Goal: Task Accomplishment & Management: Manage account settings

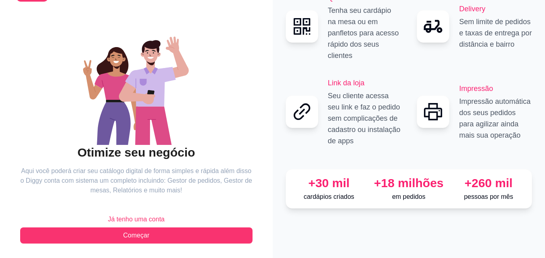
scroll to position [48, 0]
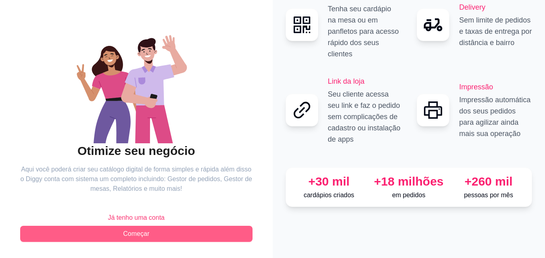
click at [151, 235] on button "Começar" at bounding box center [136, 234] width 232 height 16
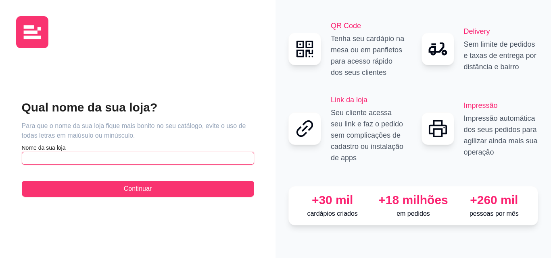
click at [156, 158] on input "text" at bounding box center [138, 158] width 232 height 13
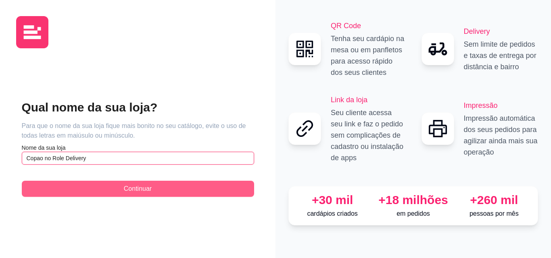
type input "Copao no Role Delivery"
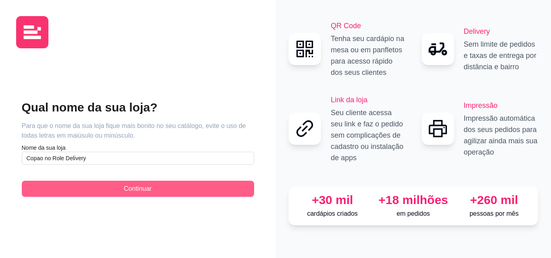
click at [160, 191] on button "Continuar" at bounding box center [138, 189] width 232 height 16
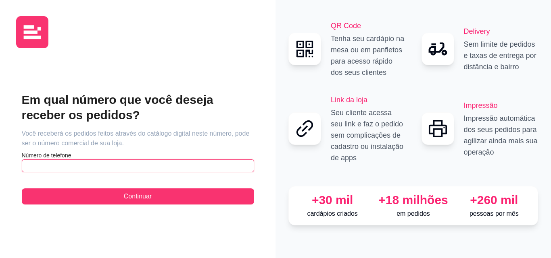
click at [176, 169] on input "text" at bounding box center [138, 166] width 232 height 13
type input "[PHONE_NUMBER]"
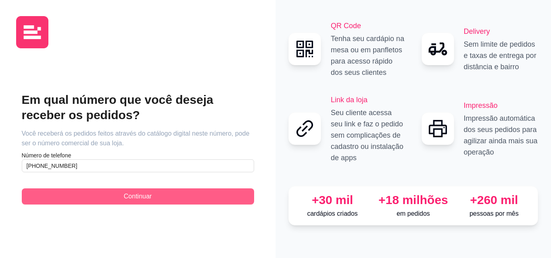
click at [168, 192] on button "Continuar" at bounding box center [138, 197] width 232 height 16
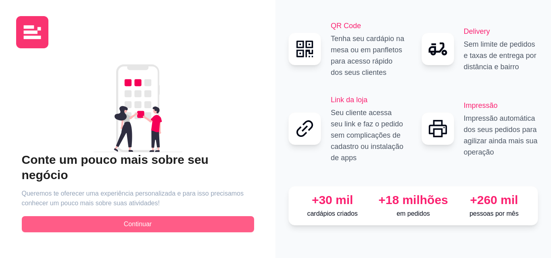
click at [168, 221] on button "Continuar" at bounding box center [138, 225] width 232 height 16
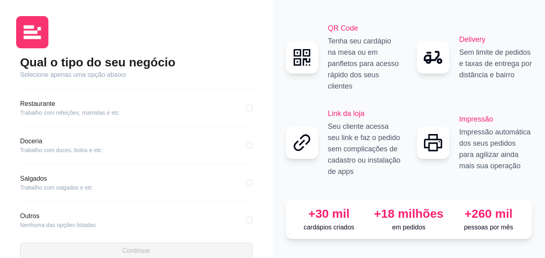
scroll to position [153, 0]
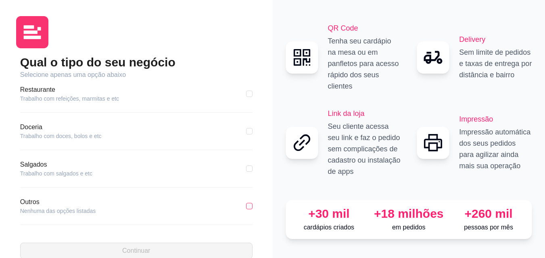
click at [246, 208] on input "checkbox" at bounding box center [249, 206] width 6 height 6
checkbox input "true"
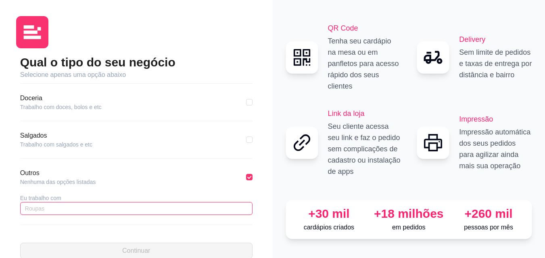
click at [177, 207] on input "text" at bounding box center [136, 208] width 232 height 13
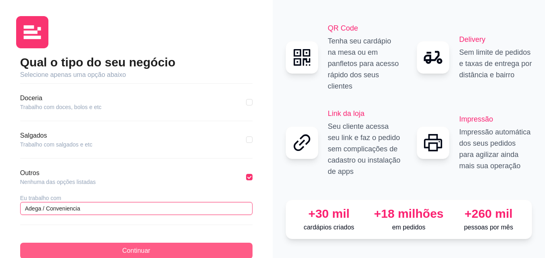
type input "Adega / Conveniencia"
click at [188, 252] on button "Continuar" at bounding box center [136, 251] width 232 height 16
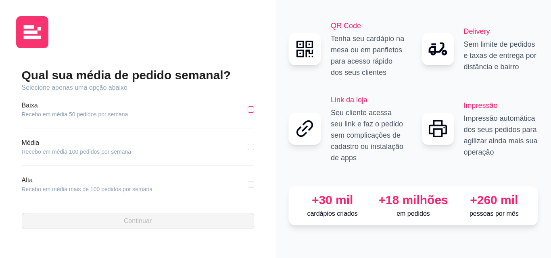
click at [250, 111] on input "checkbox" at bounding box center [251, 109] width 6 height 6
checkbox input "true"
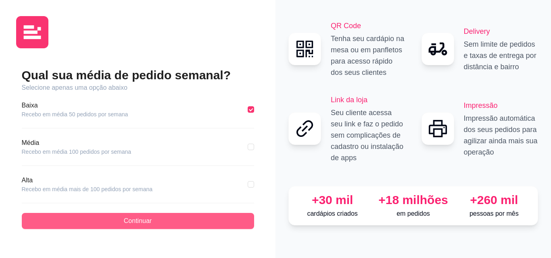
click at [156, 227] on button "Continuar" at bounding box center [138, 221] width 232 height 16
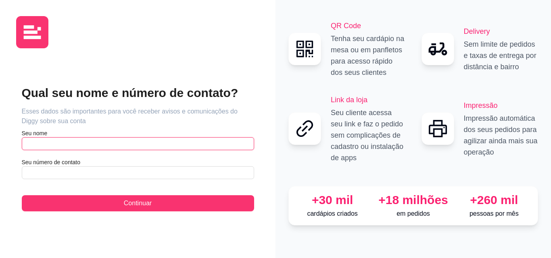
click at [153, 144] on input "text" at bounding box center [138, 144] width 232 height 13
type input "[PERSON_NAME]"
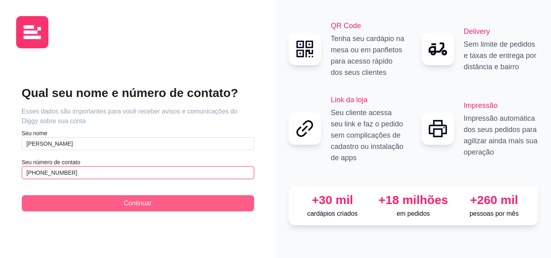
type input "[PHONE_NUMBER]"
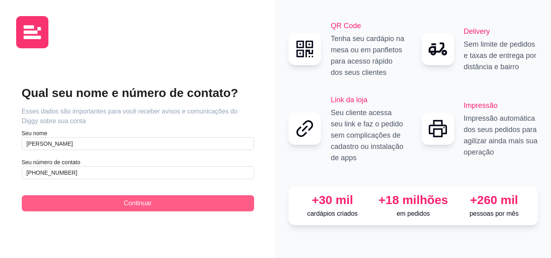
click at [153, 206] on button "Continuar" at bounding box center [138, 204] width 232 height 16
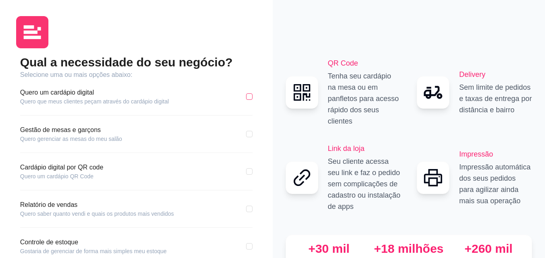
click at [250, 96] on input "checkbox" at bounding box center [249, 97] width 6 height 6
checkbox input "true"
click at [250, 173] on input "checkbox" at bounding box center [249, 172] width 6 height 6
checkbox input "true"
click at [249, 212] on input "checkbox" at bounding box center [249, 209] width 6 height 6
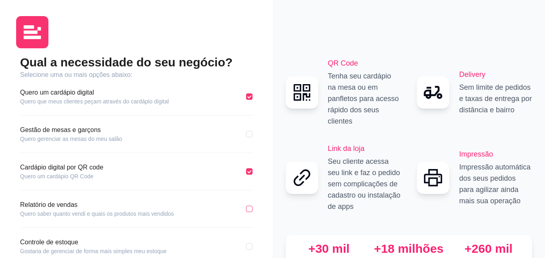
checkbox input "true"
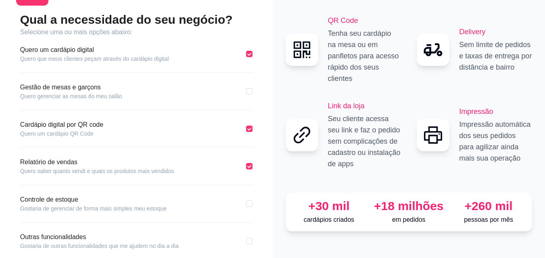
scroll to position [71, 0]
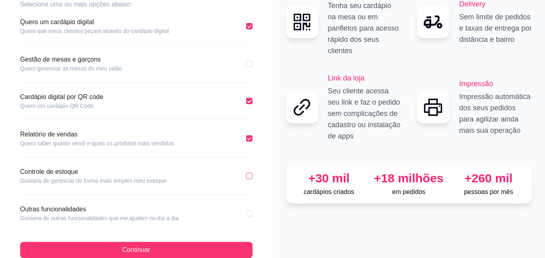
click at [252, 177] on input "checkbox" at bounding box center [249, 176] width 6 height 6
checkbox input "true"
click at [249, 213] on input "checkbox" at bounding box center [249, 213] width 6 height 6
checkbox input "true"
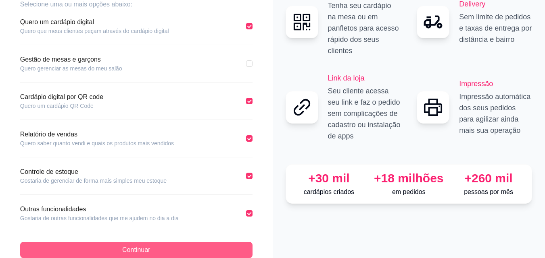
click at [216, 246] on button "Continuar" at bounding box center [136, 250] width 232 height 16
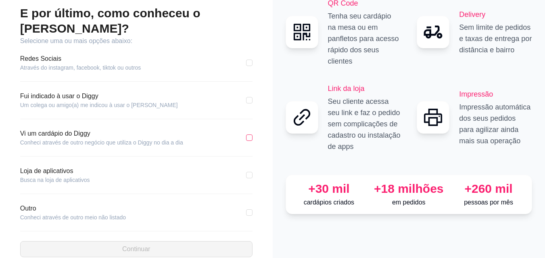
click at [249, 135] on input "checkbox" at bounding box center [249, 138] width 6 height 6
checkbox input "true"
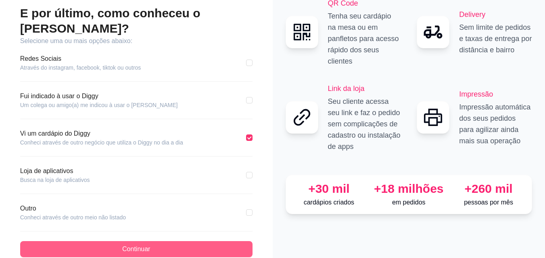
click at [165, 242] on button "Continuar" at bounding box center [136, 250] width 232 height 16
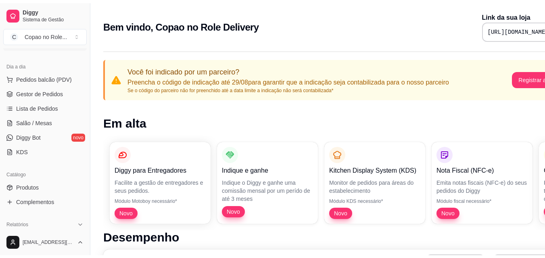
scroll to position [78, 0]
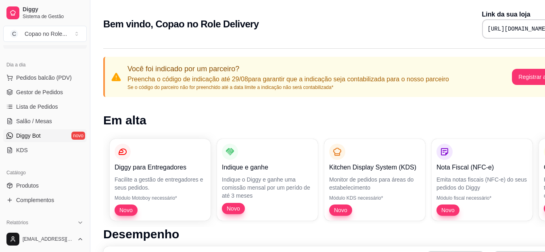
click at [44, 135] on link "Diggy Bot novo" at bounding box center [44, 135] width 83 height 13
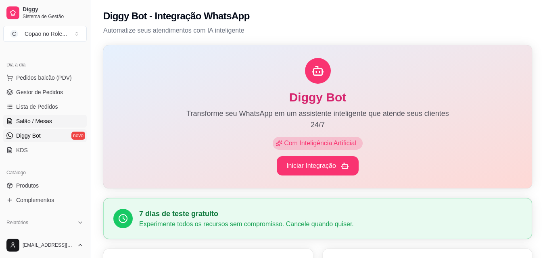
click at [44, 122] on span "Salão / Mesas" at bounding box center [34, 121] width 36 height 8
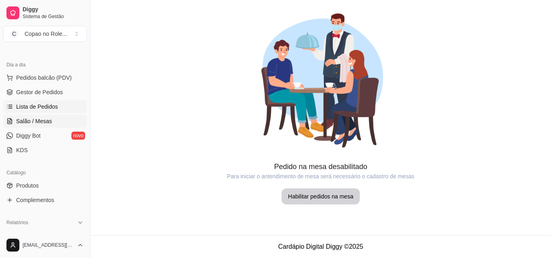
click at [46, 109] on span "Lista de Pedidos" at bounding box center [37, 107] width 42 height 8
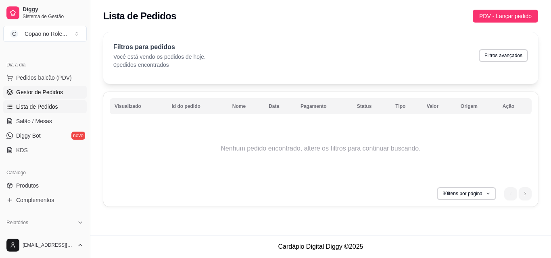
click at [50, 94] on span "Gestor de Pedidos" at bounding box center [39, 92] width 47 height 8
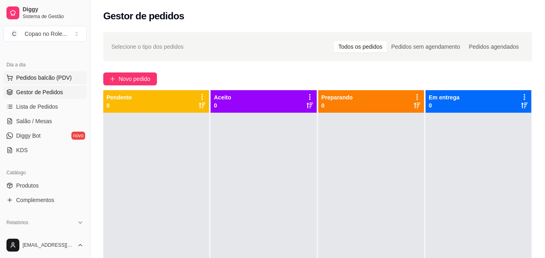
click at [60, 78] on span "Pedidos balcão (PDV)" at bounding box center [44, 78] width 56 height 8
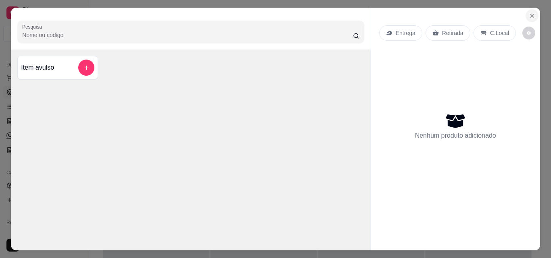
click at [530, 13] on icon "Close" at bounding box center [532, 16] width 6 height 6
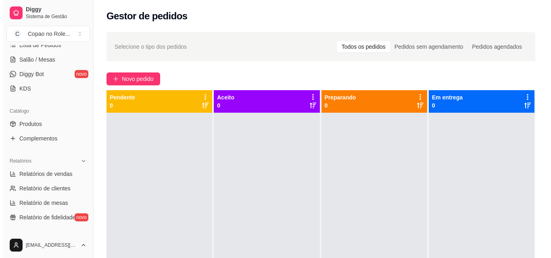
scroll to position [158, 0]
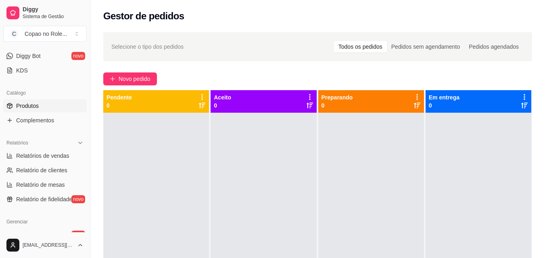
click at [40, 106] on link "Produtos" at bounding box center [44, 106] width 83 height 13
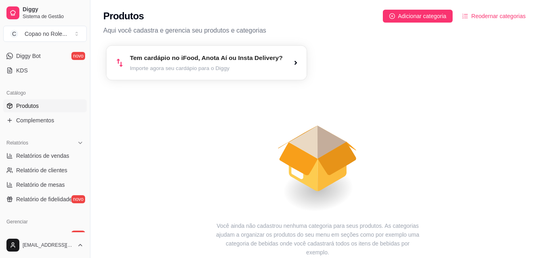
click at [269, 75] on div "Tem cardápio no iFood, Anota Aí ou Insta Delivery? Importe agora seu cardápio p…" at bounding box center [206, 63] width 200 height 34
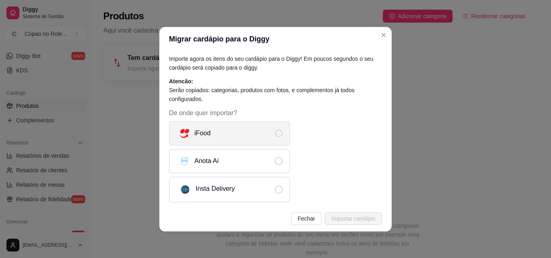
click at [279, 136] on span "De onde quer importar?" at bounding box center [279, 134] width 8 height 8
click at [283, 136] on input "iFood" at bounding box center [285, 137] width 5 height 5
radio input "true"
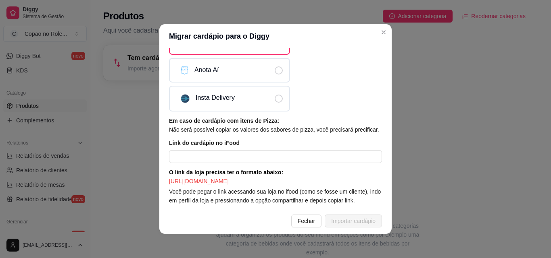
scroll to position [97, 0]
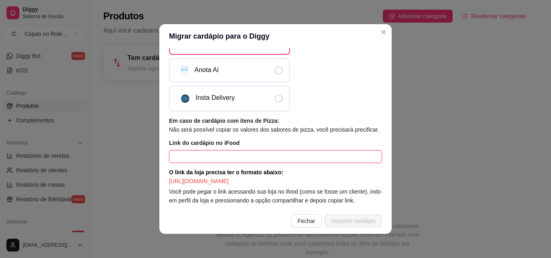
click at [198, 150] on input "text" at bounding box center [275, 156] width 213 height 13
paste input "a7ad3ca4-af2e-4a4a-be3c-009b8b14d91b"
type input "a7ad3ca4-af2e-4a4a-be3c-009b8b14d91b"
drag, startPoint x: 292, startPoint y: 150, endPoint x: 158, endPoint y: 136, distance: 134.7
click at [159, 136] on div "Importe agora os itens do seu cardápio para o Diggy! Em poucos segundos o seu c…" at bounding box center [275, 128] width 232 height 160
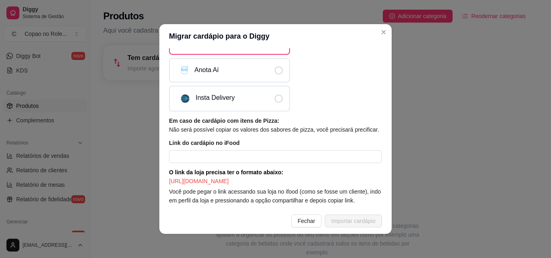
click at [159, 136] on div "Importe agora os itens do seu cardápio para o Diggy! Em poucos segundos o seu c…" at bounding box center [275, 128] width 232 height 160
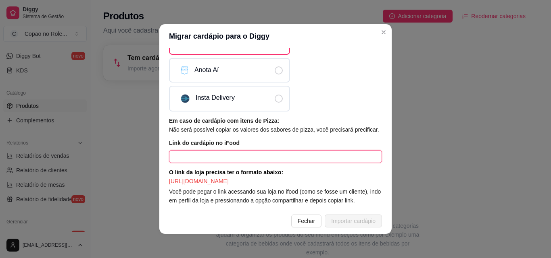
click at [279, 150] on input "text" at bounding box center [275, 156] width 213 height 13
paste input "[URL][DOMAIN_NAME]"
type input "[URL][DOMAIN_NAME]"
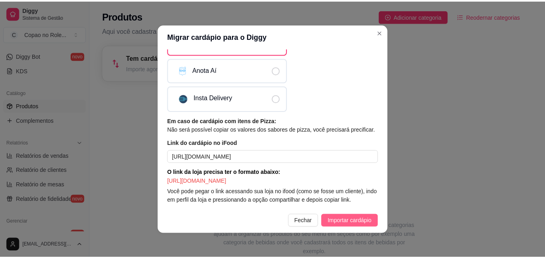
scroll to position [0, 0]
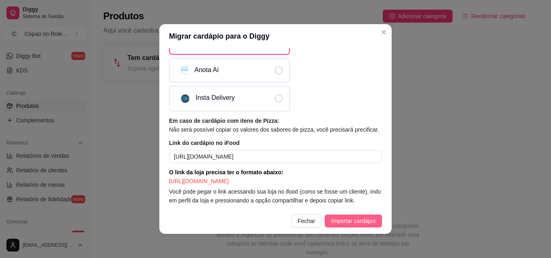
click at [342, 221] on span "Importar cardápio" at bounding box center [353, 221] width 44 height 9
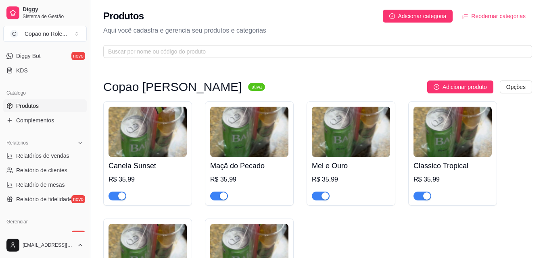
click at [520, 141] on div "Canela Sunset R$ 35,99 Maçã do Pecado R$ 35,99 Mel e Ouro R$ 35,99 Classico Tro…" at bounding box center [317, 213] width 429 height 222
click at [228, 131] on img at bounding box center [249, 132] width 78 height 50
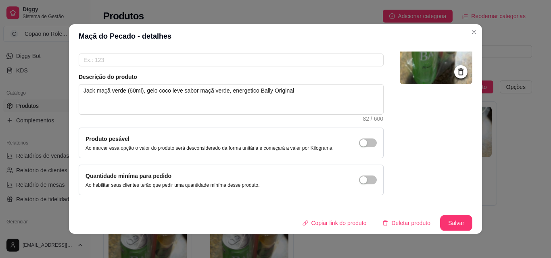
scroll to position [70, 0]
click at [360, 146] on div "button" at bounding box center [363, 142] width 7 height 7
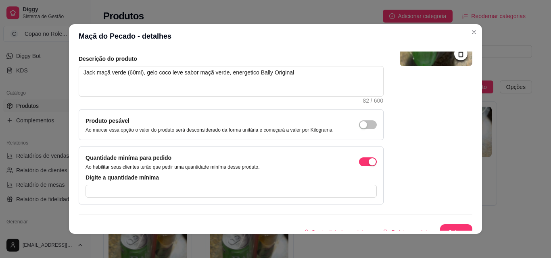
scroll to position [97, 0]
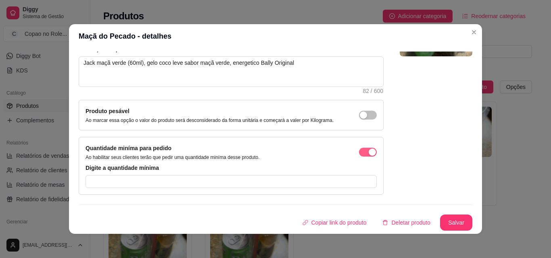
click at [359, 153] on span "button" at bounding box center [368, 152] width 18 height 9
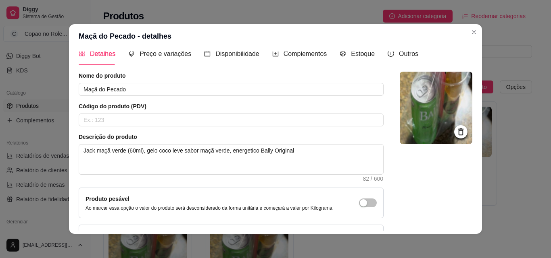
scroll to position [0, 0]
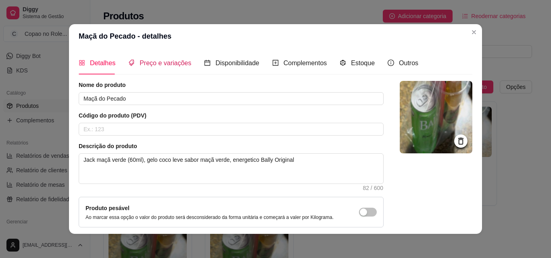
click at [159, 62] on span "Preço e variações" at bounding box center [166, 63] width 52 height 7
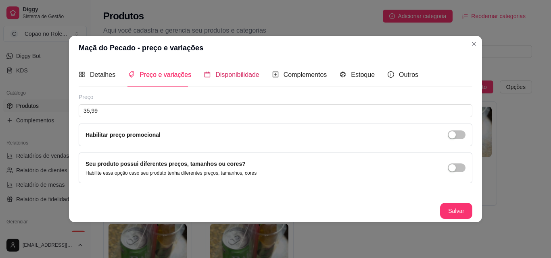
click at [232, 72] on span "Disponibilidade" at bounding box center [237, 74] width 44 height 7
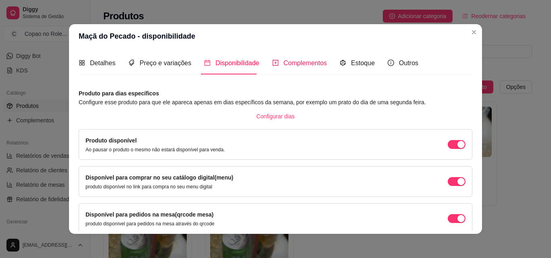
click at [283, 63] on span "Complementos" at bounding box center [305, 63] width 44 height 7
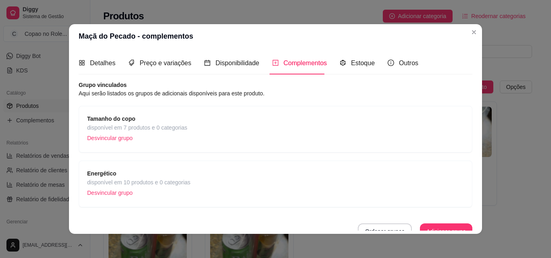
scroll to position [9, 0]
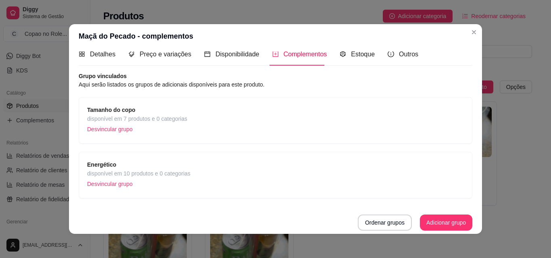
click at [235, 50] on div "Detalhes Preço e variações Disponibilidade Complementos Estoque Outros Nome do …" at bounding box center [275, 141] width 413 height 186
click at [235, 53] on span "Disponibilidade" at bounding box center [237, 54] width 44 height 7
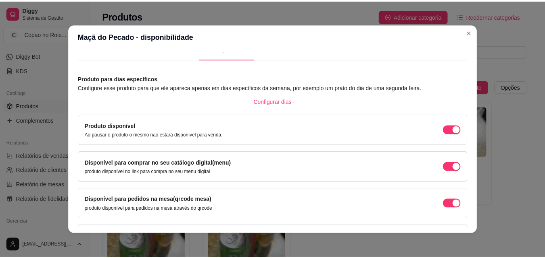
scroll to position [0, 0]
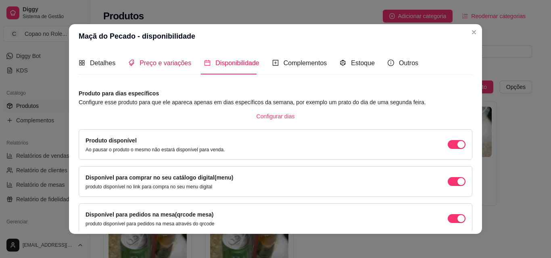
click at [156, 63] on span "Preço e variações" at bounding box center [166, 63] width 52 height 7
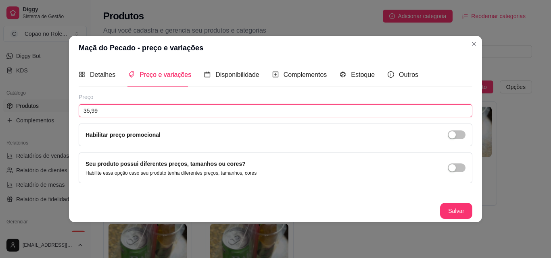
click at [156, 111] on input "35,99" at bounding box center [276, 110] width 394 height 13
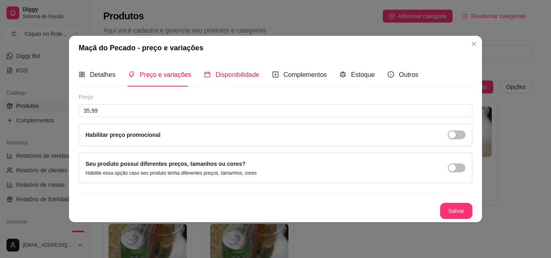
click at [231, 77] on span "Disponibilidade" at bounding box center [237, 74] width 44 height 7
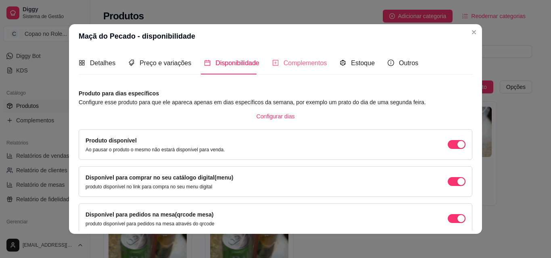
click at [295, 56] on div "Complementos" at bounding box center [299, 63] width 55 height 23
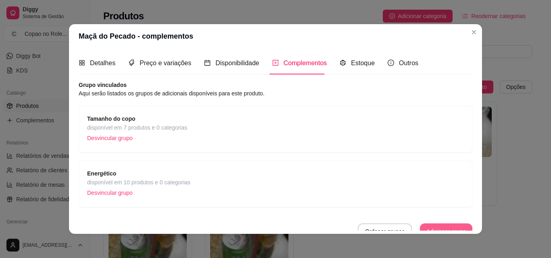
click at [431, 227] on button "Adicionar grupo" at bounding box center [446, 232] width 52 height 16
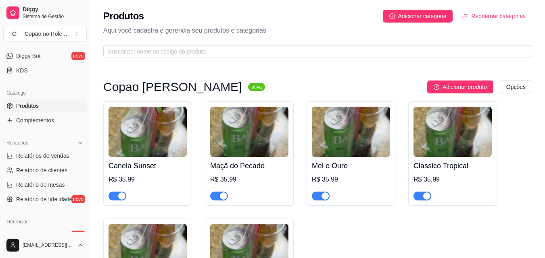
click at [521, 136] on div "Canela Sunset R$ 35,99 Maçã do Pecado R$ 35,99 Mel e Ouro R$ 35,99 Classico Tro…" at bounding box center [317, 213] width 429 height 222
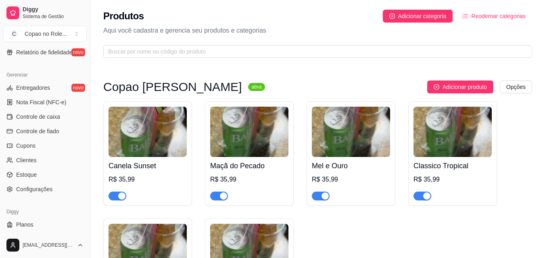
scroll to position [312, 0]
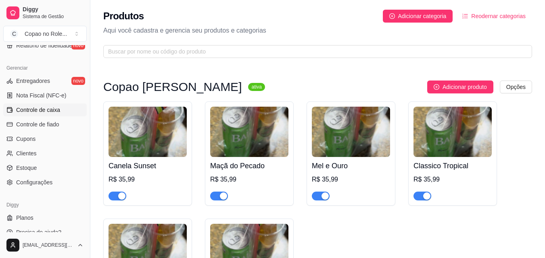
click at [52, 113] on span "Controle de caixa" at bounding box center [38, 110] width 44 height 8
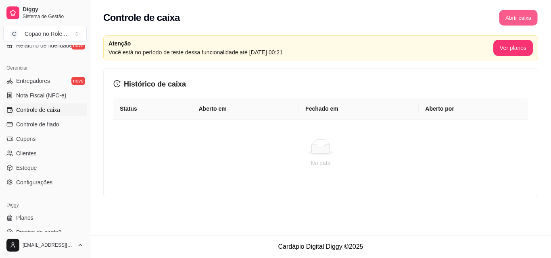
click at [511, 17] on button "Abrir caixa" at bounding box center [518, 18] width 38 height 16
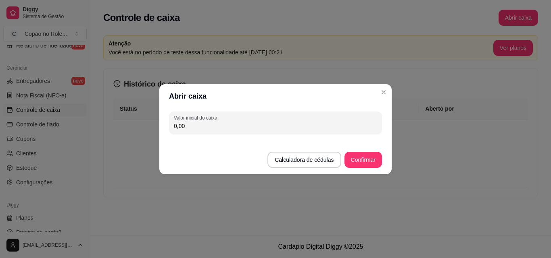
click at [246, 127] on input "0,00" at bounding box center [275, 126] width 203 height 8
type input "60,00"
click at [362, 158] on button "Confirmar" at bounding box center [363, 160] width 38 height 16
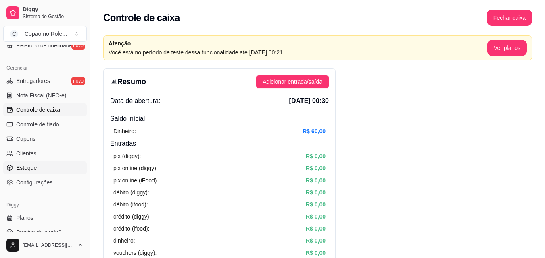
click at [70, 169] on link "Estoque" at bounding box center [44, 168] width 83 height 13
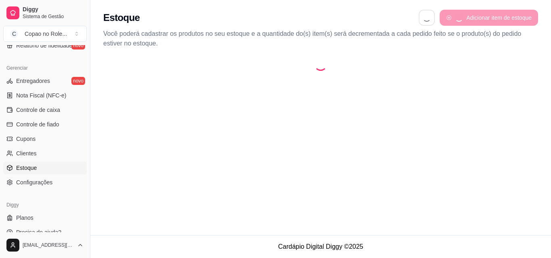
select select "QUANTITY_ORDER"
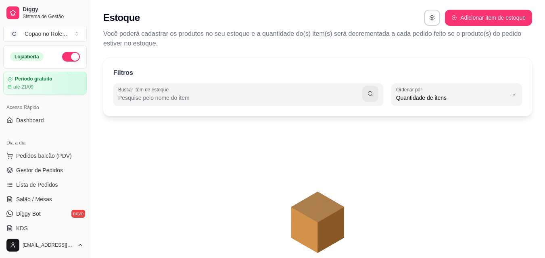
click at [145, 163] on icon "animation" at bounding box center [317, 194] width 429 height 141
click at [55, 119] on link "Dashboard" at bounding box center [44, 120] width 83 height 13
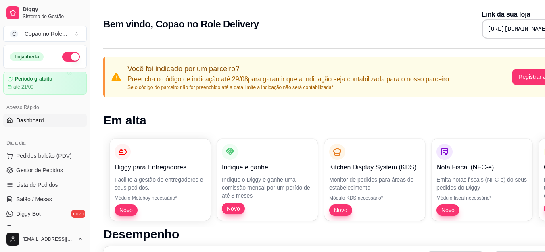
click at [489, 27] on pre "[URL][DOMAIN_NAME]" at bounding box center [518, 29] width 61 height 8
drag, startPoint x: 489, startPoint y: 27, endPoint x: 501, endPoint y: 95, distance: 68.5
click at [501, 95] on div "Você foi indicado por um parceiro? Preencha o código de indicação até 29/08 par…" at bounding box center [336, 77] width 467 height 40
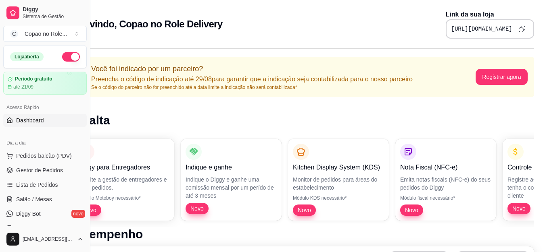
click at [522, 27] on icon "Copy to clipboard" at bounding box center [521, 28] width 7 height 7
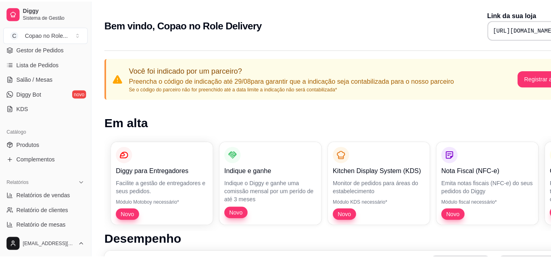
scroll to position [133, 0]
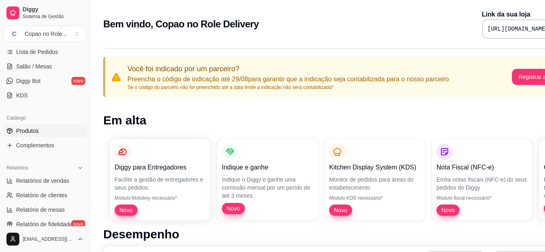
click at [54, 133] on link "Produtos" at bounding box center [44, 131] width 83 height 13
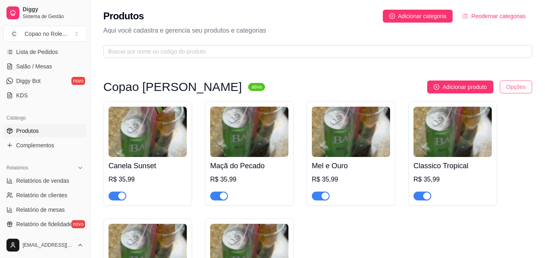
click at [518, 88] on html "Diggy Sistema de Gestão C Copao no Role ... Loja aberta Período gratuito até 21…" at bounding box center [272, 129] width 545 height 258
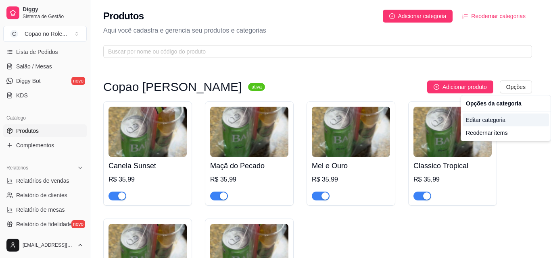
click at [509, 120] on div "Editar categoria" at bounding box center [506, 120] width 86 height 13
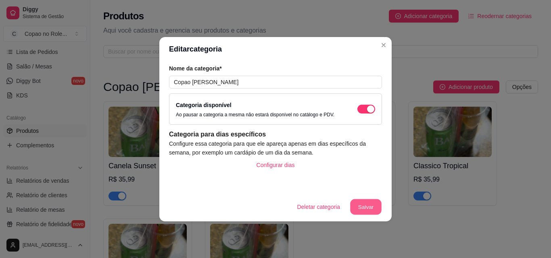
click at [369, 206] on button "Salvar" at bounding box center [365, 207] width 31 height 16
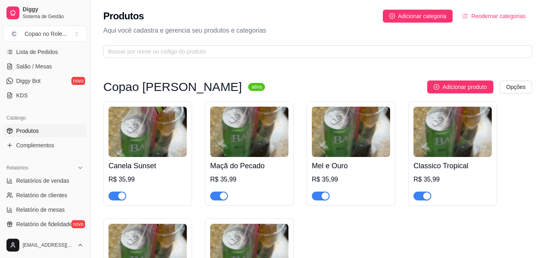
click at [162, 130] on img at bounding box center [147, 132] width 78 height 50
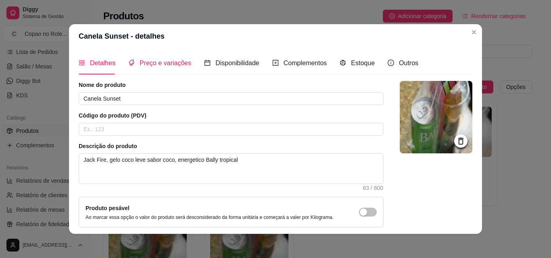
click at [156, 64] on span "Preço e variações" at bounding box center [166, 63] width 52 height 7
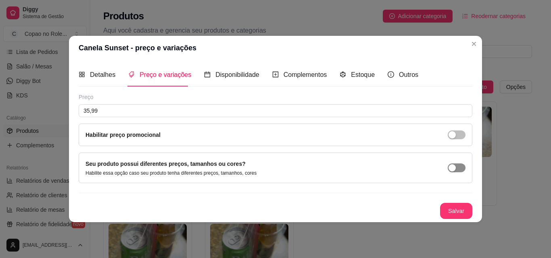
click at [458, 169] on span "button" at bounding box center [457, 168] width 18 height 9
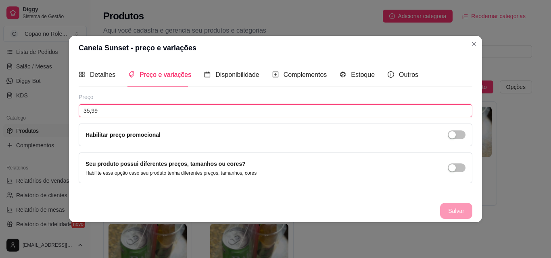
click at [194, 110] on input "35,99" at bounding box center [276, 110] width 394 height 13
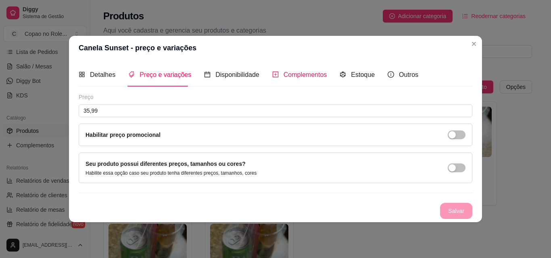
click at [279, 77] on div "Complementos" at bounding box center [299, 75] width 55 height 10
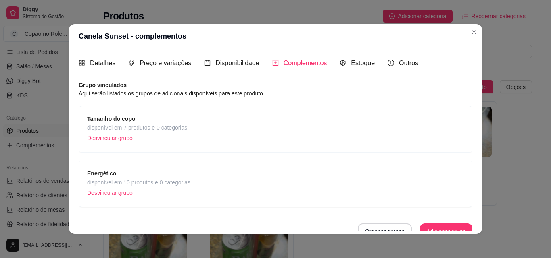
click at [157, 116] on span "Tamanho do copo" at bounding box center [137, 119] width 100 height 9
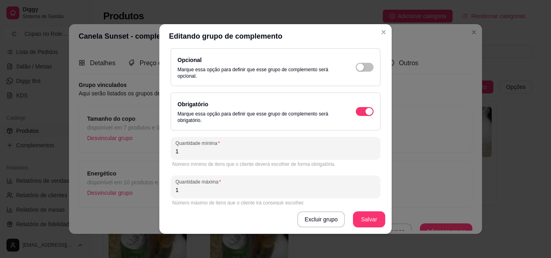
scroll to position [110, 0]
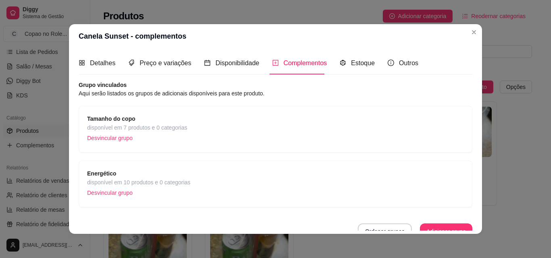
click at [219, 117] on div "Tamanho do copo disponível em 7 produtos e 0 categorias Desvincular grupo" at bounding box center [275, 130] width 377 height 30
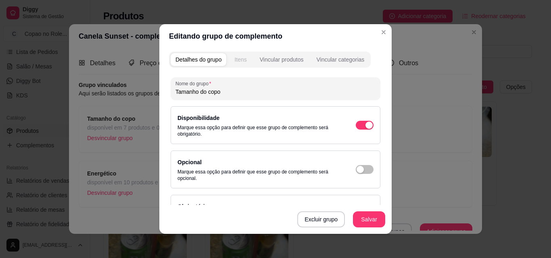
click at [240, 63] on div "Itens" at bounding box center [240, 60] width 12 height 8
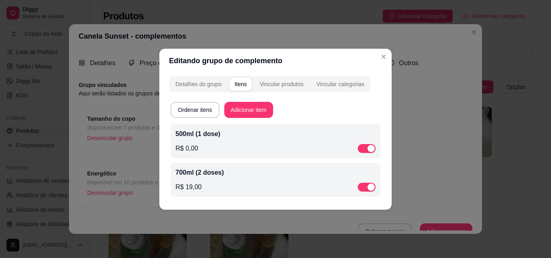
click at [193, 184] on p "R$ 19,00" at bounding box center [188, 188] width 26 height 10
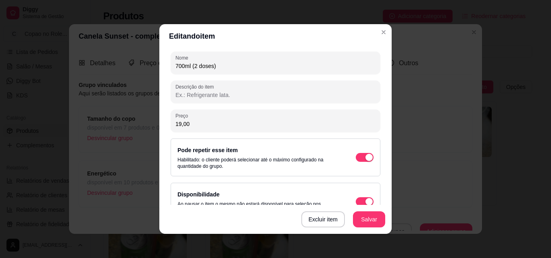
scroll to position [120, 0]
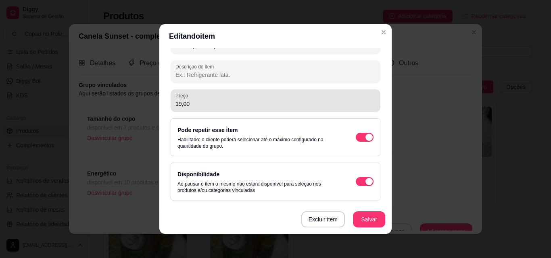
click at [286, 102] on input "19,00" at bounding box center [275, 104] width 200 height 8
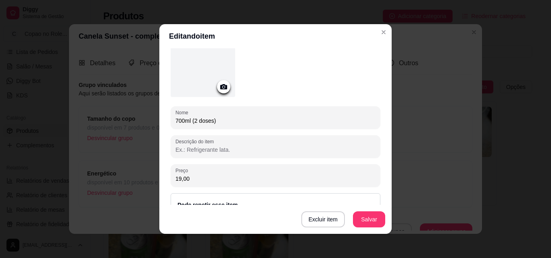
scroll to position [51, 0]
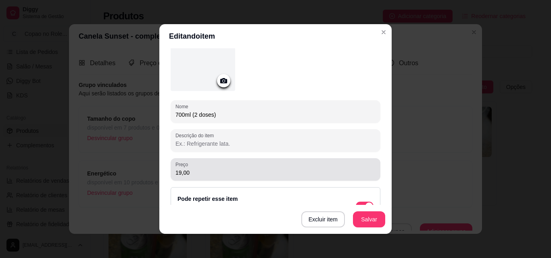
click at [284, 160] on div "Preço 19,00" at bounding box center [276, 169] width 210 height 23
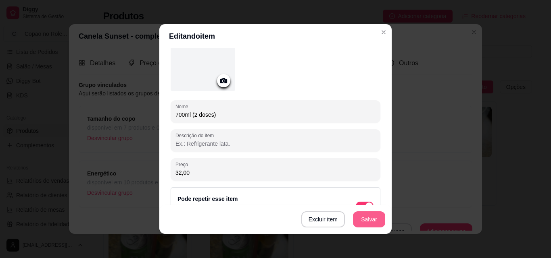
type input "32,00"
click at [359, 224] on button "Salvar" at bounding box center [369, 220] width 32 height 16
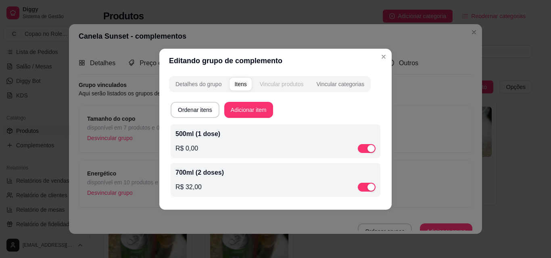
click at [288, 78] on button "Vincular produtos" at bounding box center [282, 84] width 54 height 13
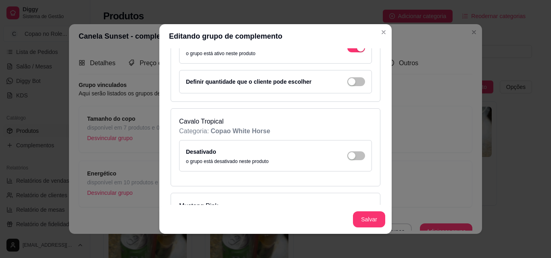
scroll to position [0, 0]
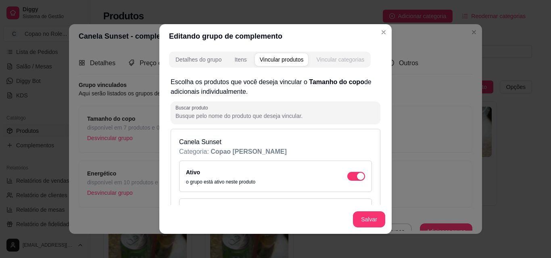
click at [344, 58] on div "Vincular categorias" at bounding box center [340, 60] width 48 height 8
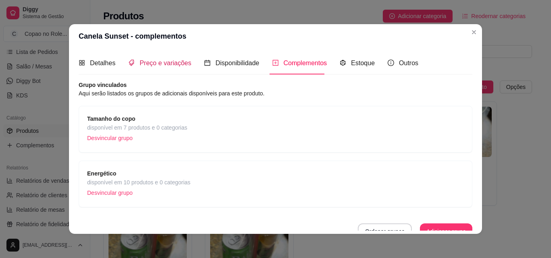
click at [158, 62] on span "Preço e variações" at bounding box center [166, 63] width 52 height 7
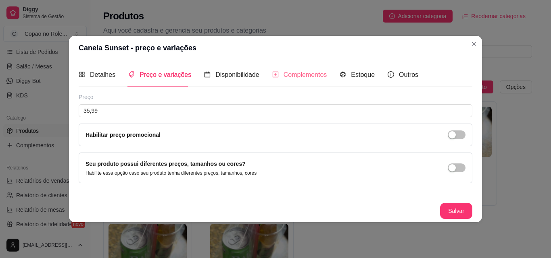
click at [313, 80] on div "Complementos" at bounding box center [299, 74] width 55 height 23
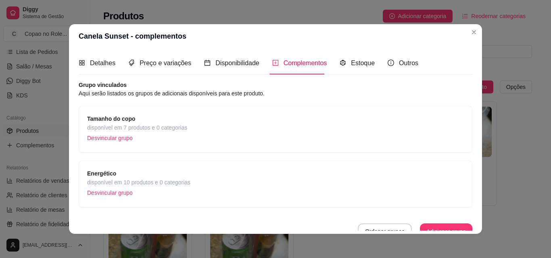
click at [297, 183] on div "Energético disponível em 10 produtos e 0 categorias Desvincular grupo" at bounding box center [275, 184] width 377 height 30
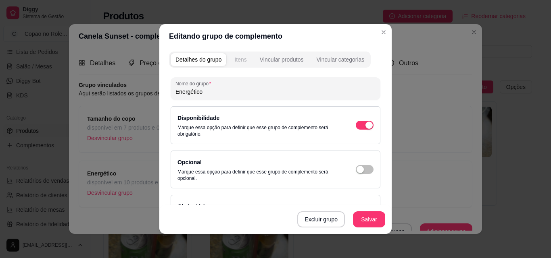
click at [238, 59] on div "Itens" at bounding box center [240, 60] width 12 height 8
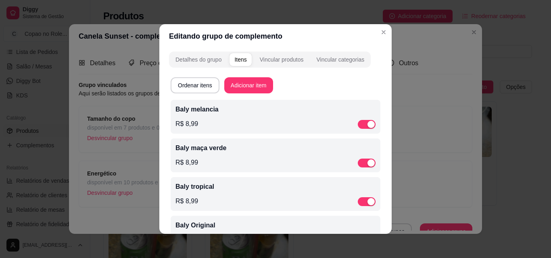
click at [191, 120] on p "R$ 8,99" at bounding box center [186, 124] width 23 height 10
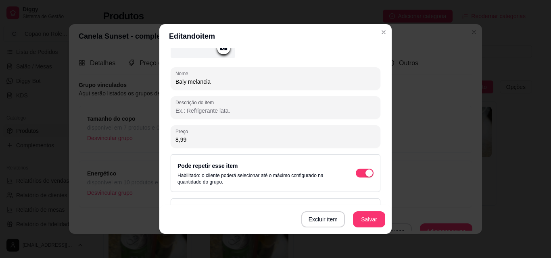
scroll to position [98, 0]
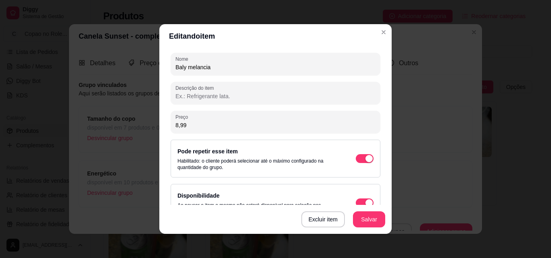
click at [242, 125] on input "8,99" at bounding box center [275, 125] width 200 height 8
type input "7,00"
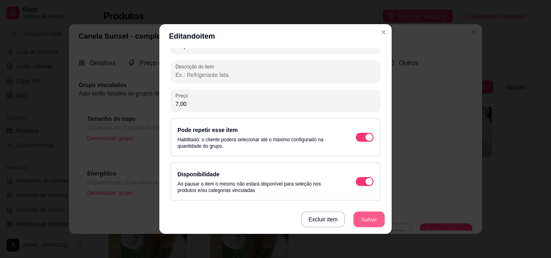
click at [368, 223] on button "Salvar" at bounding box center [368, 220] width 31 height 16
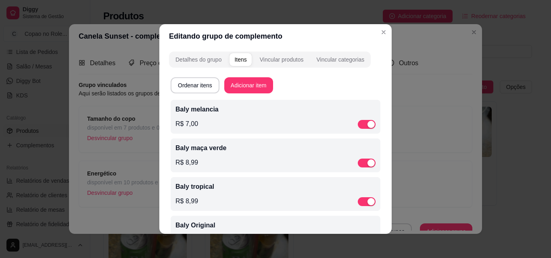
click at [189, 155] on div "Baly maça verde R$ 8,99" at bounding box center [275, 156] width 200 height 24
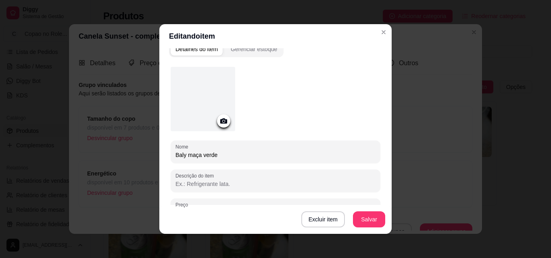
scroll to position [5, 0]
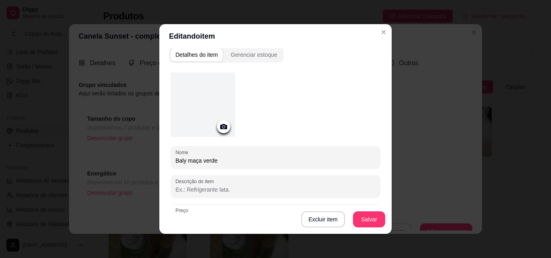
click at [257, 48] on header "Editando item" at bounding box center [275, 36] width 232 height 24
click at [256, 53] on div "Gerenciar estoque" at bounding box center [254, 55] width 46 height 8
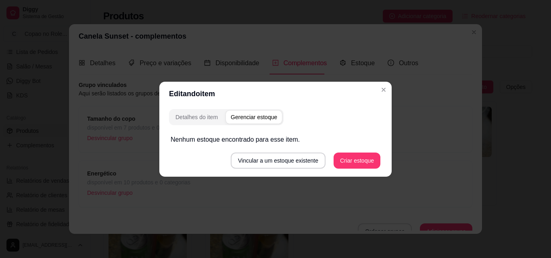
scroll to position [0, 0]
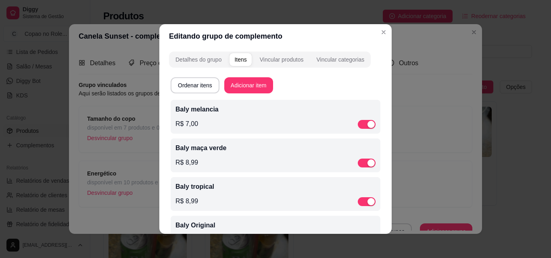
click at [176, 165] on p "R$ 8,99" at bounding box center [186, 163] width 23 height 10
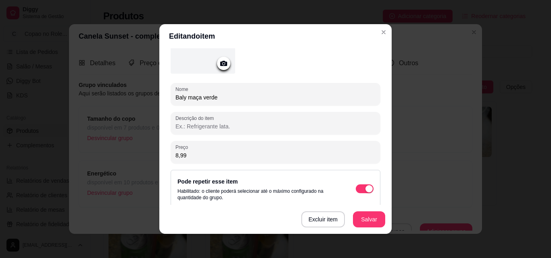
scroll to position [120, 0]
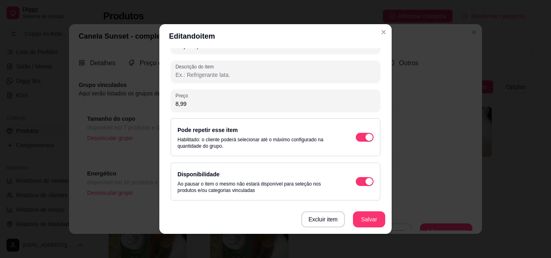
drag, startPoint x: 196, startPoint y: 104, endPoint x: 156, endPoint y: 106, distance: 40.0
click at [159, 106] on div "Detalhes do item Gerenciar estoque Nome Baly maça verde Descrição do item Preço…" at bounding box center [275, 141] width 232 height 186
type input "7,00"
click at [354, 219] on button "Salvar" at bounding box center [369, 220] width 32 height 16
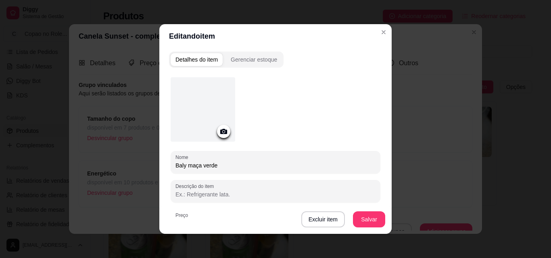
click at [381, 25] on header "Editando item" at bounding box center [275, 36] width 232 height 24
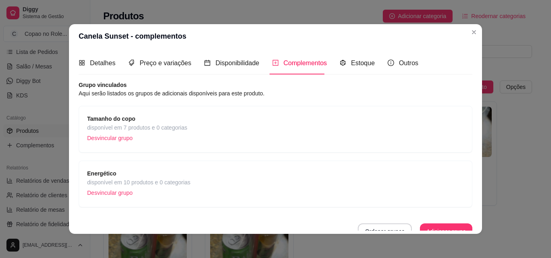
click at [286, 68] on div "Complementos" at bounding box center [299, 63] width 55 height 10
click at [194, 177] on div "Energético disponível em 10 produtos e 0 categorias Desvincular grupo" at bounding box center [275, 184] width 377 height 30
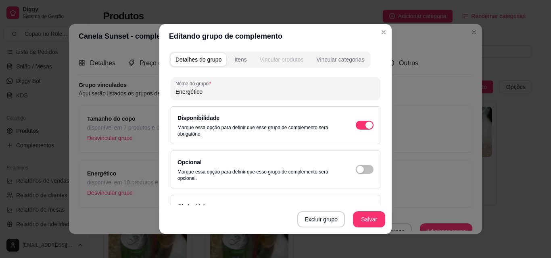
click at [279, 57] on div "Vincular produtos" at bounding box center [282, 60] width 44 height 8
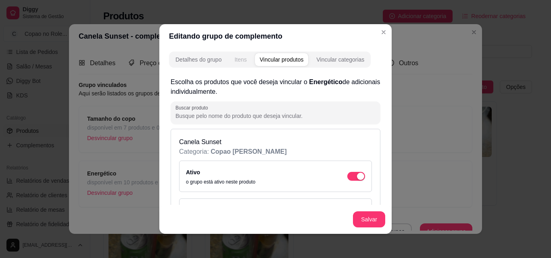
click at [239, 60] on div "Itens" at bounding box center [240, 60] width 12 height 8
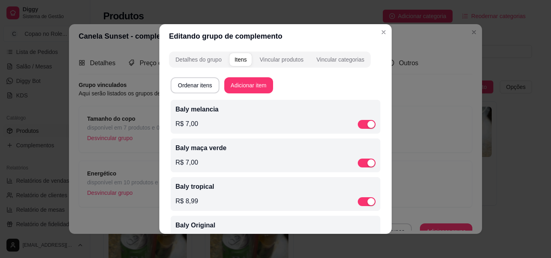
click at [187, 194] on div "Baly tropical R$ 8,99" at bounding box center [275, 194] width 200 height 24
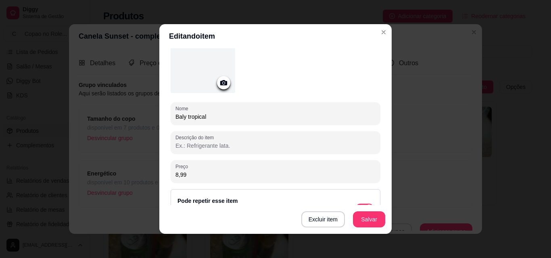
scroll to position [72, 0]
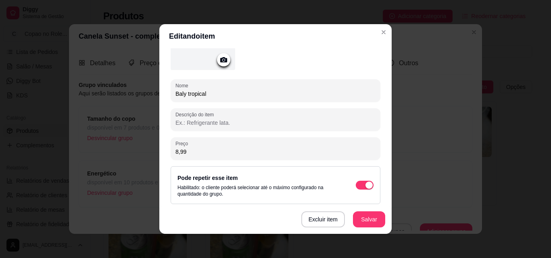
drag, startPoint x: 190, startPoint y: 150, endPoint x: 142, endPoint y: 161, distance: 48.9
click at [142, 161] on div "Editando item Detalhes do item Gerenciar estoque Nome Baly tropical Descrição d…" at bounding box center [275, 129] width 551 height 258
type input "7,00"
click at [366, 220] on button "Salvar" at bounding box center [369, 220] width 32 height 16
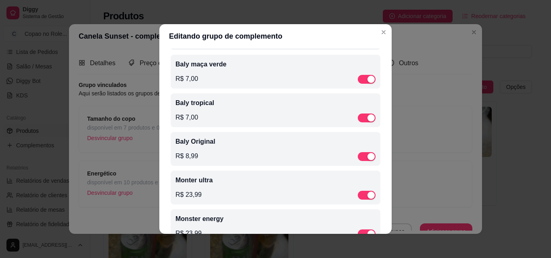
scroll to position [85, 0]
click at [179, 152] on div "R$ 8,99" at bounding box center [275, 156] width 200 height 10
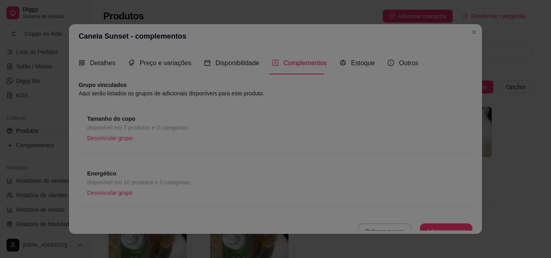
click at [179, 152] on div "Nome Baly Original" at bounding box center [275, 163] width 215 height 23
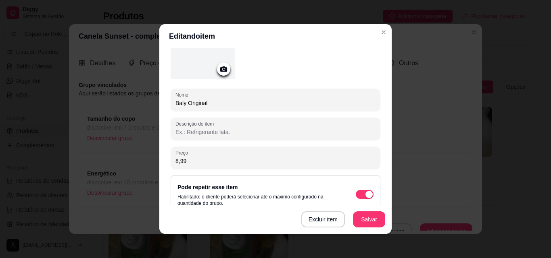
scroll to position [80, 0]
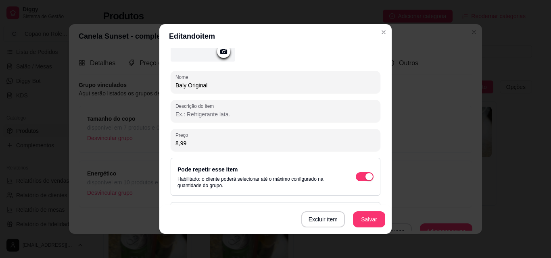
click at [186, 142] on input "8,99" at bounding box center [275, 144] width 200 height 8
type input "7,00"
click at [367, 218] on button "Salvar" at bounding box center [369, 220] width 32 height 16
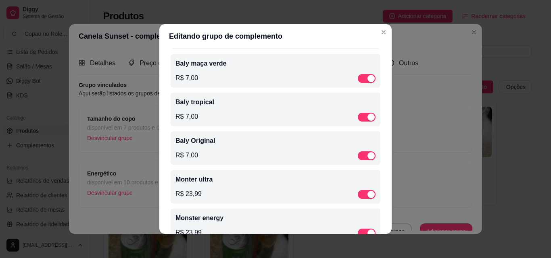
click at [198, 190] on div "Monter ultra R$ 23,99" at bounding box center [275, 187] width 200 height 24
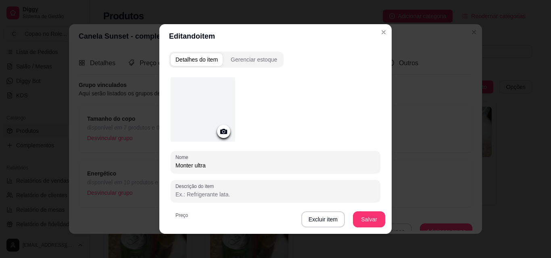
scroll to position [73, 0]
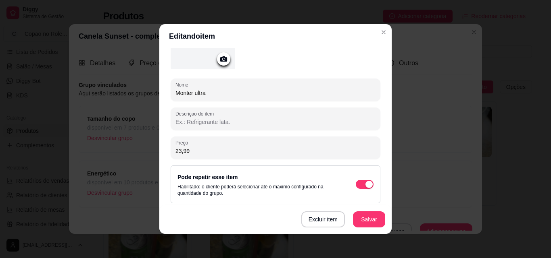
drag, startPoint x: 200, startPoint y: 151, endPoint x: 125, endPoint y: 148, distance: 74.7
click at [125, 148] on div "Editando item Detalhes do item Gerenciar estoque Nome Monter ultra Descrição do…" at bounding box center [275, 129] width 551 height 258
type input "20,00"
click at [375, 220] on button "Salvar" at bounding box center [368, 220] width 31 height 16
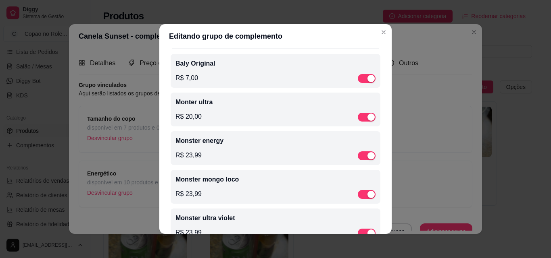
scroll to position [171, 0]
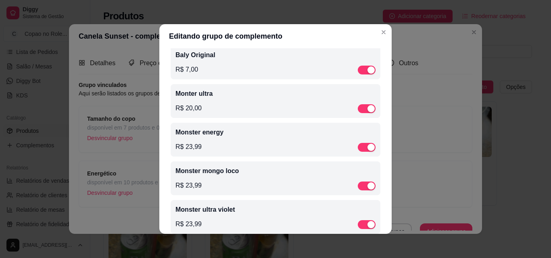
click at [177, 144] on div "Monster energy R$ 23,99" at bounding box center [275, 140] width 200 height 24
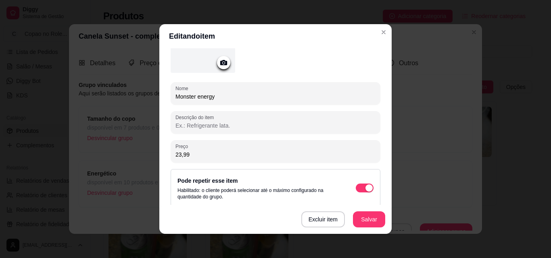
scroll to position [100, 0]
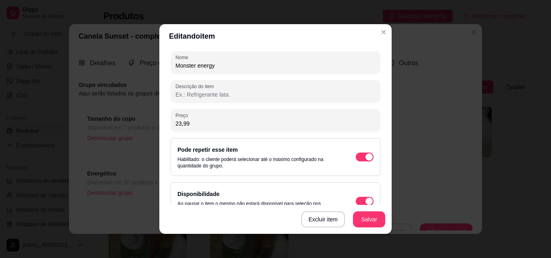
drag, startPoint x: 202, startPoint y: 123, endPoint x: 167, endPoint y: 129, distance: 36.4
click at [169, 129] on div "Nome Monster energy Descrição do item Preço 23,99 Pode repetir esse item Habili…" at bounding box center [275, 112] width 213 height 279
type input "20,00"
click at [364, 221] on button "Salvar" at bounding box center [369, 220] width 32 height 16
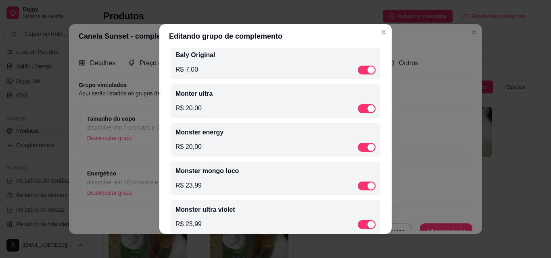
click at [208, 191] on div "R$ 23,99" at bounding box center [275, 186] width 200 height 10
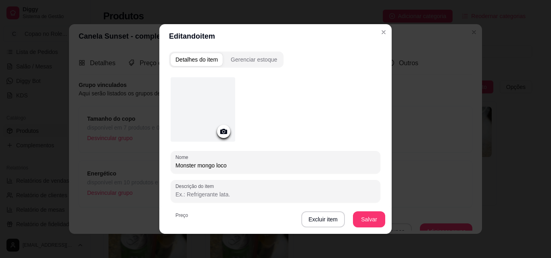
scroll to position [110, 0]
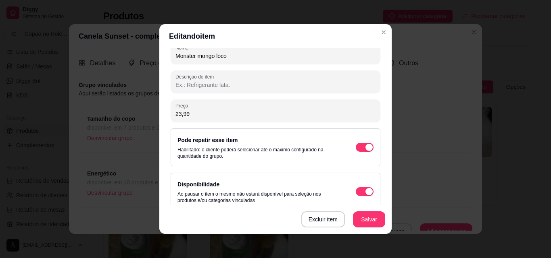
drag, startPoint x: 195, startPoint y: 109, endPoint x: 144, endPoint y: 104, distance: 51.1
click at [144, 104] on div "Editando item Detalhes do item Gerenciar estoque Nome Monster mongo loco Descri…" at bounding box center [275, 129] width 551 height 258
drag, startPoint x: 183, startPoint y: 115, endPoint x: 157, endPoint y: 117, distance: 26.3
click at [159, 117] on div "Detalhes do item Gerenciar estoque Nome Monster mongo loco Descrição do item Pr…" at bounding box center [275, 141] width 232 height 186
type input "20,00"
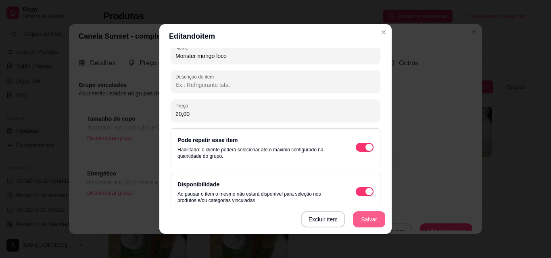
click at [367, 221] on button "Salvar" at bounding box center [369, 220] width 32 height 16
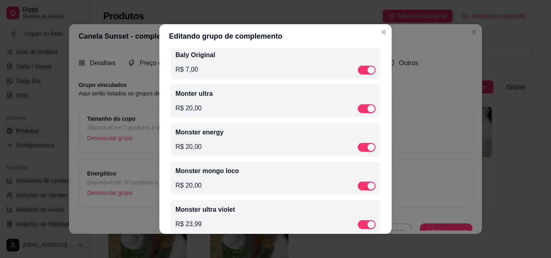
click at [202, 224] on div "R$ 23,99" at bounding box center [275, 225] width 200 height 10
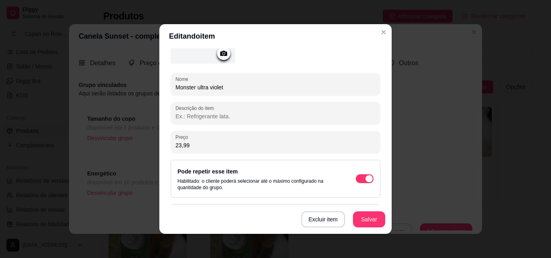
scroll to position [82, 0]
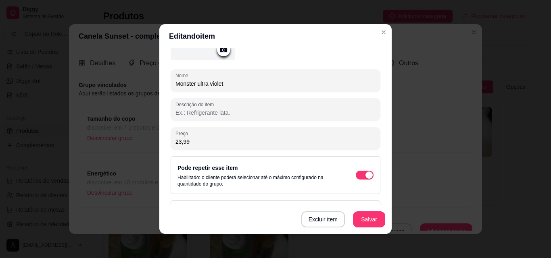
drag, startPoint x: 202, startPoint y: 137, endPoint x: 154, endPoint y: 147, distance: 49.0
click at [154, 147] on div "Editando item Detalhes do item Gerenciar estoque Nome Monster ultra violet Desc…" at bounding box center [275, 129] width 551 height 258
drag, startPoint x: 191, startPoint y: 140, endPoint x: 157, endPoint y: 141, distance: 33.9
click at [159, 141] on div "Detalhes do item Gerenciar estoque Nome Monster ultra violet Descrição do item …" at bounding box center [275, 141] width 232 height 186
type input "20,00"
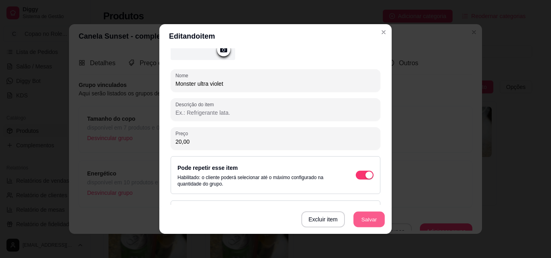
click at [358, 223] on button "Salvar" at bounding box center [368, 220] width 31 height 16
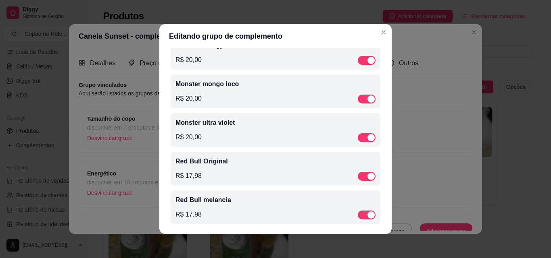
scroll to position [265, 0]
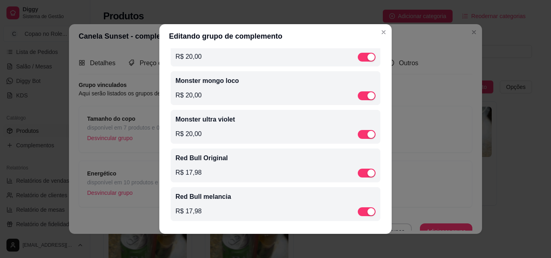
click at [212, 172] on div "R$ 17,98" at bounding box center [275, 173] width 200 height 10
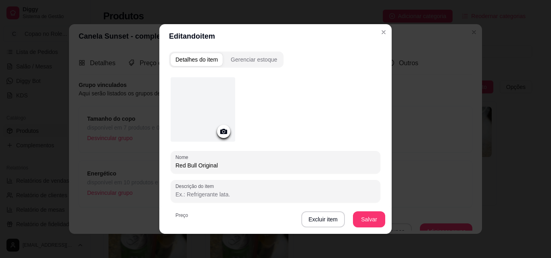
scroll to position [119, 0]
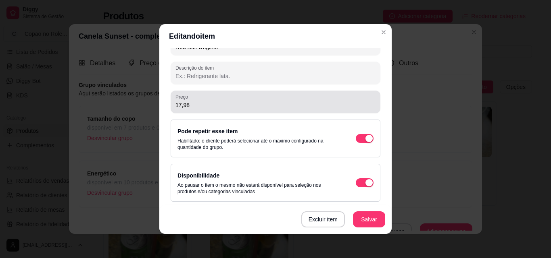
click at [205, 104] on input "17,98" at bounding box center [275, 105] width 200 height 8
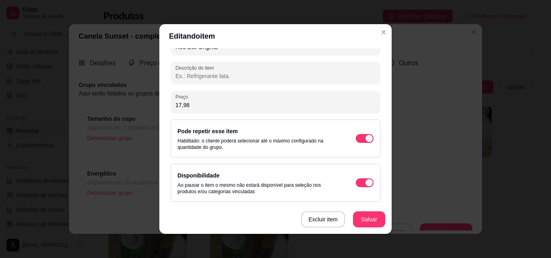
drag, startPoint x: 202, startPoint y: 103, endPoint x: 163, endPoint y: 98, distance: 38.6
click at [163, 98] on div "Detalhes do item Gerenciar estoque Nome Red Bull Original Descrição do item Pre…" at bounding box center [275, 141] width 232 height 186
type input "15,00"
click at [363, 216] on button "Salvar" at bounding box center [369, 220] width 32 height 16
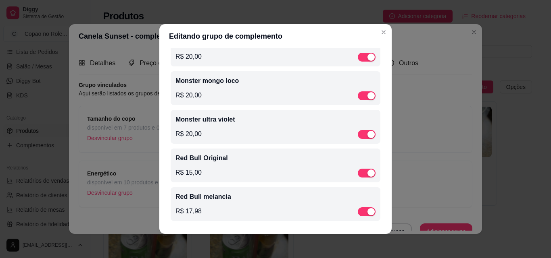
click at [213, 208] on div "R$ 17,98" at bounding box center [275, 212] width 200 height 10
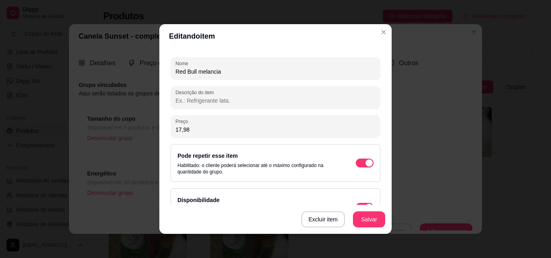
scroll to position [113, 0]
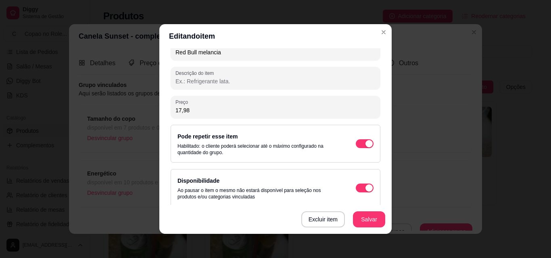
drag, startPoint x: 189, startPoint y: 102, endPoint x: 158, endPoint y: 105, distance: 30.7
click at [159, 105] on div "Detalhes do item Gerenciar estoque Nome Red Bull melancia Descrição do item Pre…" at bounding box center [275, 141] width 232 height 186
drag, startPoint x: 188, startPoint y: 107, endPoint x: 154, endPoint y: 103, distance: 34.1
click at [154, 103] on div "Editando item Detalhes do item Gerenciar estoque Nome Red Bull melancia Descriç…" at bounding box center [275, 129] width 551 height 258
type input "15,00"
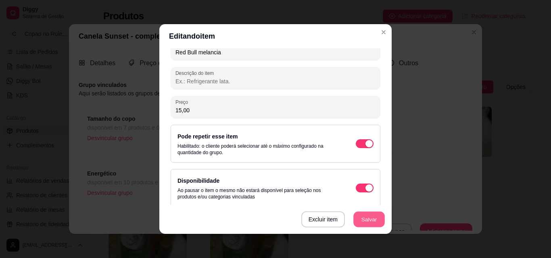
click at [369, 222] on button "Salvar" at bounding box center [368, 220] width 31 height 16
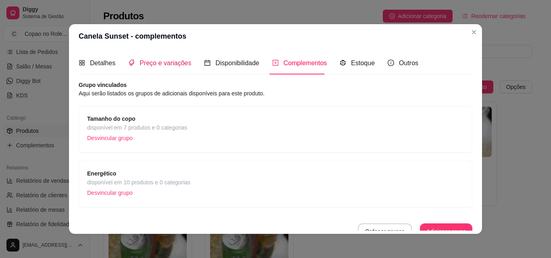
click at [169, 64] on span "Preço e variações" at bounding box center [166, 63] width 52 height 7
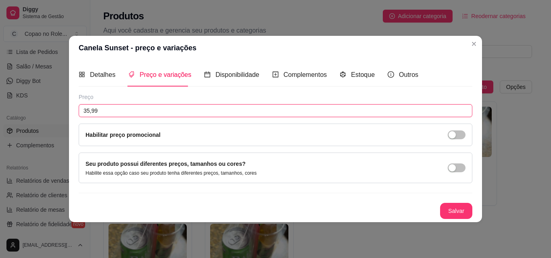
click at [155, 113] on input "35,99" at bounding box center [276, 110] width 394 height 13
type input "35,00"
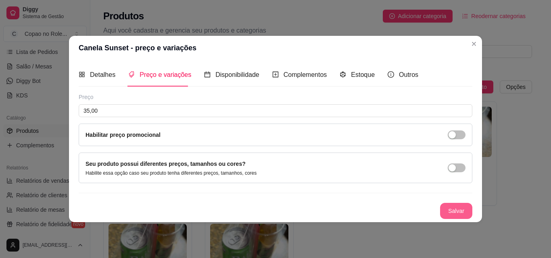
click at [456, 211] on button "Salvar" at bounding box center [456, 211] width 32 height 16
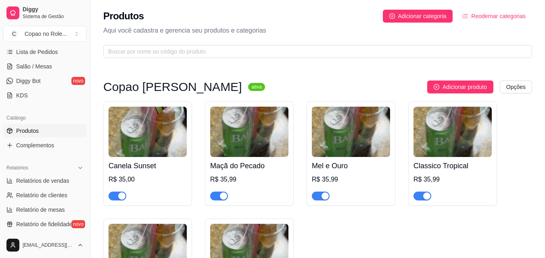
click at [263, 147] on img at bounding box center [249, 132] width 78 height 50
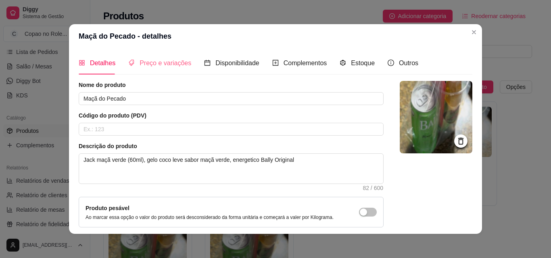
click at [163, 72] on div "Preço e variações" at bounding box center [159, 63] width 63 height 23
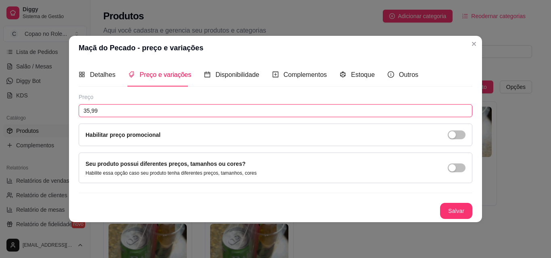
click at [148, 110] on input "35,99" at bounding box center [276, 110] width 394 height 13
type input "35,00"
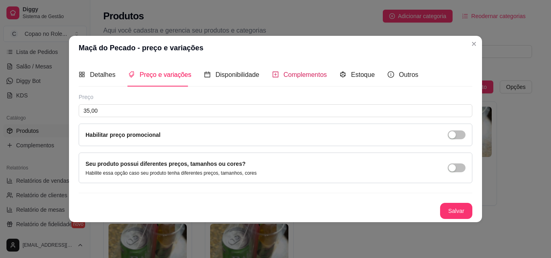
click at [298, 75] on span "Complementos" at bounding box center [305, 74] width 44 height 7
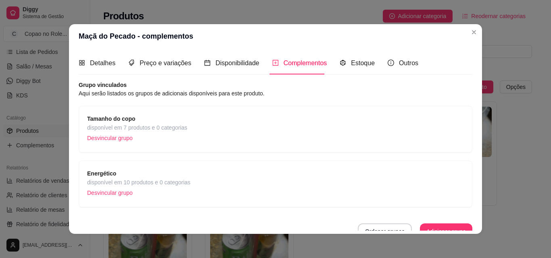
click at [181, 127] on span "disponível em 7 produtos e 0 categorias" at bounding box center [137, 127] width 100 height 9
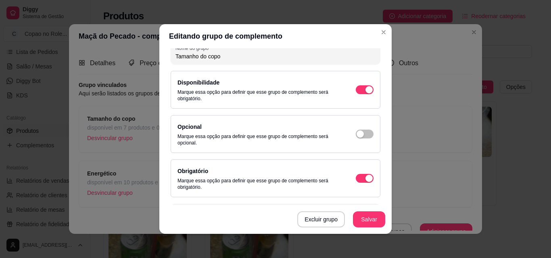
scroll to position [0, 0]
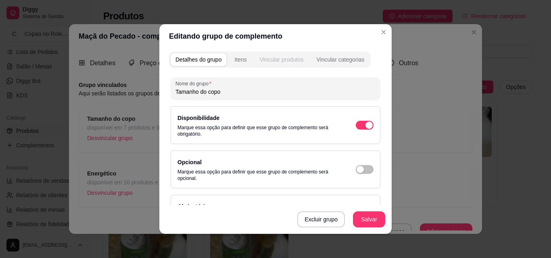
click at [271, 62] on div "Vincular produtos" at bounding box center [282, 60] width 44 height 8
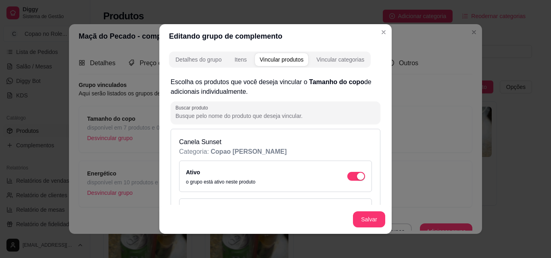
click at [271, 62] on div "Vincular produtos" at bounding box center [282, 60] width 44 height 8
click at [240, 56] on div "Itens" at bounding box center [240, 60] width 12 height 8
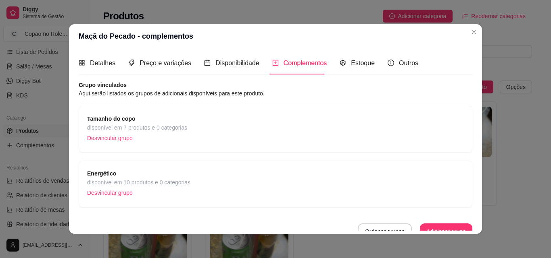
click at [158, 180] on span "disponível em 10 produtos e 0 categorias" at bounding box center [138, 182] width 103 height 9
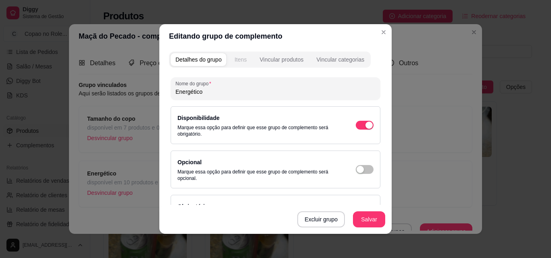
click at [241, 61] on div "Itens" at bounding box center [240, 60] width 12 height 8
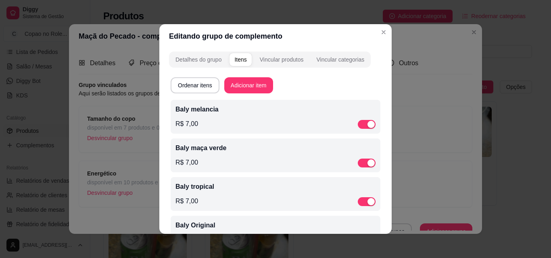
click at [241, 61] on div "Itens" at bounding box center [240, 60] width 12 height 8
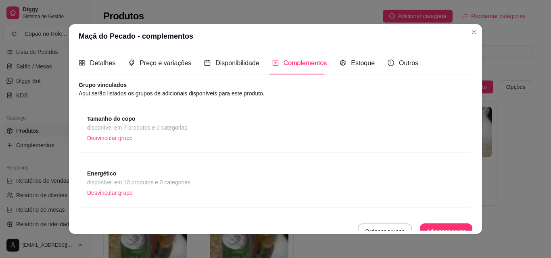
click at [468, 40] on header "Maçã do Pecado - complementos" at bounding box center [275, 36] width 413 height 24
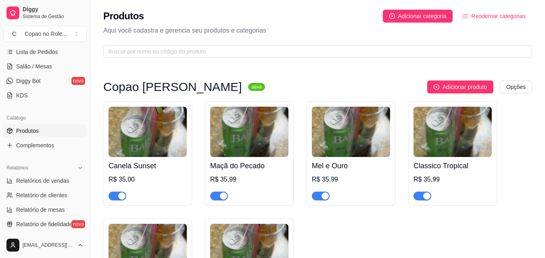
click at [232, 179] on div "R$ 35,99" at bounding box center [249, 180] width 78 height 10
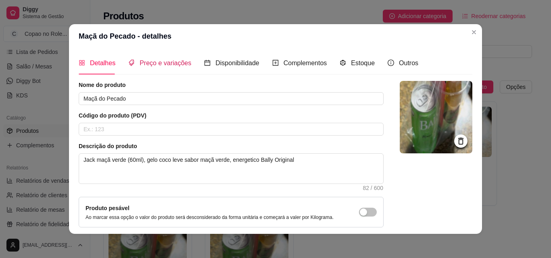
click at [163, 64] on span "Preço e variações" at bounding box center [166, 63] width 52 height 7
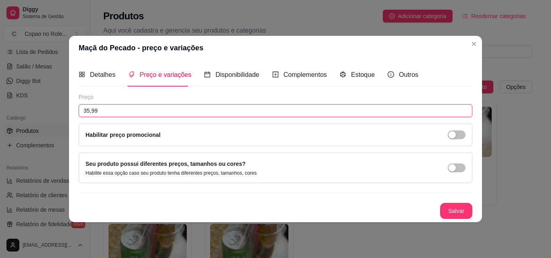
click at [158, 111] on input "35,99" at bounding box center [276, 110] width 394 height 13
type input "35,00"
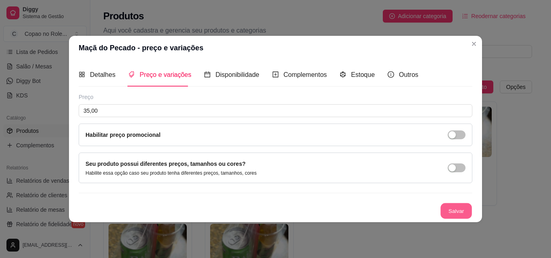
click at [458, 213] on button "Salvar" at bounding box center [455, 211] width 31 height 16
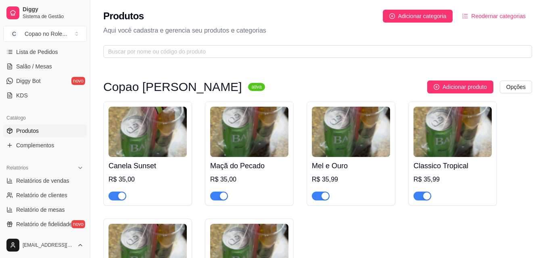
click at [348, 162] on h4 "Mel e Ouro" at bounding box center [351, 165] width 78 height 11
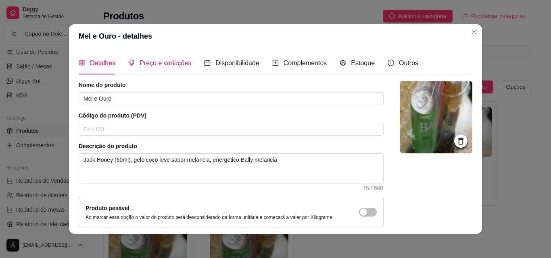
click at [173, 64] on span "Preço e variações" at bounding box center [166, 63] width 52 height 7
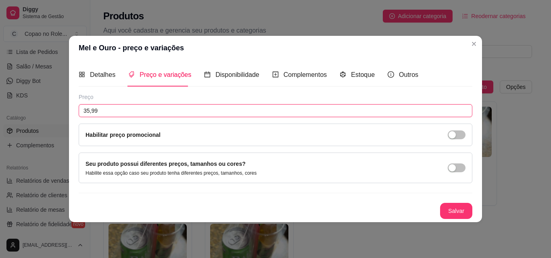
click at [149, 108] on input "35,99" at bounding box center [276, 110] width 394 height 13
type input "35,00"
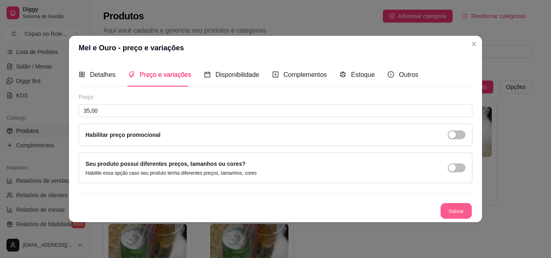
click at [457, 211] on button "Salvar" at bounding box center [455, 211] width 31 height 16
click at [458, 211] on button "Salvar" at bounding box center [456, 211] width 32 height 16
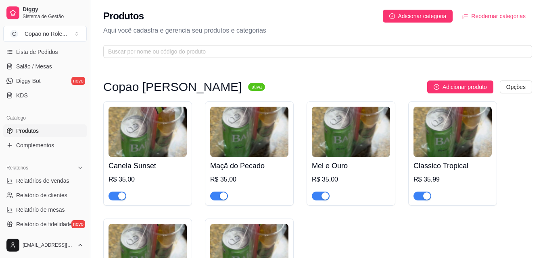
click at [433, 181] on div "R$ 35,99" at bounding box center [452, 180] width 78 height 10
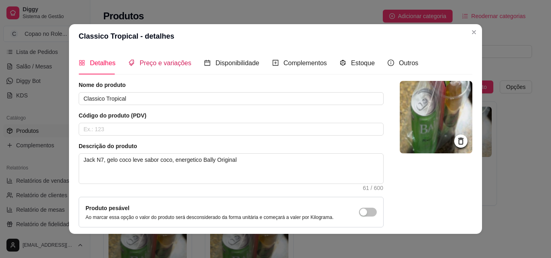
click at [170, 65] on span "Preço e variações" at bounding box center [166, 63] width 52 height 7
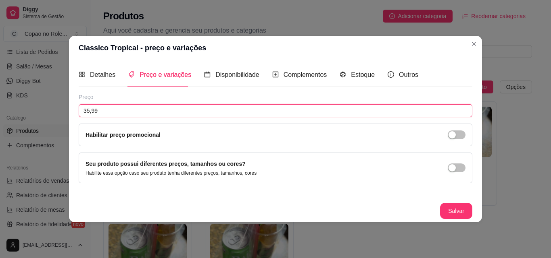
click at [144, 113] on input "35,99" at bounding box center [276, 110] width 394 height 13
type input "35,00"
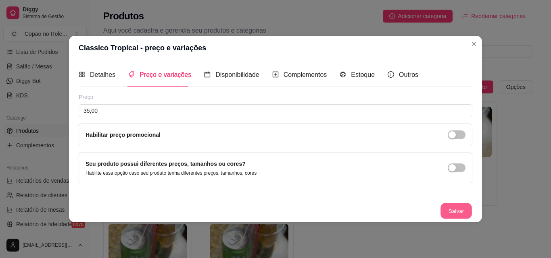
click at [461, 213] on button "Salvar" at bounding box center [455, 211] width 31 height 16
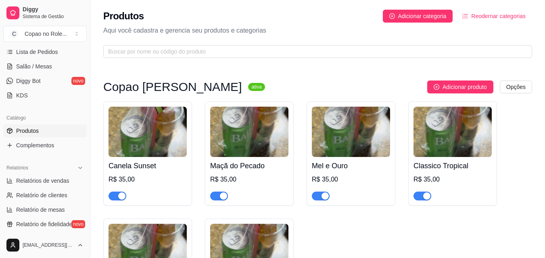
click at [145, 161] on h4 "Canela Sunset" at bounding box center [147, 165] width 78 height 11
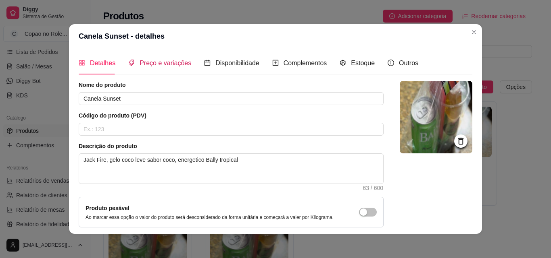
click at [161, 67] on div "Preço e variações" at bounding box center [159, 63] width 63 height 10
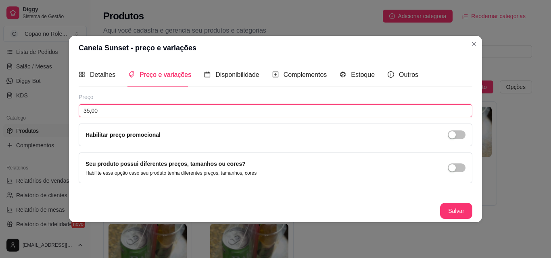
click at [137, 106] on input "35,00" at bounding box center [276, 110] width 394 height 13
type input "17,00"
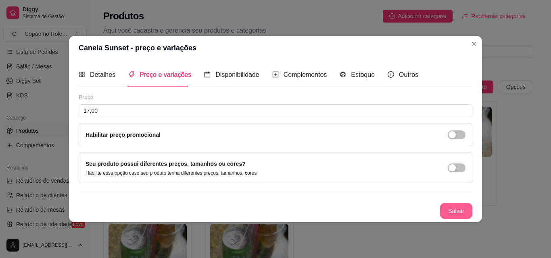
click at [452, 215] on button "Salvar" at bounding box center [456, 211] width 32 height 16
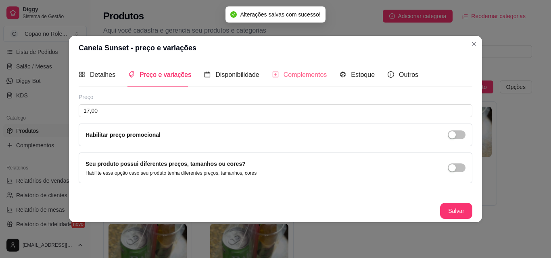
click at [293, 81] on div "Complementos" at bounding box center [299, 74] width 55 height 23
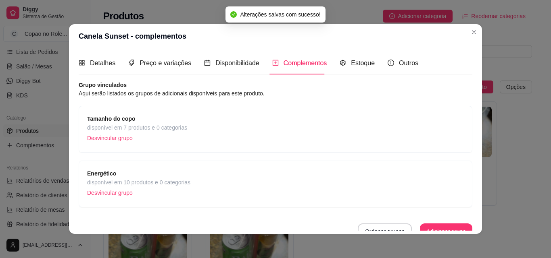
click at [168, 118] on span "Tamanho do copo" at bounding box center [137, 119] width 100 height 9
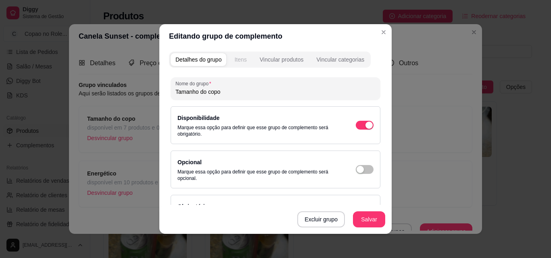
click at [237, 57] on div "Itens" at bounding box center [240, 60] width 12 height 8
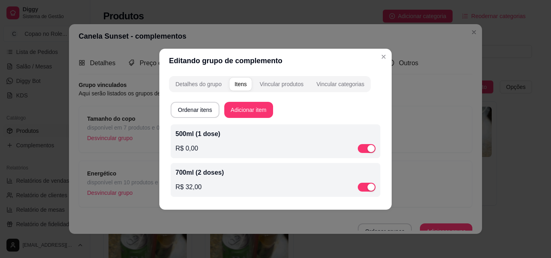
click at [215, 148] on div "R$ 0,00" at bounding box center [275, 149] width 200 height 10
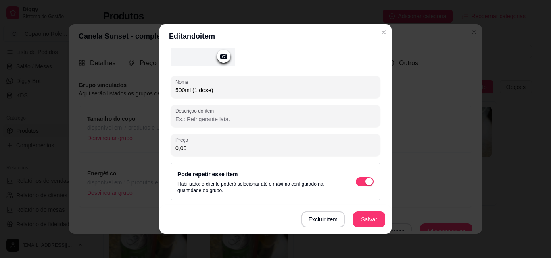
scroll to position [90, 0]
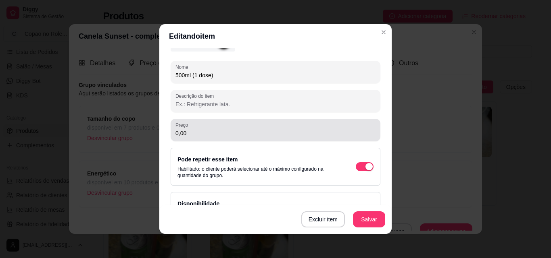
click at [236, 132] on input "0,00" at bounding box center [275, 133] width 200 height 8
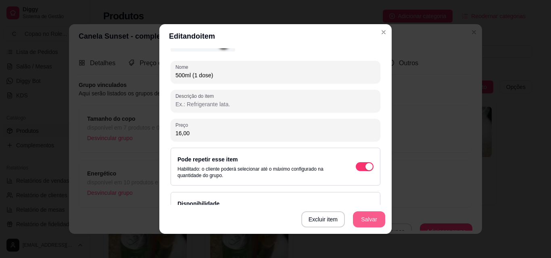
type input "16,00"
click at [366, 220] on button "Salvar" at bounding box center [368, 220] width 31 height 16
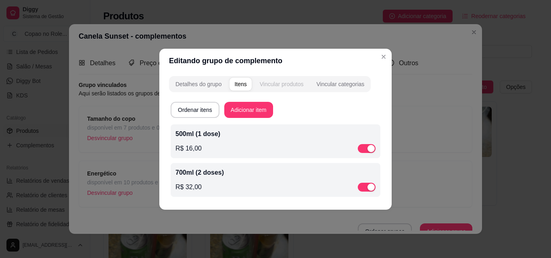
click at [273, 88] on button "Vincular produtos" at bounding box center [282, 84] width 54 height 13
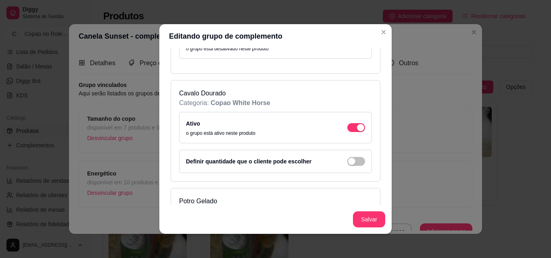
scroll to position [942, 0]
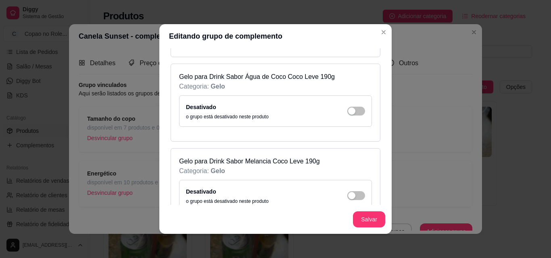
scroll to position [3535, 0]
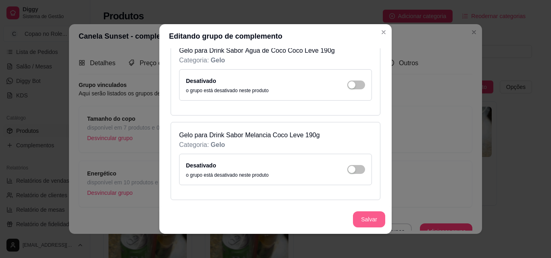
click at [372, 219] on button "Salvar" at bounding box center [369, 220] width 32 height 16
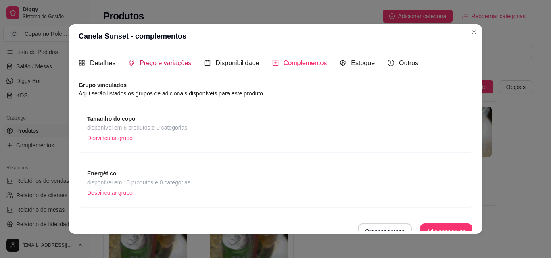
click at [165, 65] on span "Preço e variações" at bounding box center [166, 63] width 52 height 7
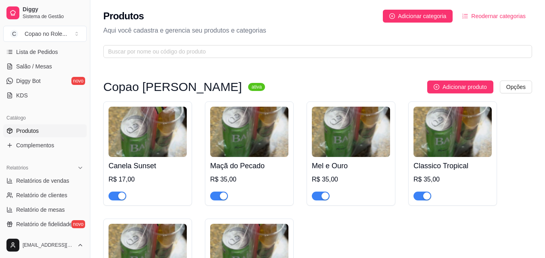
click at [155, 165] on h4 "Canela Sunset" at bounding box center [147, 165] width 78 height 11
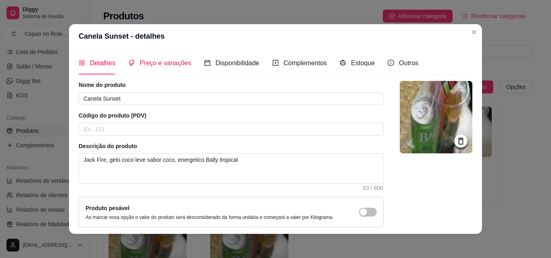
click at [158, 63] on span "Preço e variações" at bounding box center [166, 63] width 52 height 7
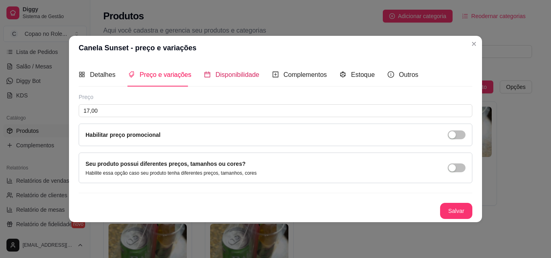
click at [224, 77] on span "Disponibilidade" at bounding box center [237, 74] width 44 height 7
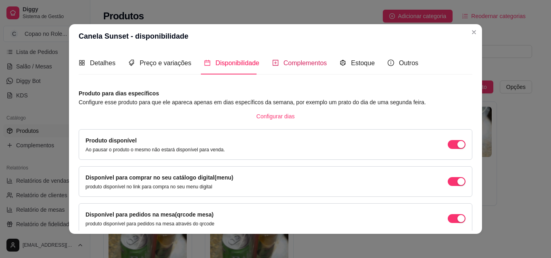
click at [290, 66] on span "Complementos" at bounding box center [305, 63] width 44 height 7
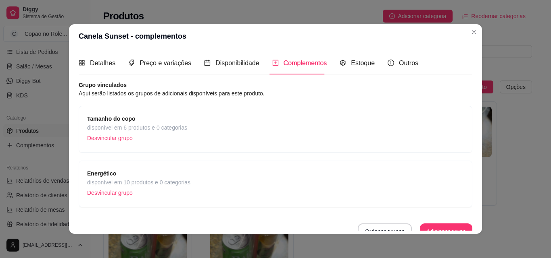
click at [162, 121] on span "Tamanho do copo" at bounding box center [137, 119] width 100 height 9
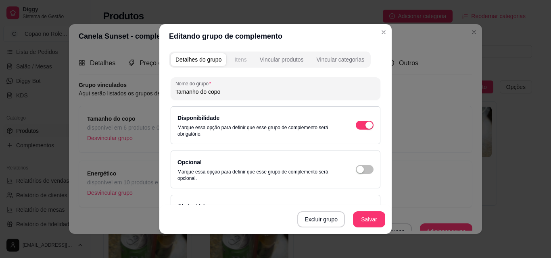
click at [242, 61] on div "Itens" at bounding box center [240, 60] width 12 height 8
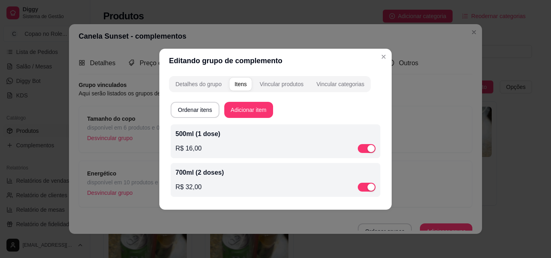
click at [203, 167] on div "700ml (2 doses) R$ 32,00" at bounding box center [276, 180] width 210 height 34
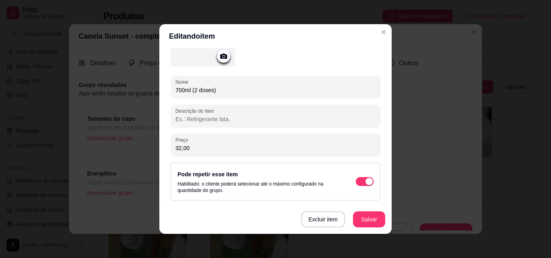
scroll to position [105, 0]
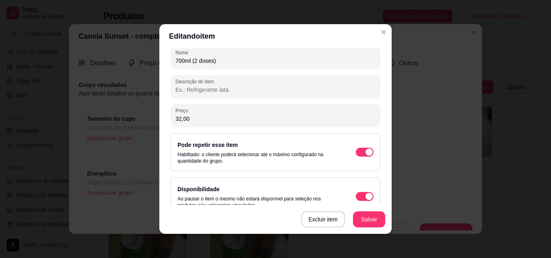
click at [226, 116] on input "32,00" at bounding box center [275, 119] width 200 height 8
type input "33,00"
click at [361, 221] on button "Salvar" at bounding box center [369, 220] width 32 height 16
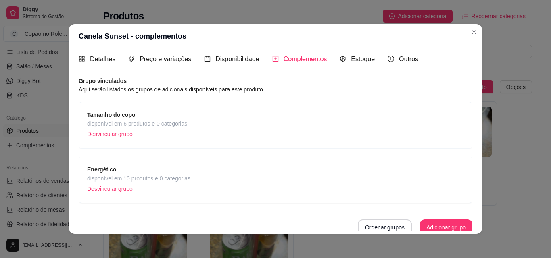
scroll to position [9, 0]
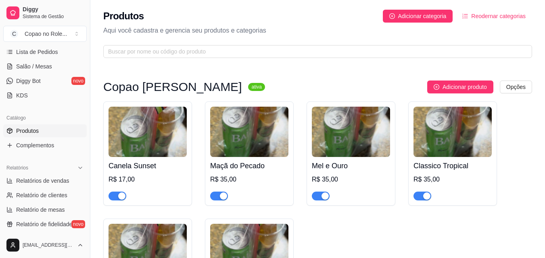
click at [244, 152] on img at bounding box center [249, 132] width 78 height 50
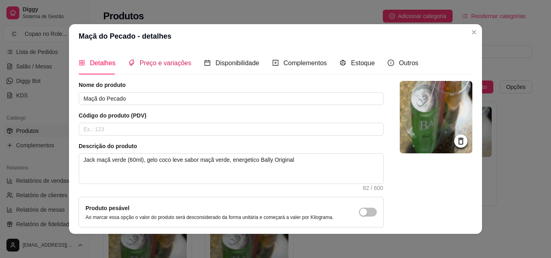
click at [172, 58] on div "Preço e variações" at bounding box center [159, 63] width 63 height 10
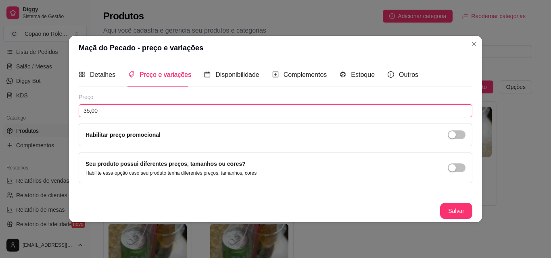
click at [151, 115] on input "35,00" at bounding box center [276, 110] width 394 height 13
type input "17,00"
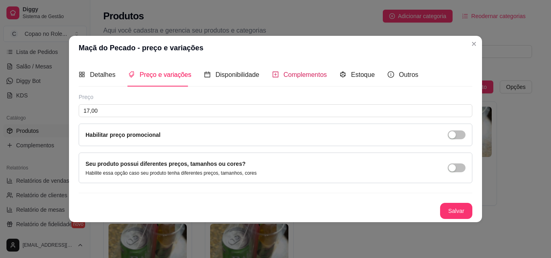
click at [278, 76] on div "Complementos" at bounding box center [299, 75] width 55 height 10
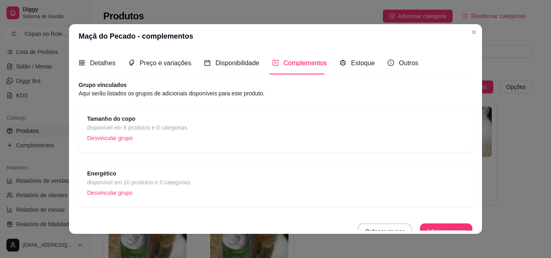
click at [196, 133] on div "Tamanho do copo disponível em 6 produtos e 0 categorias Desvincular grupo" at bounding box center [275, 130] width 377 height 30
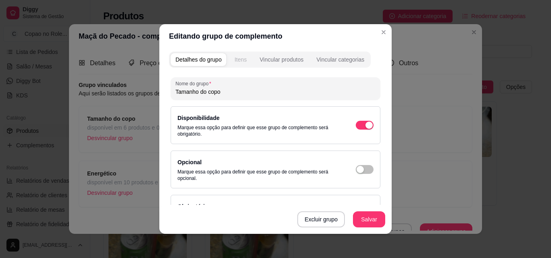
click at [236, 56] on div "Itens" at bounding box center [240, 60] width 12 height 8
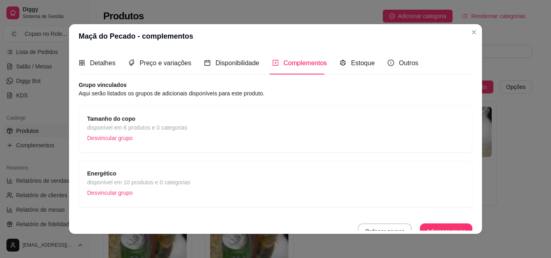
click at [179, 184] on span "disponível em 10 produtos e 0 categorias" at bounding box center [138, 182] width 103 height 9
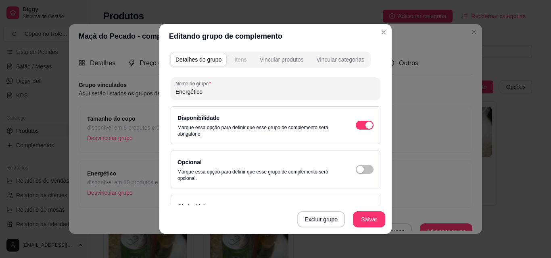
click at [239, 58] on div "Itens" at bounding box center [240, 60] width 12 height 8
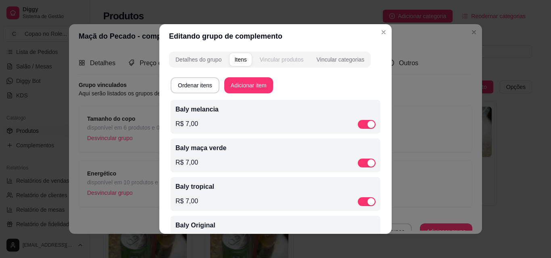
click at [271, 62] on div "Vincular produtos" at bounding box center [282, 60] width 44 height 8
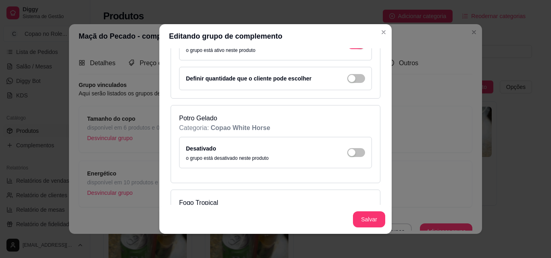
scroll to position [1123, 0]
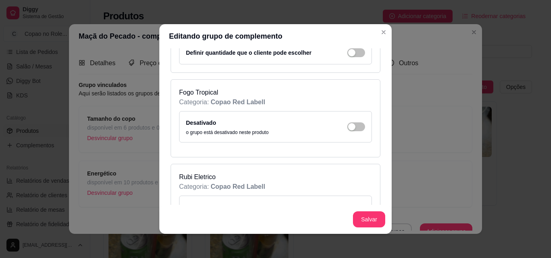
scroll to position [1257, 0]
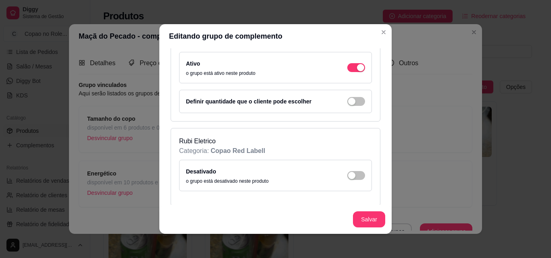
scroll to position [1307, 0]
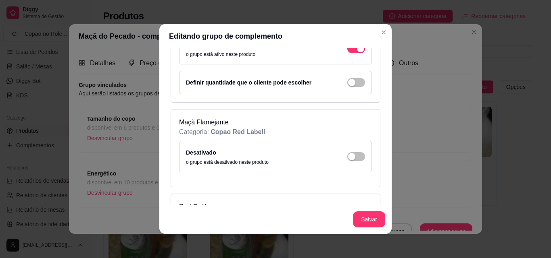
scroll to position [1470, 0]
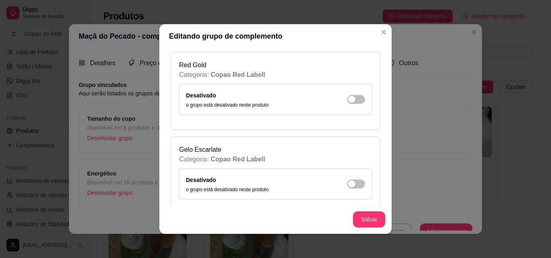
scroll to position [1599, 0]
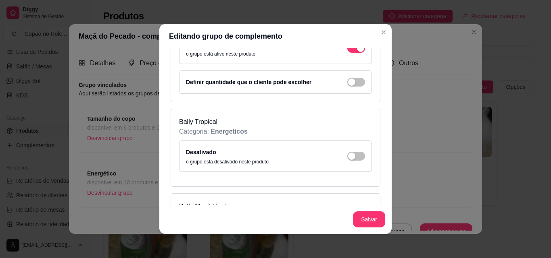
scroll to position [1740, 0]
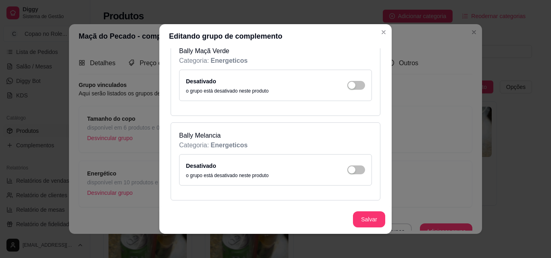
scroll to position [1948, 0]
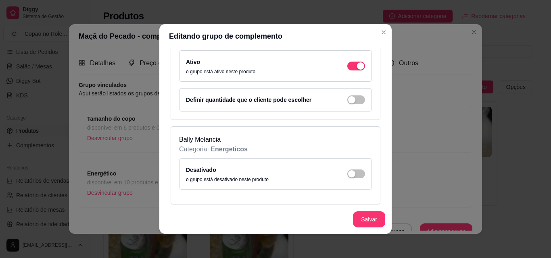
click at [348, 168] on div "Desativado o grupo está desativado neste produto" at bounding box center [275, 174] width 179 height 18
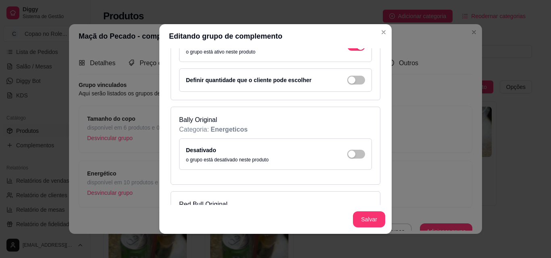
scroll to position [2094, 0]
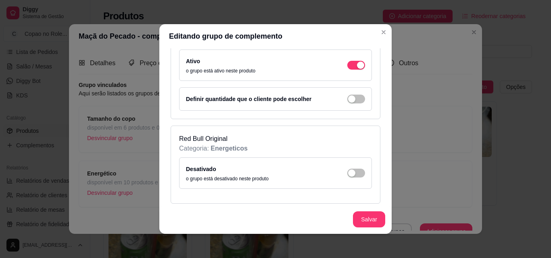
scroll to position [2193, 0]
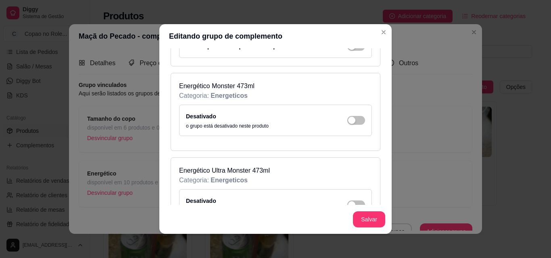
scroll to position [2345, 0]
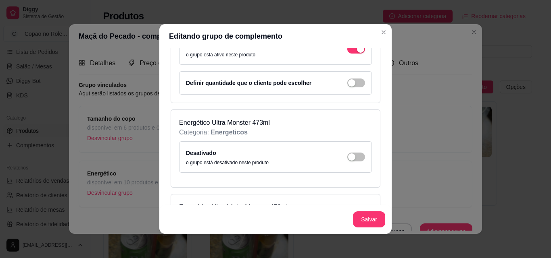
scroll to position [2397, 0]
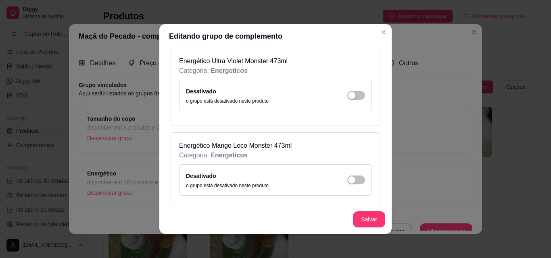
scroll to position [2576, 0]
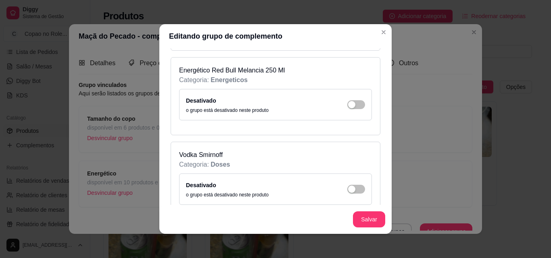
scroll to position [2783, 0]
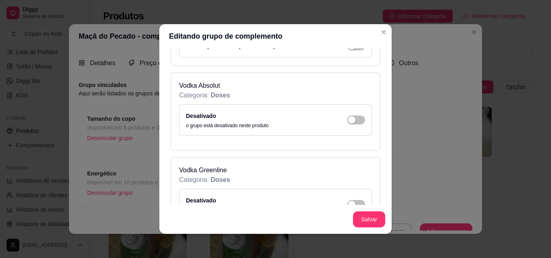
scroll to position [2984, 0]
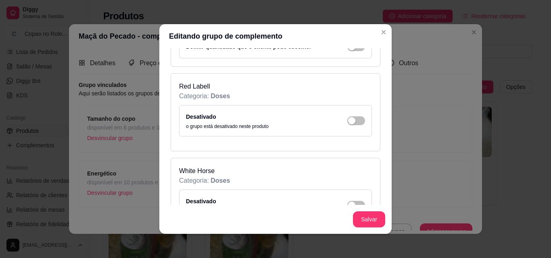
scroll to position [3210, 0]
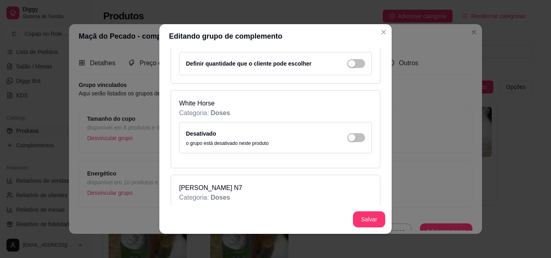
scroll to position [3301, 0]
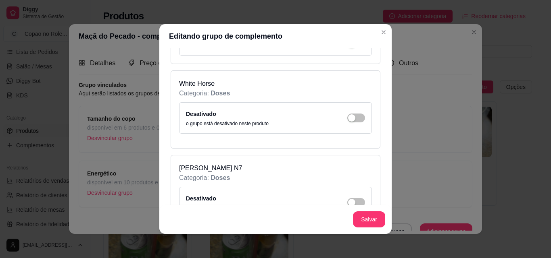
click at [348, 112] on div "Desativado o grupo está desativado neste produto" at bounding box center [275, 118] width 179 height 18
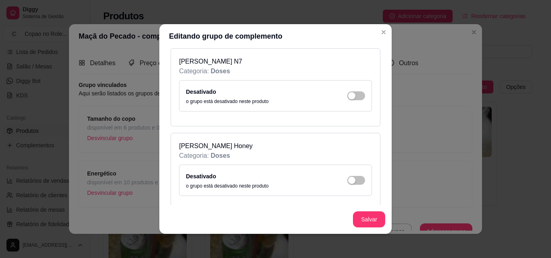
scroll to position [3441, 0]
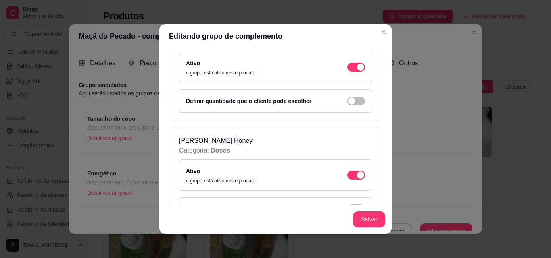
scroll to position [3470, 0]
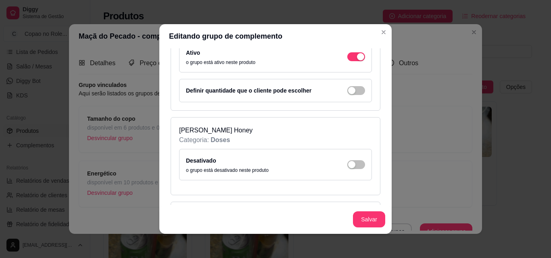
scroll to position [3409, 0]
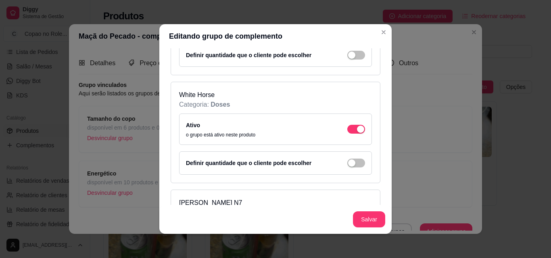
scroll to position [3279, 0]
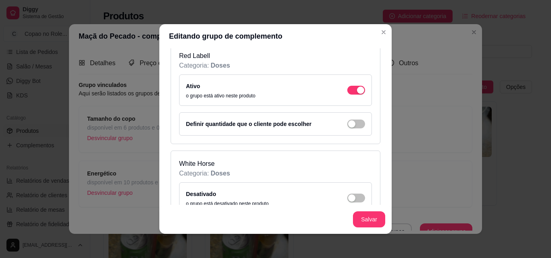
scroll to position [3200, 0]
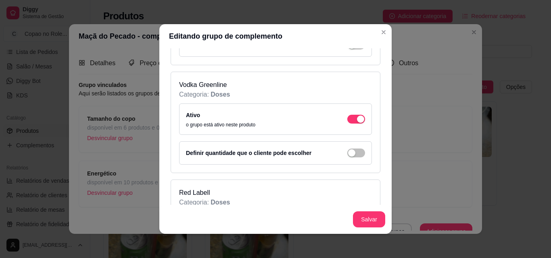
scroll to position [3071, 0]
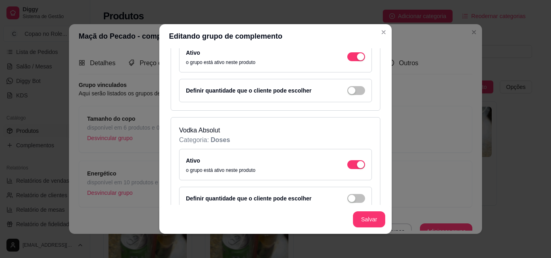
scroll to position [2926, 0]
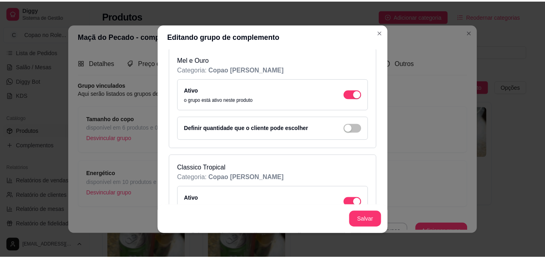
scroll to position [281, 0]
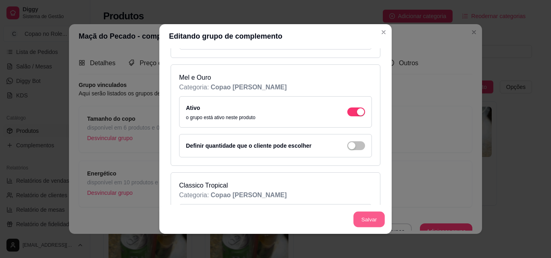
click at [365, 221] on button "Salvar" at bounding box center [368, 220] width 31 height 16
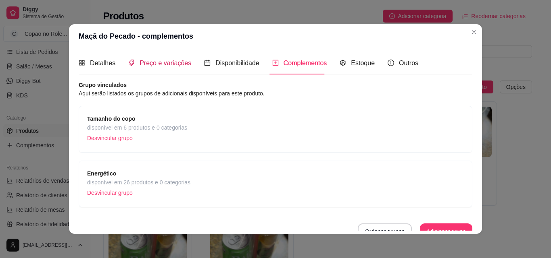
click at [167, 65] on span "Preço e variações" at bounding box center [166, 63] width 52 height 7
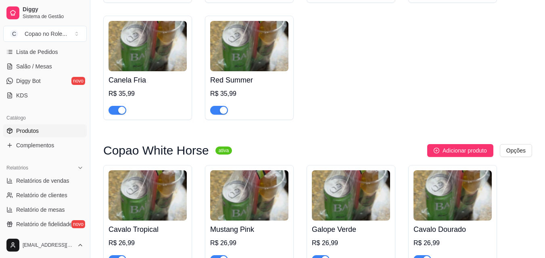
scroll to position [0, 0]
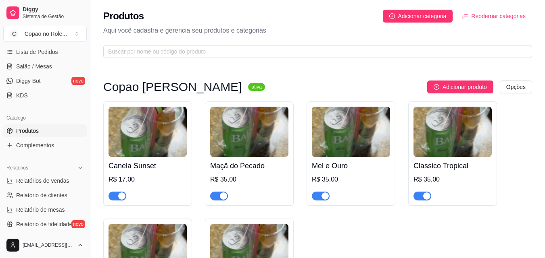
click at [250, 156] on img at bounding box center [249, 132] width 78 height 50
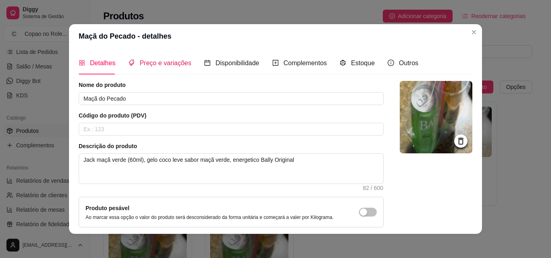
click at [165, 67] on span "Preço e variações" at bounding box center [166, 63] width 52 height 7
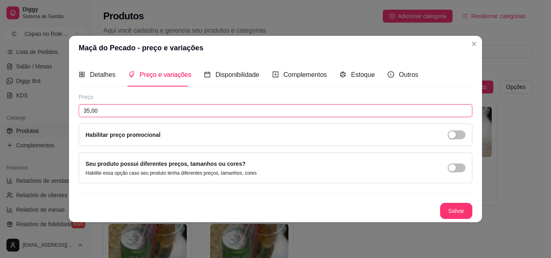
click at [133, 113] on input "35,00" at bounding box center [276, 110] width 394 height 13
type input "17,00"
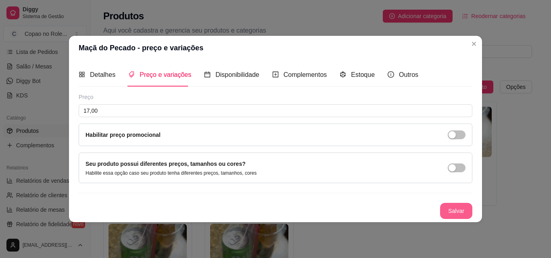
click at [457, 214] on button "Salvar" at bounding box center [456, 211] width 32 height 16
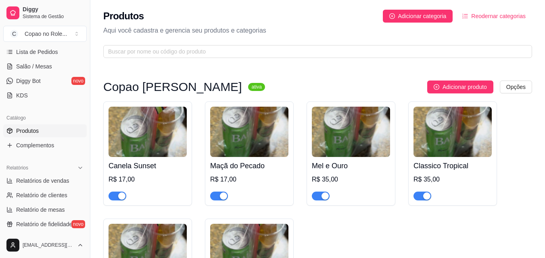
click at [333, 165] on h4 "Mel e Ouro" at bounding box center [351, 165] width 78 height 11
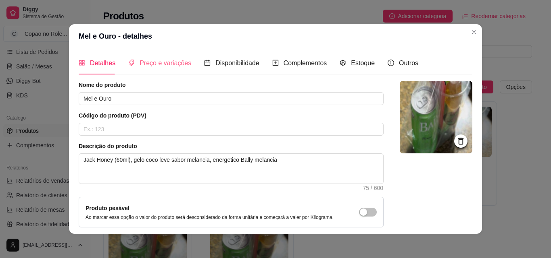
click at [163, 72] on div "Preço e variações" at bounding box center [159, 63] width 63 height 23
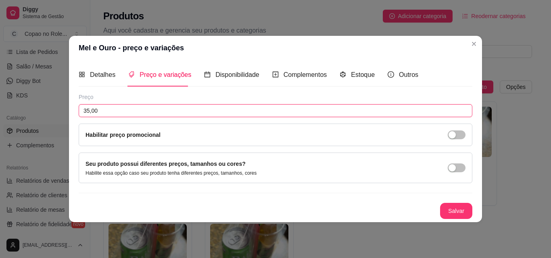
click at [152, 111] on input "35,00" at bounding box center [276, 110] width 394 height 13
type input "17,00"
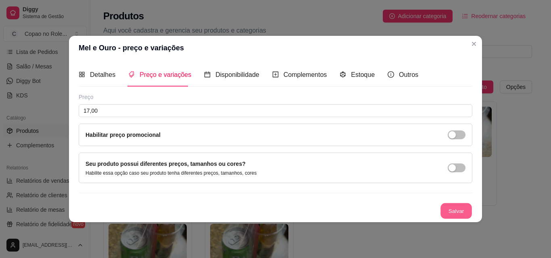
click at [459, 214] on button "Salvar" at bounding box center [455, 211] width 31 height 16
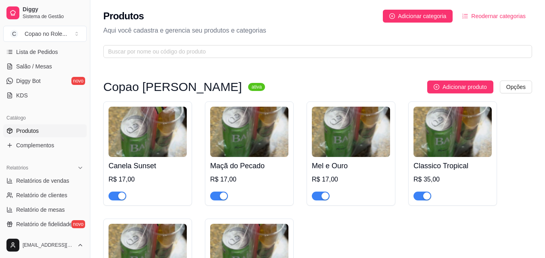
click at [427, 165] on h4 "Classico Tropical" at bounding box center [452, 165] width 78 height 11
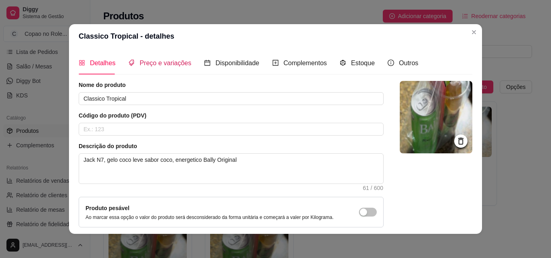
click at [155, 62] on span "Preço e variações" at bounding box center [166, 63] width 52 height 7
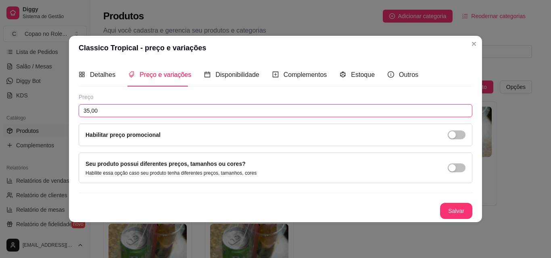
click at [122, 111] on input "35,00" at bounding box center [276, 110] width 394 height 13
type input "17,00"
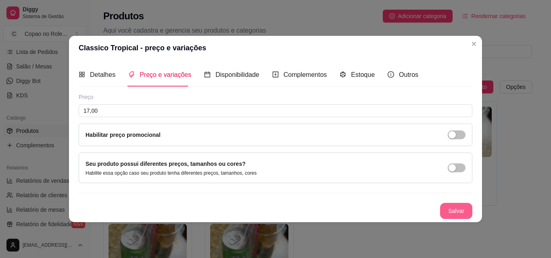
click at [464, 213] on button "Salvar" at bounding box center [456, 211] width 32 height 16
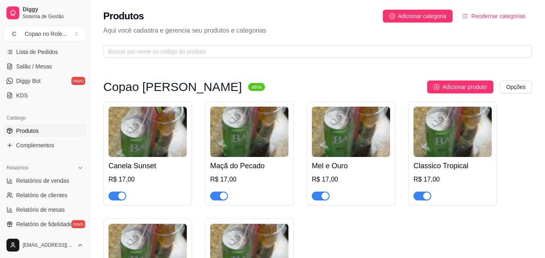
click at [515, 129] on div "Canela Sunset R$ 17,00 Maçã do Pecado R$ 17,00 Mel e Ouro R$ 17,00 Classico Tro…" at bounding box center [317, 213] width 429 height 222
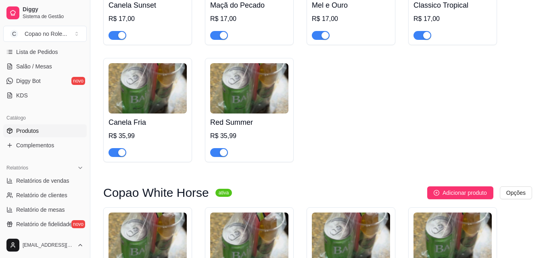
scroll to position [161, 0]
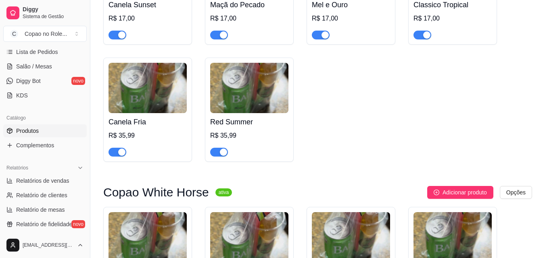
click at [141, 124] on h4 "Canela Fria" at bounding box center [147, 122] width 78 height 11
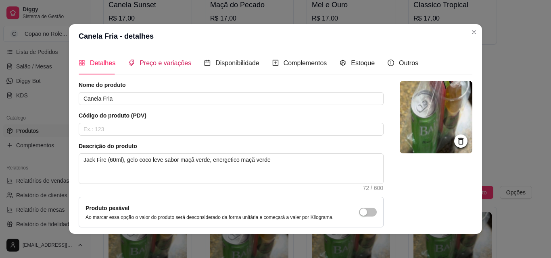
click at [157, 63] on span "Preço e variações" at bounding box center [166, 63] width 52 height 7
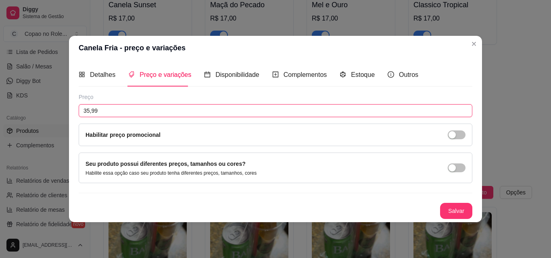
click at [125, 113] on input "35,99" at bounding box center [276, 110] width 394 height 13
type input "17,00"
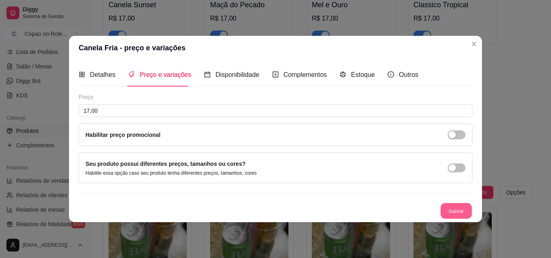
click at [455, 213] on button "Salvar" at bounding box center [455, 211] width 31 height 16
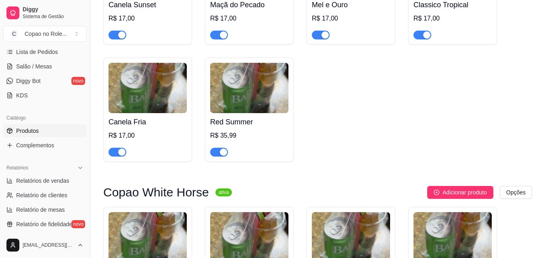
click at [242, 113] on img at bounding box center [249, 88] width 78 height 50
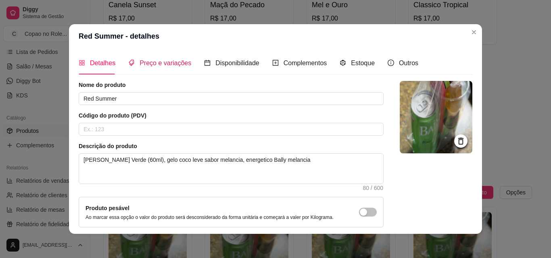
click at [167, 61] on span "Preço e variações" at bounding box center [166, 63] width 52 height 7
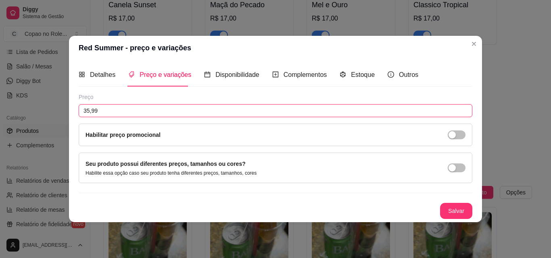
click at [133, 110] on input "35,99" at bounding box center [276, 110] width 394 height 13
type input "17,00"
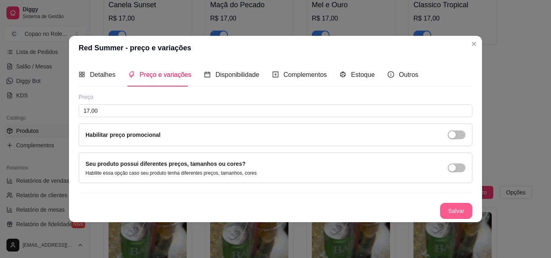
click at [458, 204] on button "Salvar" at bounding box center [456, 211] width 32 height 16
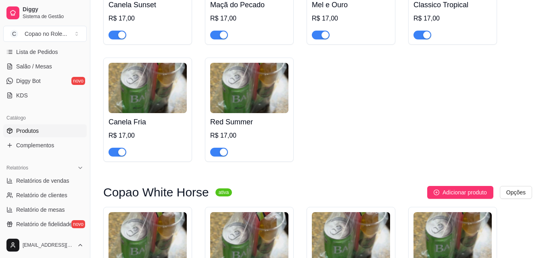
click at [492, 79] on div "Canela Sunset R$ 17,00 Maçã do Pecado R$ 17,00 Mel e Ouro R$ 17,00 Classico Tro…" at bounding box center [317, 51] width 429 height 222
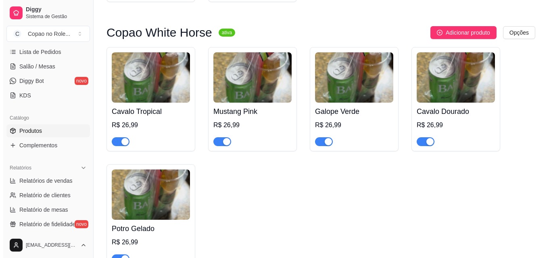
scroll to position [323, 0]
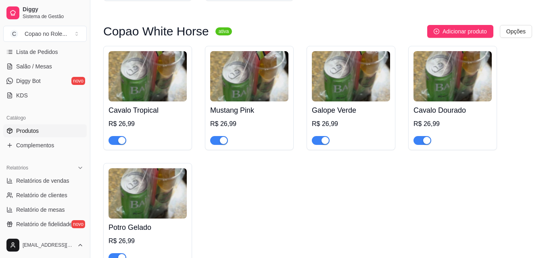
click at [158, 100] on img at bounding box center [147, 76] width 78 height 50
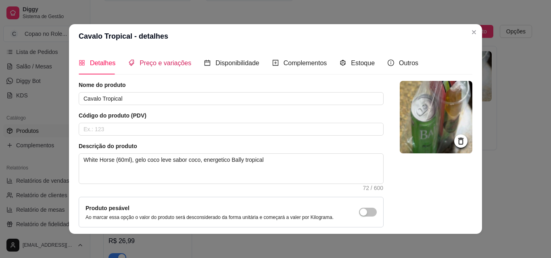
click at [168, 66] on span "Preço e variações" at bounding box center [166, 63] width 52 height 7
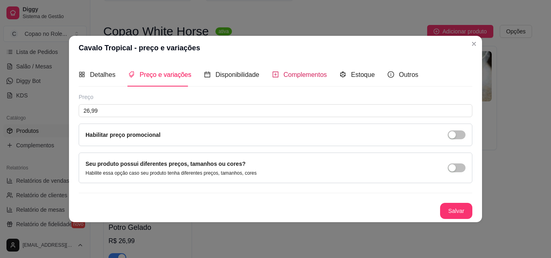
click at [279, 75] on div "Complementos" at bounding box center [299, 75] width 55 height 10
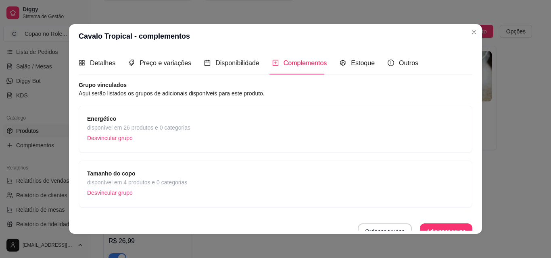
click at [156, 177] on span "Tamanho do copo" at bounding box center [137, 173] width 100 height 9
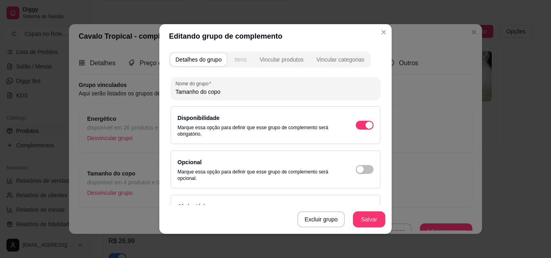
click at [237, 59] on div "Itens" at bounding box center [240, 60] width 12 height 8
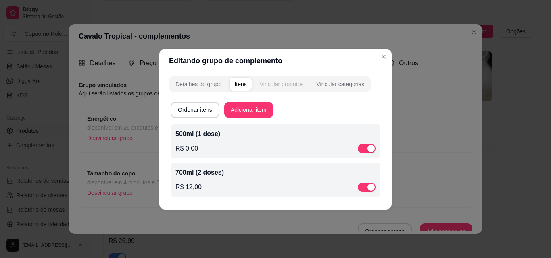
click at [276, 86] on div "Vincular produtos" at bounding box center [282, 84] width 44 height 8
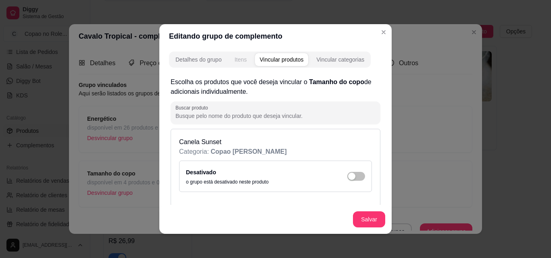
click at [237, 57] on div "Itens" at bounding box center [240, 60] width 12 height 8
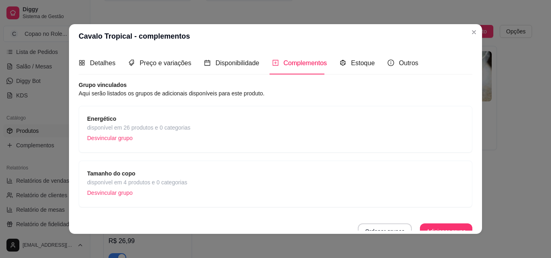
click at [215, 136] on div "Energético disponível em 26 produtos e 0 categorias Desvincular grupo" at bounding box center [275, 130] width 377 height 30
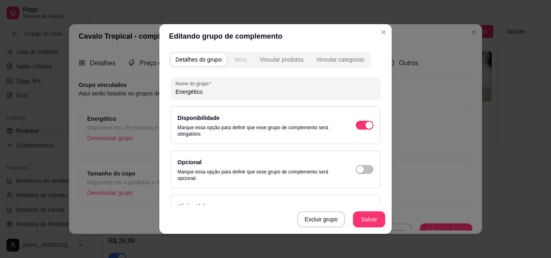
click at [233, 64] on button "Itens" at bounding box center [240, 59] width 22 height 13
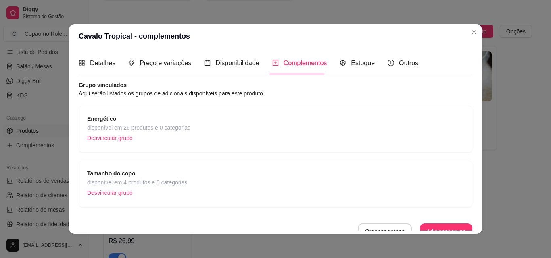
scroll to position [9, 0]
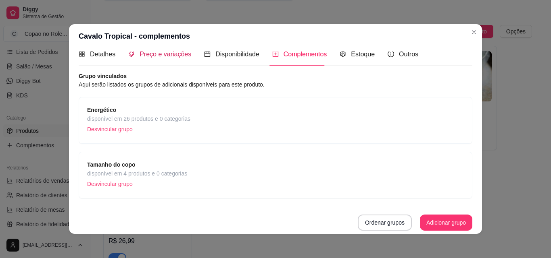
click at [157, 53] on span "Preço e variações" at bounding box center [166, 54] width 52 height 7
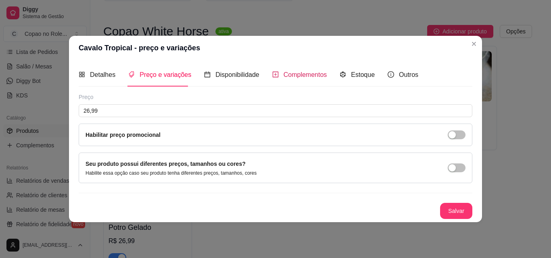
click at [283, 77] on span "Complementos" at bounding box center [305, 74] width 44 height 7
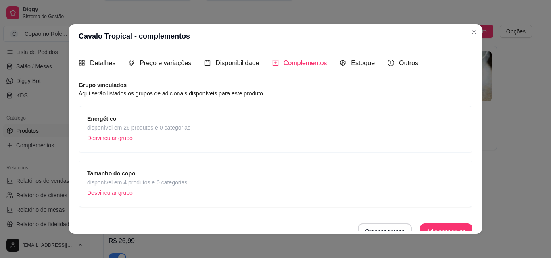
click at [145, 178] on span "Tamanho do copo" at bounding box center [137, 173] width 100 height 9
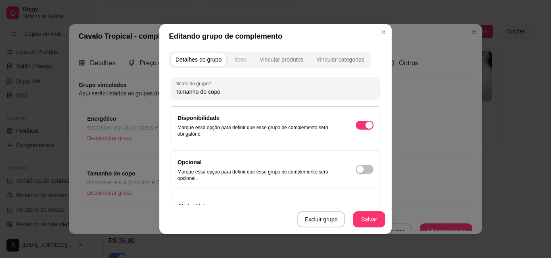
click at [234, 61] on div "Itens" at bounding box center [240, 60] width 12 height 8
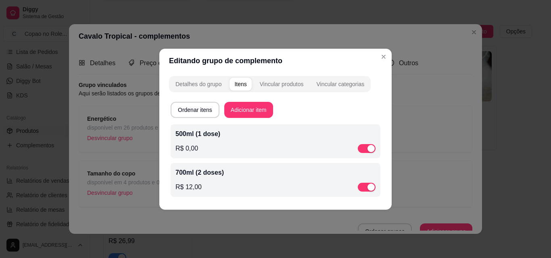
click at [208, 151] on div "R$ 0,00" at bounding box center [275, 149] width 200 height 10
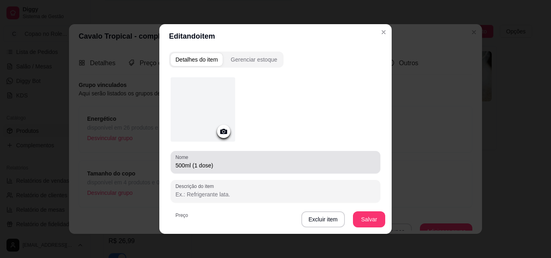
click at [217, 171] on div "Nome 500ml (1 dose)" at bounding box center [276, 162] width 210 height 23
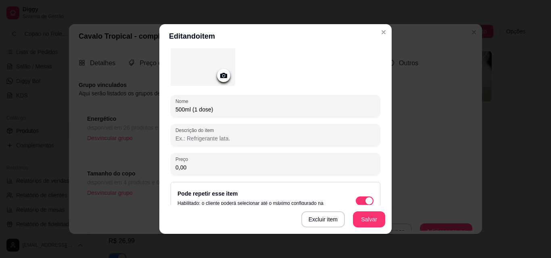
scroll to position [70, 0]
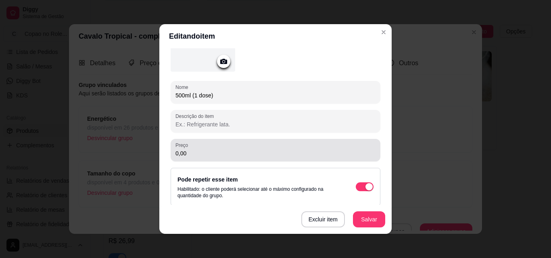
click at [230, 152] on input "0,00" at bounding box center [275, 154] width 200 height 8
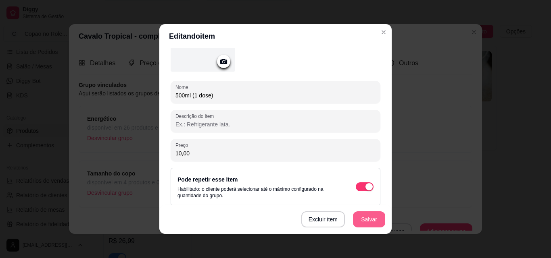
type input "10,00"
click at [379, 217] on button "Salvar" at bounding box center [369, 220] width 32 height 16
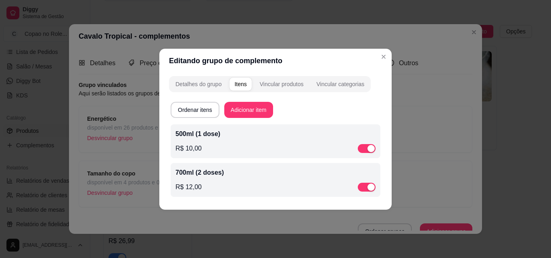
click at [207, 178] on div "700ml (2 doses) R$ 12,00" at bounding box center [275, 180] width 200 height 24
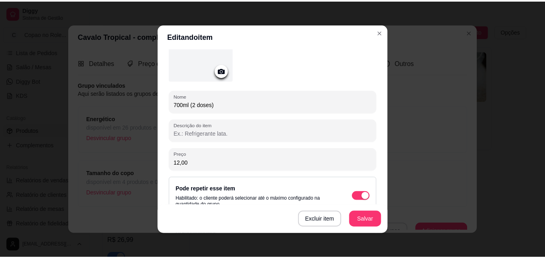
scroll to position [91, 0]
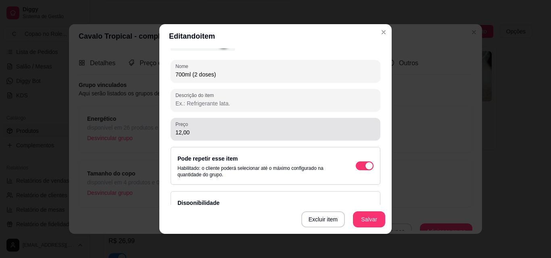
click at [202, 138] on div "Preço 12,00" at bounding box center [276, 129] width 210 height 23
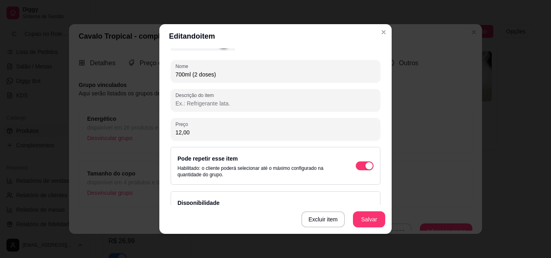
drag, startPoint x: 202, startPoint y: 138, endPoint x: 158, endPoint y: 134, distance: 43.3
click at [159, 134] on div "Detalhes do item Gerenciar estoque Nome 700ml (2 doses) Descrição do item Preço…" at bounding box center [275, 141] width 232 height 186
drag, startPoint x: 195, startPoint y: 129, endPoint x: 165, endPoint y: 128, distance: 29.5
click at [165, 128] on div "Detalhes do item Gerenciar estoque Nome 700ml (2 doses) Descrição do item Preço…" at bounding box center [275, 141] width 232 height 186
type input "21,00"
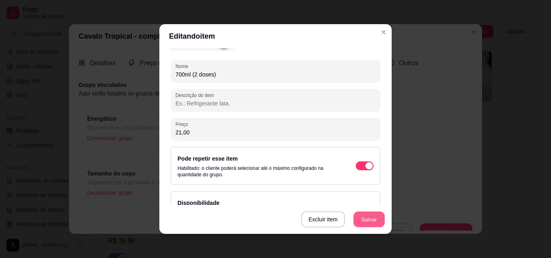
click at [373, 221] on button "Salvar" at bounding box center [368, 220] width 31 height 16
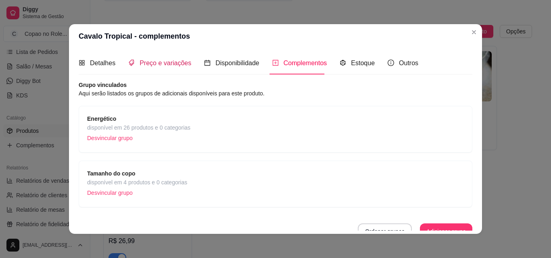
click at [144, 66] on span "Preço e variações" at bounding box center [166, 63] width 52 height 7
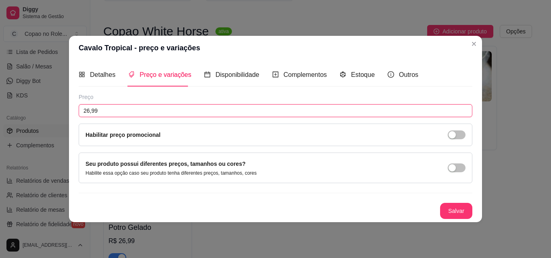
click at [129, 109] on input "26,99" at bounding box center [276, 110] width 394 height 13
type input "12,00"
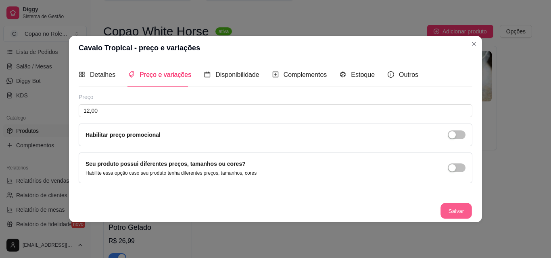
click at [446, 213] on button "Salvar" at bounding box center [455, 211] width 31 height 16
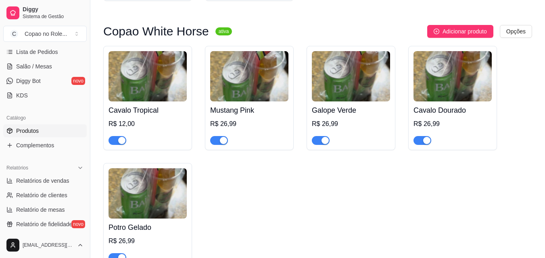
click at [246, 108] on h4 "Mustang Pink" at bounding box center [249, 110] width 78 height 11
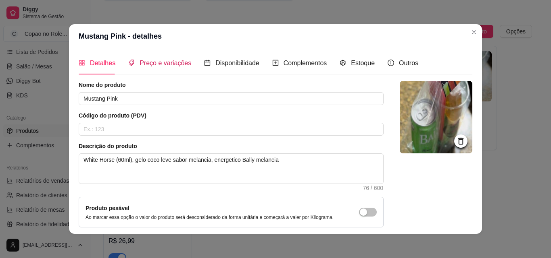
click at [148, 64] on span "Preço e variações" at bounding box center [166, 63] width 52 height 7
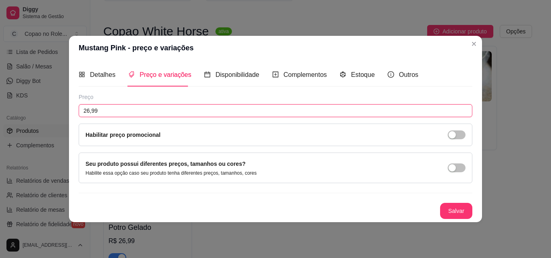
click at [115, 111] on input "26,99" at bounding box center [276, 110] width 394 height 13
type input "12,00"
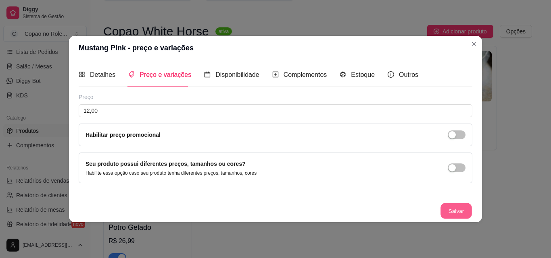
click at [456, 206] on button "Salvar" at bounding box center [455, 211] width 31 height 16
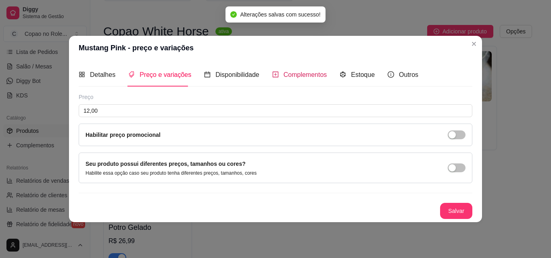
click at [294, 71] on span "Complementos" at bounding box center [305, 74] width 44 height 7
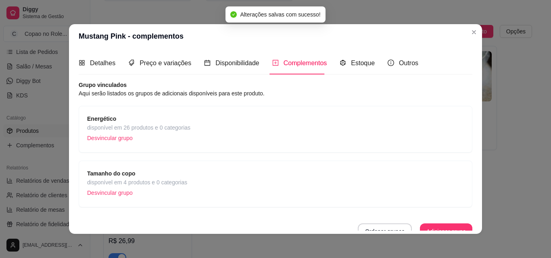
click at [146, 127] on span "disponível em 26 produtos e 0 categorias" at bounding box center [138, 127] width 103 height 9
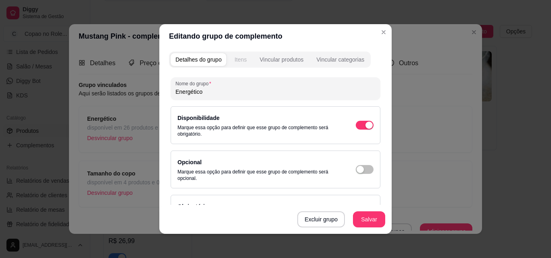
click at [242, 63] on div "Itens" at bounding box center [240, 60] width 12 height 8
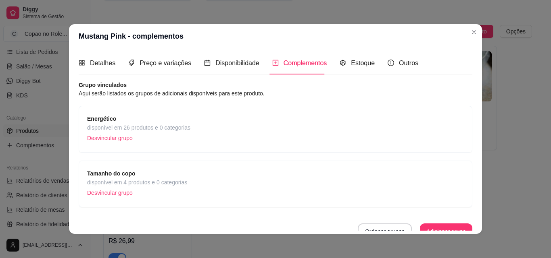
click at [142, 180] on span "disponível em 4 produtos e 0 categorias" at bounding box center [137, 182] width 100 height 9
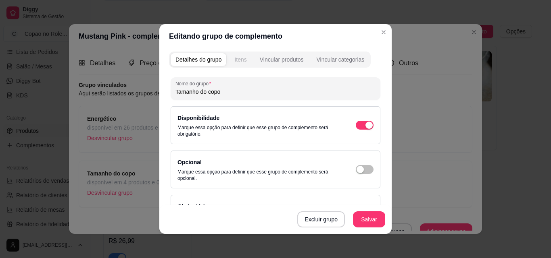
click at [230, 63] on button "Itens" at bounding box center [240, 59] width 22 height 13
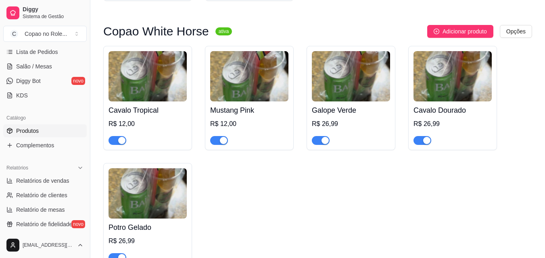
click at [352, 126] on div "R$ 26,99" at bounding box center [351, 124] width 78 height 10
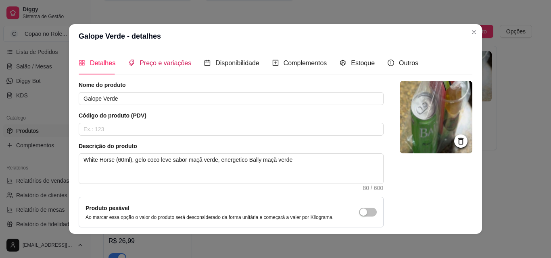
click at [160, 67] on div "Preço e variações" at bounding box center [159, 63] width 63 height 10
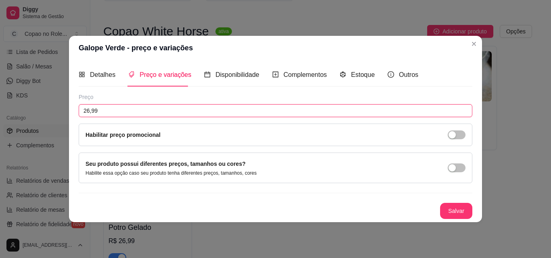
click at [139, 110] on input "26,99" at bounding box center [276, 110] width 394 height 13
type input "12,00"
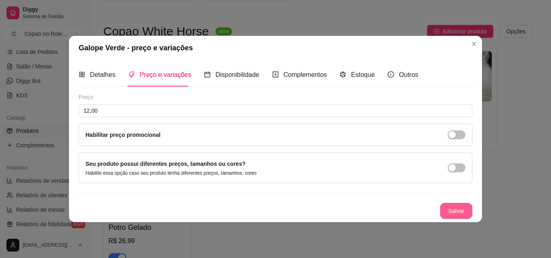
click at [441, 209] on button "Salvar" at bounding box center [456, 211] width 32 height 16
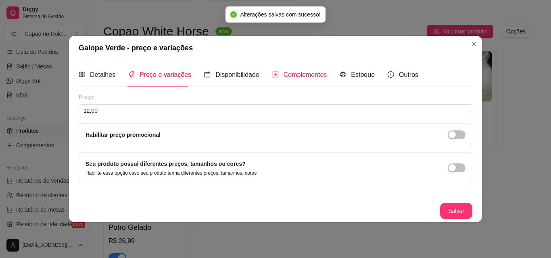
click at [307, 78] on span "Complementos" at bounding box center [305, 74] width 44 height 7
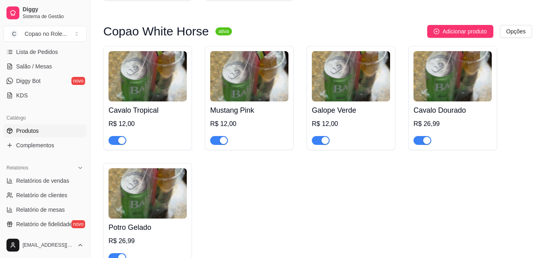
click at [441, 98] on img at bounding box center [452, 76] width 78 height 50
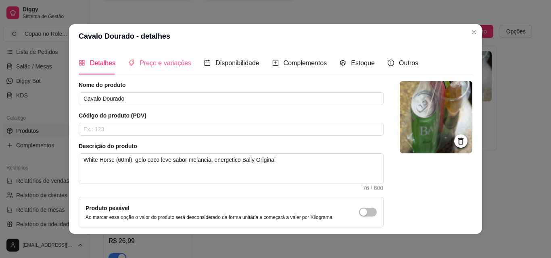
click at [163, 56] on div "Preço e variações" at bounding box center [159, 63] width 63 height 23
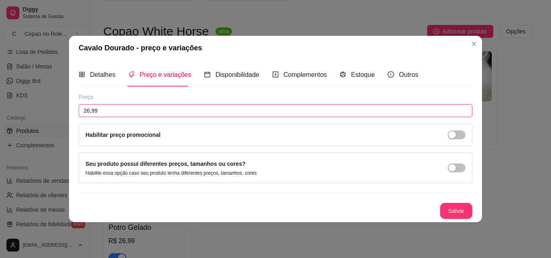
click at [139, 113] on input "26,99" at bounding box center [276, 110] width 394 height 13
type input "12,00"
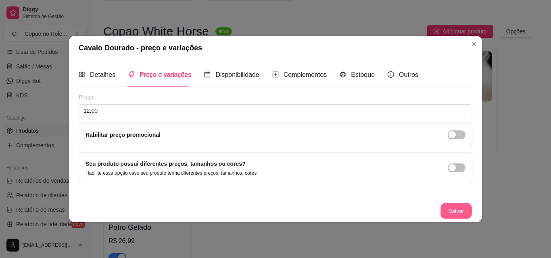
click at [447, 207] on button "Salvar" at bounding box center [455, 211] width 31 height 16
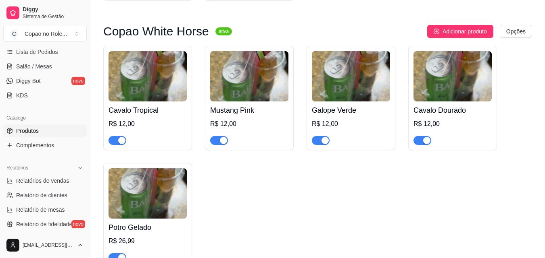
click at [132, 188] on img at bounding box center [147, 194] width 78 height 50
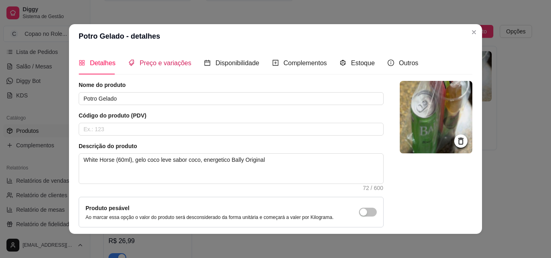
click at [143, 67] on span "Preço e variações" at bounding box center [166, 63] width 52 height 7
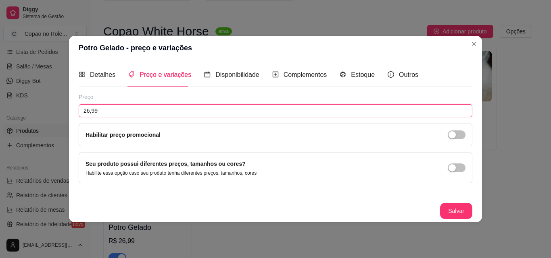
click at [120, 111] on input "26,99" at bounding box center [276, 110] width 394 height 13
type input "12,00"
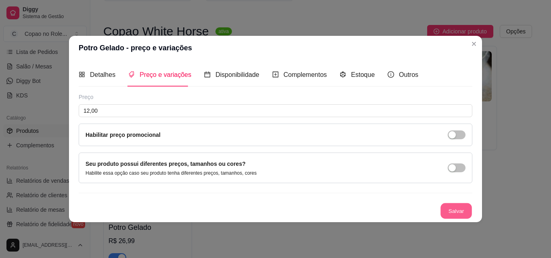
click at [461, 215] on button "Salvar" at bounding box center [455, 211] width 31 height 16
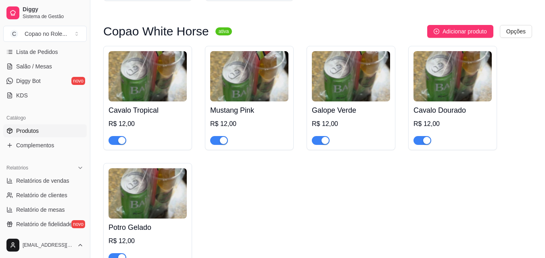
click at [512, 159] on div "Cavalo Tropical R$ 12,00 Mustang Pink R$ 12,00 Galope Verde R$ 12,00 Cavalo Dou…" at bounding box center [317, 157] width 429 height 222
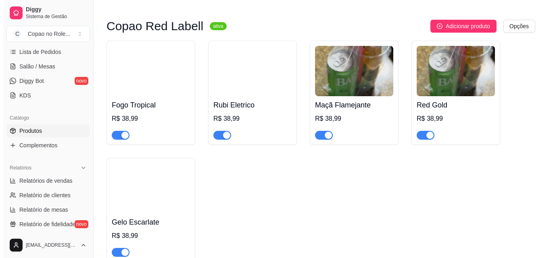
scroll to position [597, 0]
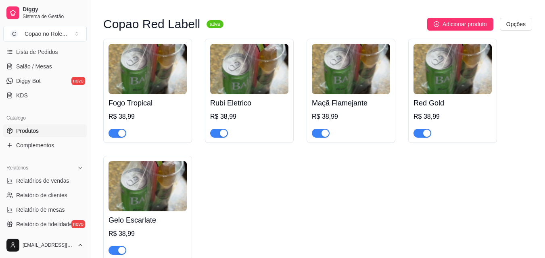
click at [120, 71] on img at bounding box center [147, 69] width 78 height 50
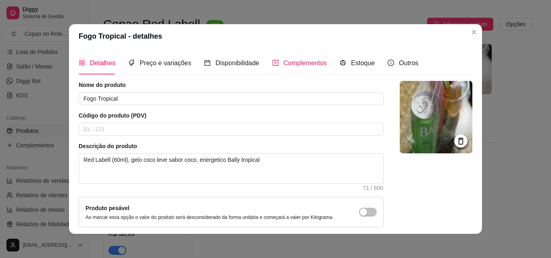
click at [273, 63] on div "Complementos" at bounding box center [299, 63] width 55 height 10
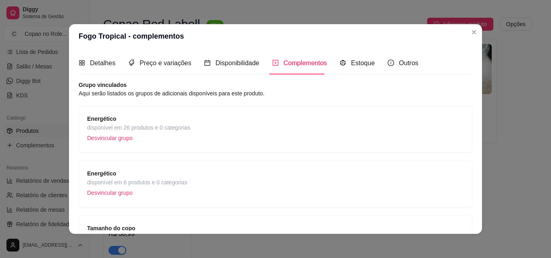
click at [150, 125] on span "disponível em 26 produtos e 0 categorias" at bounding box center [138, 127] width 103 height 9
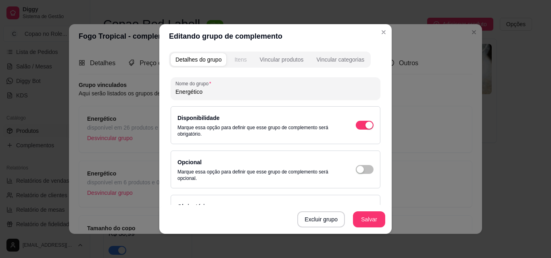
click at [238, 59] on div "Itens" at bounding box center [240, 60] width 12 height 8
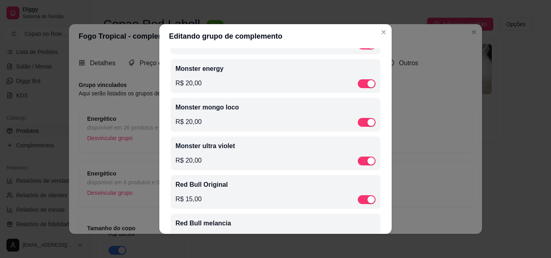
scroll to position [265, 0]
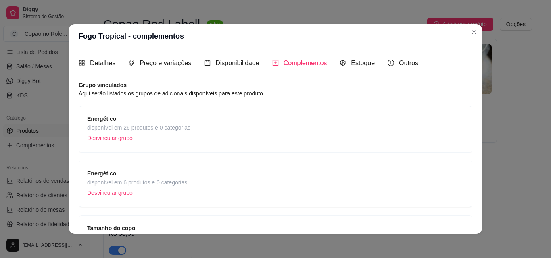
click at [230, 181] on div "Energético disponível em 6 produtos e 0 categorias Desvincular grupo" at bounding box center [275, 184] width 377 height 30
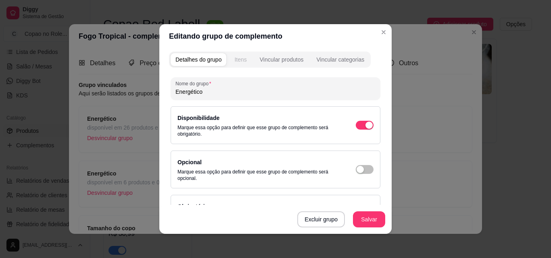
click at [236, 54] on button "Itens" at bounding box center [240, 59] width 22 height 13
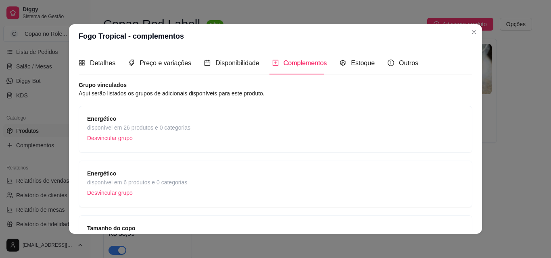
click at [111, 194] on p "Desvincular grupo" at bounding box center [137, 193] width 100 height 12
click at [172, 126] on span "disponível em 26 produtos e 0 categorias" at bounding box center [138, 127] width 103 height 9
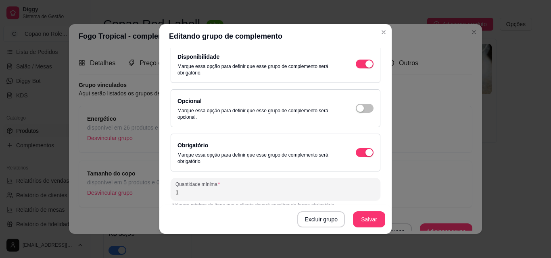
scroll to position [0, 0]
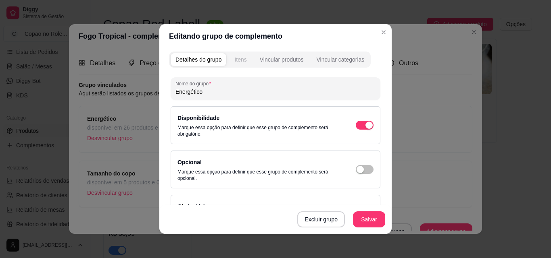
click at [240, 62] on div "Itens" at bounding box center [240, 60] width 12 height 8
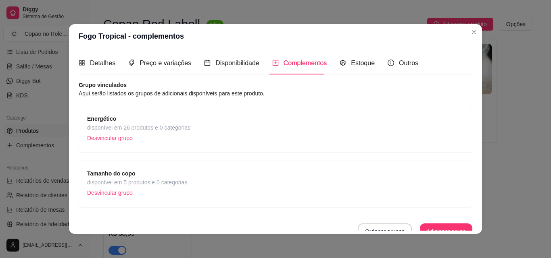
click at [150, 188] on p "Desvincular grupo" at bounding box center [137, 193] width 100 height 12
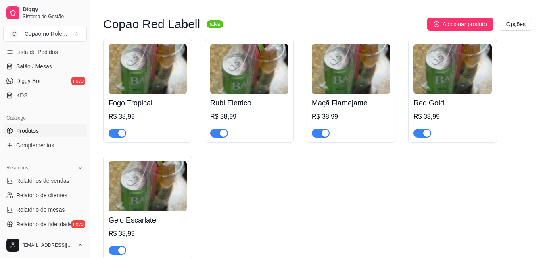
click at [229, 115] on div "R$ 38,99" at bounding box center [249, 117] width 78 height 10
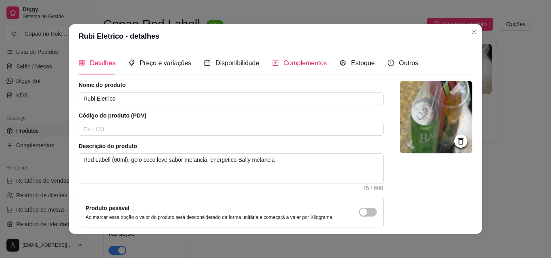
click at [284, 66] on span "Complementos" at bounding box center [305, 63] width 44 height 7
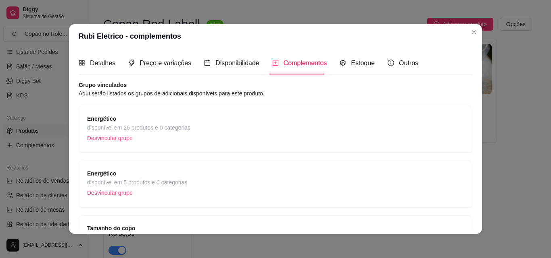
click at [167, 179] on span "disponível em 5 produtos e 0 categorias" at bounding box center [137, 182] width 100 height 9
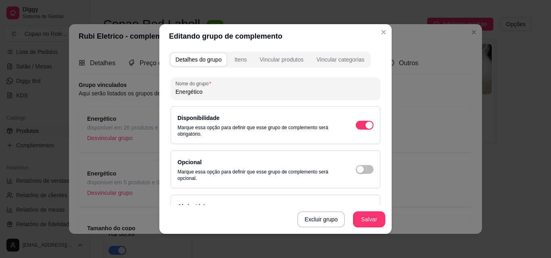
click at [240, 52] on div "Detalhes do grupo Itens Vincular produtos Vincular categorias" at bounding box center [270, 60] width 202 height 16
click at [240, 56] on div "Itens" at bounding box center [240, 60] width 12 height 8
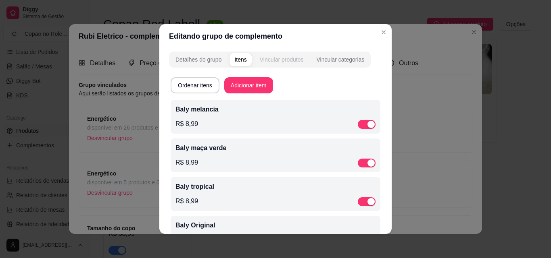
click at [293, 57] on div "Vincular produtos" at bounding box center [282, 60] width 44 height 8
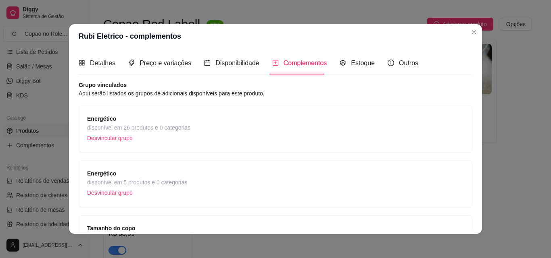
click at [114, 192] on p "Desvincular grupo" at bounding box center [137, 193] width 100 height 12
click at [131, 171] on span "Tamanho do copo" at bounding box center [137, 173] width 100 height 9
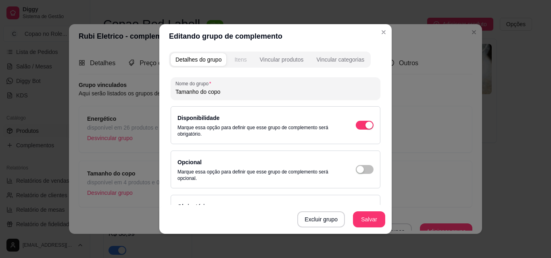
click at [240, 59] on div "Itens" at bounding box center [240, 60] width 12 height 8
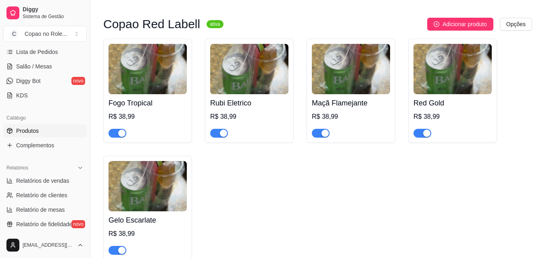
click at [149, 98] on div "Fogo Tropical R$ 38,99" at bounding box center [147, 116] width 78 height 44
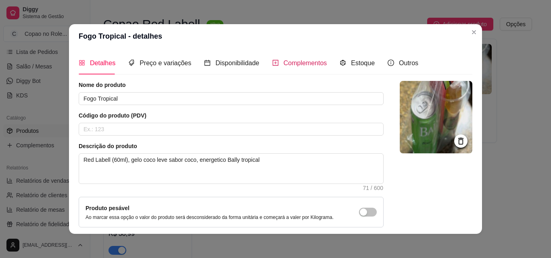
click at [284, 58] on div "Complementos" at bounding box center [299, 63] width 55 height 10
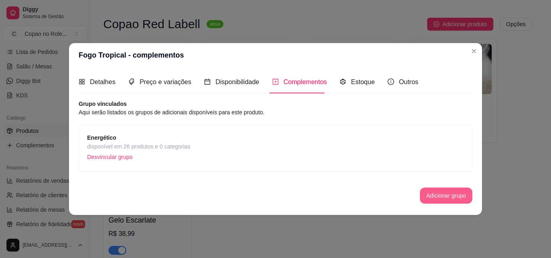
click at [434, 193] on button "Adicionar grupo" at bounding box center [446, 196] width 52 height 16
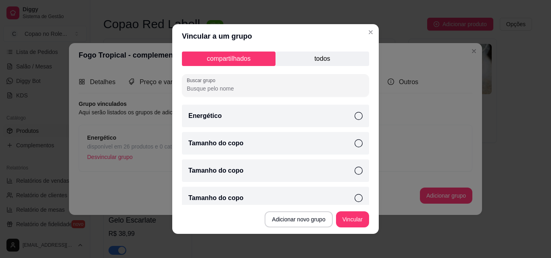
click at [339, 142] on div "Tamanho do copo" at bounding box center [275, 143] width 187 height 23
click at [352, 221] on button "Vincular" at bounding box center [352, 220] width 33 height 16
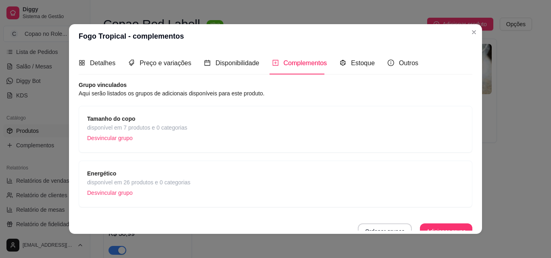
click at [153, 119] on span "Tamanho do copo" at bounding box center [137, 119] width 100 height 9
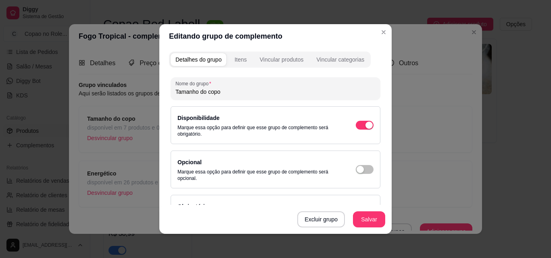
click at [242, 50] on div "Detalhes do grupo Itens Vincular produtos Vincular categorias Nome do grupo Tam…" at bounding box center [275, 141] width 232 height 186
click at [236, 63] on div "Itens" at bounding box center [240, 60] width 12 height 8
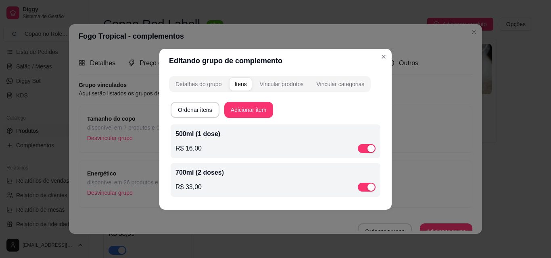
click at [201, 144] on div "R$ 16,00" at bounding box center [275, 149] width 200 height 10
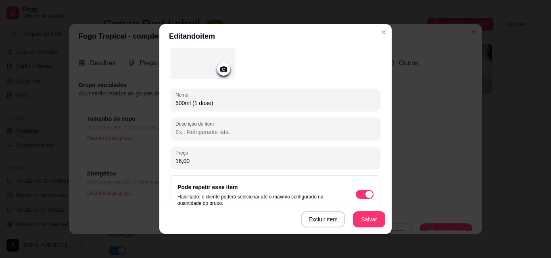
scroll to position [120, 0]
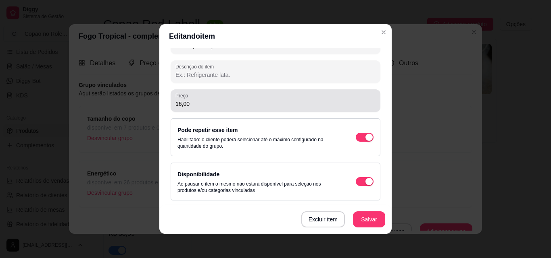
click at [236, 99] on div "16,00" at bounding box center [275, 101] width 200 height 16
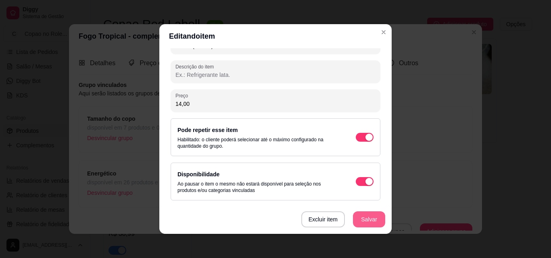
type input "14,00"
click at [364, 218] on button "Salvar" at bounding box center [369, 220] width 32 height 16
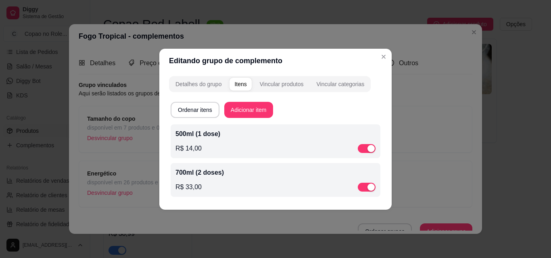
click at [196, 185] on p "R$ 33,00" at bounding box center [188, 188] width 26 height 10
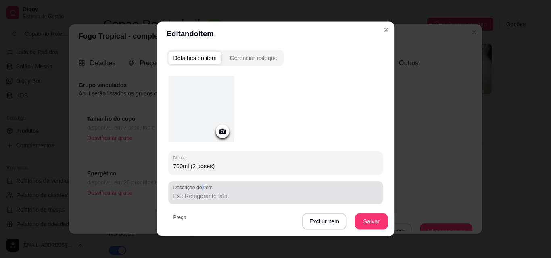
click at [196, 185] on label "Descrição do item" at bounding box center [194, 187] width 42 height 7
click at [196, 192] on input "Descrição do item" at bounding box center [275, 196] width 205 height 8
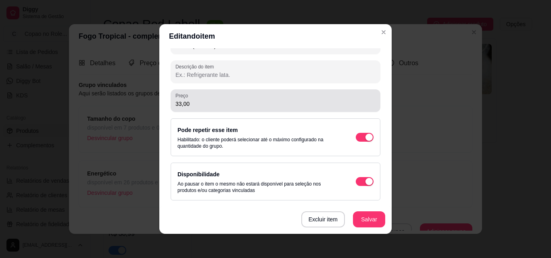
click at [193, 108] on div "33,00" at bounding box center [275, 101] width 200 height 16
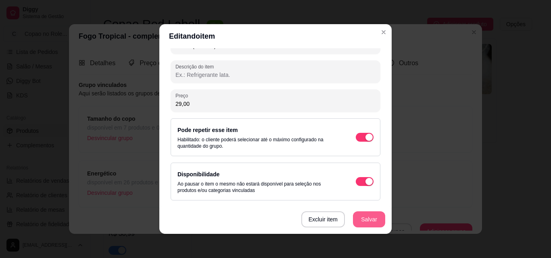
type input "29,00"
click at [363, 224] on button "Salvar" at bounding box center [368, 220] width 31 height 16
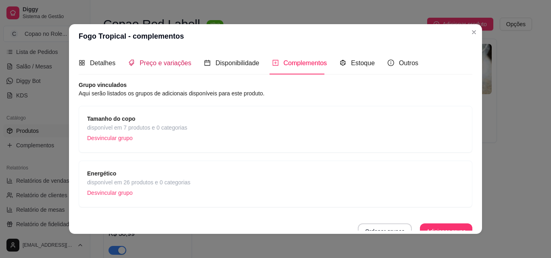
click at [160, 64] on span "Preço e variações" at bounding box center [166, 63] width 52 height 7
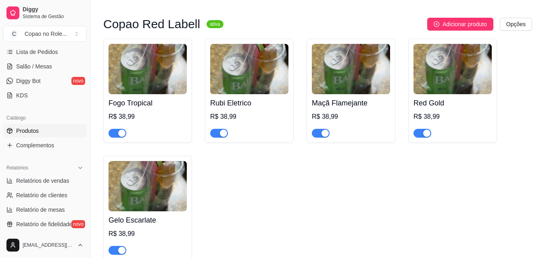
click at [152, 111] on div "Fogo Tropical R$ 38,99" at bounding box center [147, 116] width 78 height 44
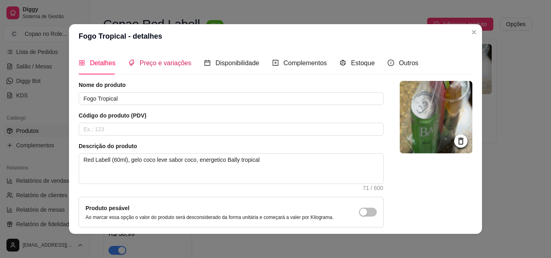
click at [164, 65] on span "Preço e variações" at bounding box center [166, 63] width 52 height 7
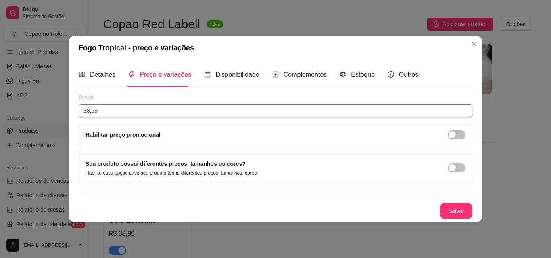
click at [153, 112] on input "38,99" at bounding box center [276, 110] width 394 height 13
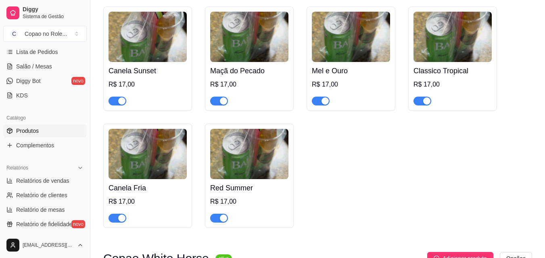
scroll to position [97, 0]
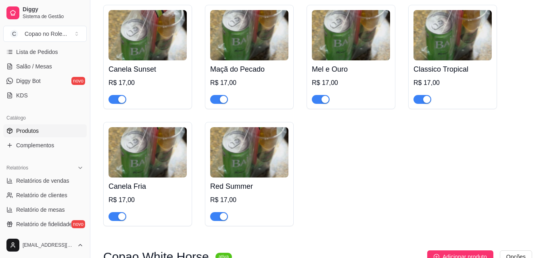
click at [187, 47] on div "Canela Sunset R$ 17,00" at bounding box center [147, 57] width 89 height 104
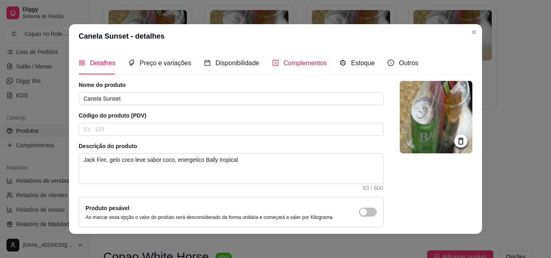
click at [283, 65] on span "Complementos" at bounding box center [305, 63] width 44 height 7
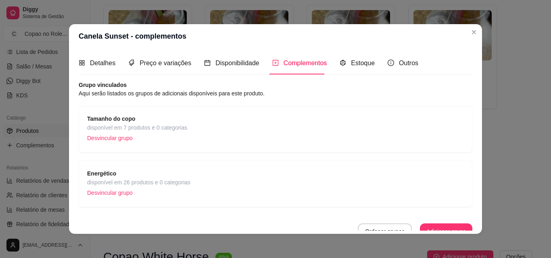
click at [132, 120] on span "Tamanho do copo" at bounding box center [137, 119] width 100 height 9
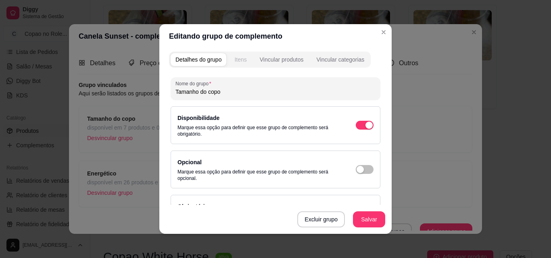
click at [240, 56] on div "Itens" at bounding box center [240, 60] width 12 height 8
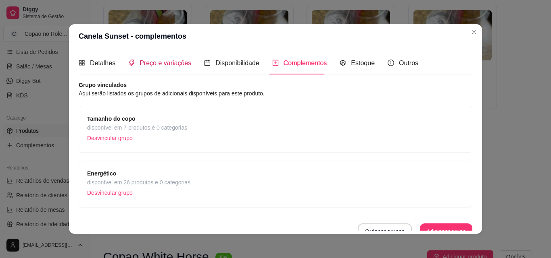
click at [152, 63] on span "Preço e variações" at bounding box center [166, 63] width 52 height 7
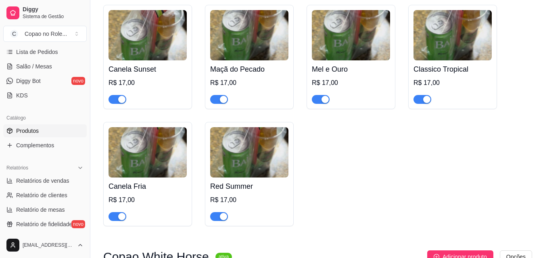
click at [479, 133] on div "Canela Sunset R$ 17,00 Maçã do Pecado R$ 17,00 Mel e Ouro R$ 17,00 Classico Tro…" at bounding box center [317, 116] width 429 height 222
click at [357, 169] on div "Canela Sunset R$ 17,00 Maçã do Pecado R$ 17,00 Mel e Ouro R$ 17,00 Classico Tro…" at bounding box center [317, 116] width 429 height 222
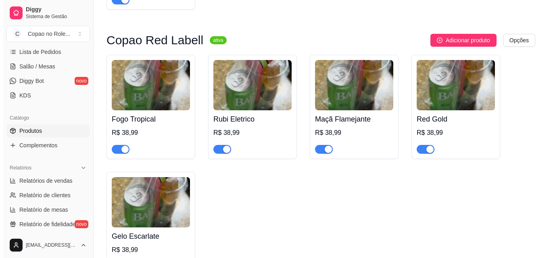
scroll to position [597, 0]
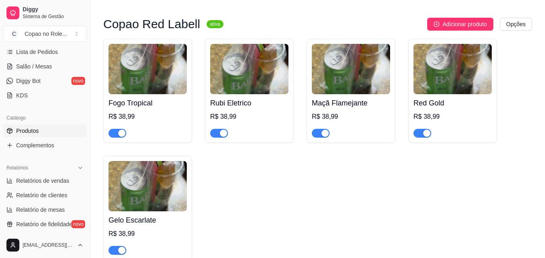
click at [173, 186] on img at bounding box center [147, 186] width 78 height 50
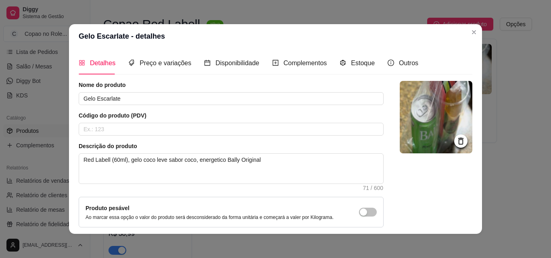
click at [456, 144] on icon at bounding box center [460, 141] width 9 height 9
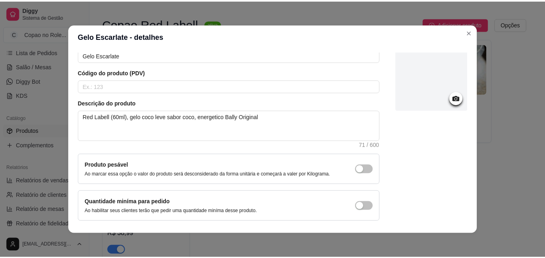
scroll to position [70, 0]
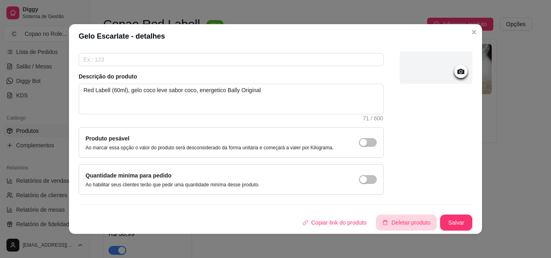
click at [400, 221] on button "Deletar produto" at bounding box center [406, 223] width 61 height 16
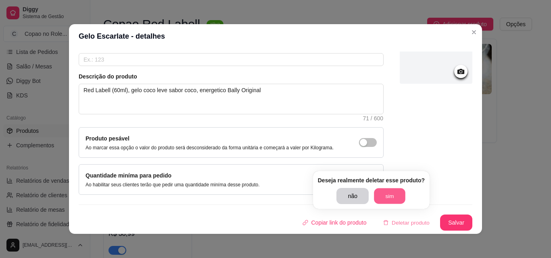
click at [385, 196] on button "sim" at bounding box center [389, 197] width 31 height 16
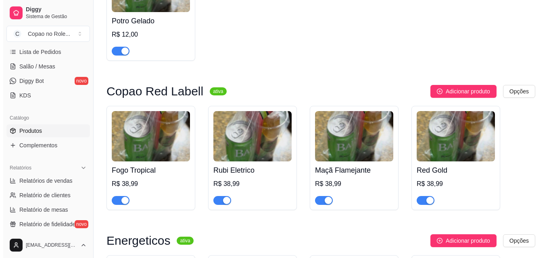
scroll to position [536, 0]
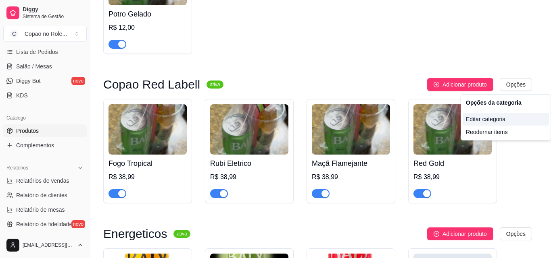
click at [498, 117] on div "Editar categoria" at bounding box center [506, 119] width 86 height 13
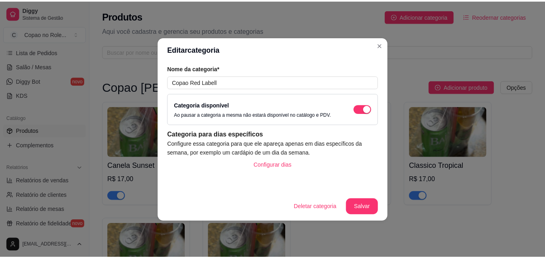
scroll to position [494, 0]
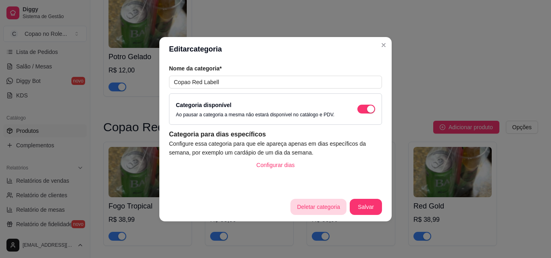
click at [321, 206] on button "Deletar categoria" at bounding box center [318, 207] width 56 height 16
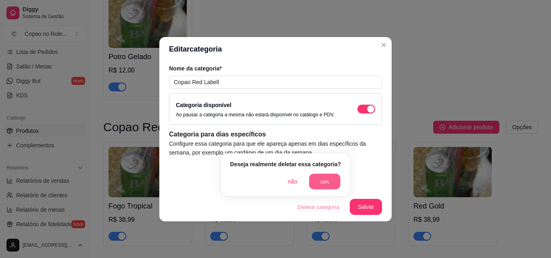
click at [321, 183] on button "sim" at bounding box center [324, 182] width 31 height 16
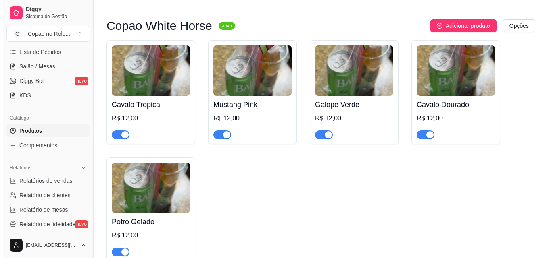
scroll to position [316, 0]
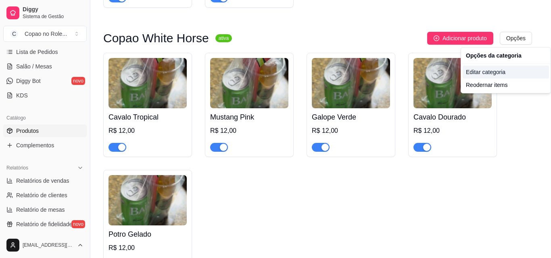
click at [484, 72] on div "Editar categoria" at bounding box center [506, 72] width 86 height 13
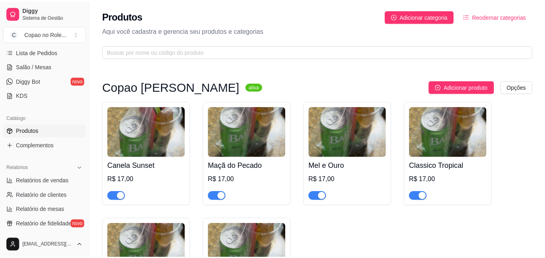
scroll to position [226, 0]
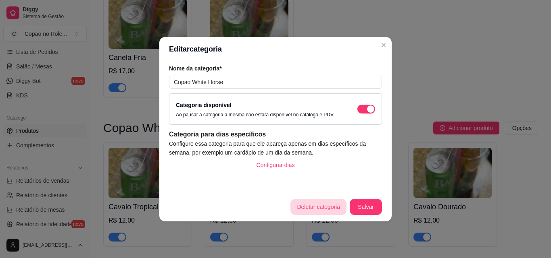
click at [322, 207] on button "Deletar categoria" at bounding box center [318, 207] width 56 height 16
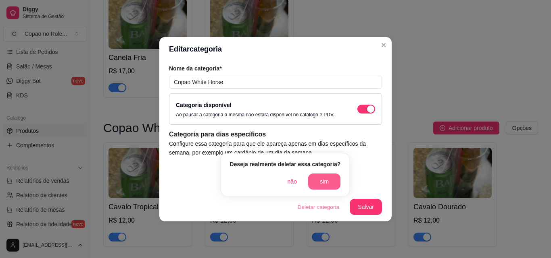
click at [330, 187] on button "sim" at bounding box center [324, 182] width 32 height 16
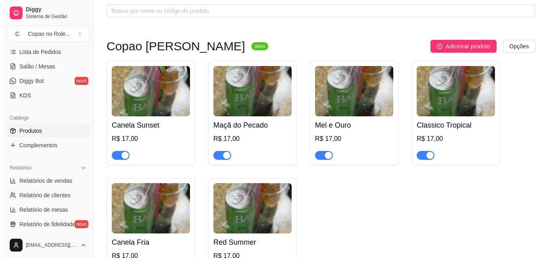
scroll to position [38, 0]
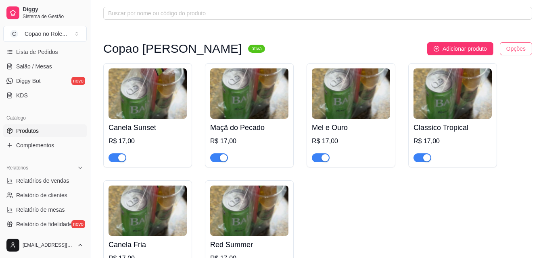
click at [512, 47] on html "Diggy Sistema de Gestão C Copao no Role ... Loja aberta Período gratuito até 21…" at bounding box center [272, 91] width 545 height 258
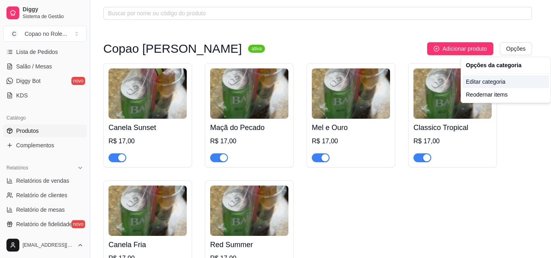
click at [486, 83] on div "Editar categoria" at bounding box center [506, 81] width 86 height 13
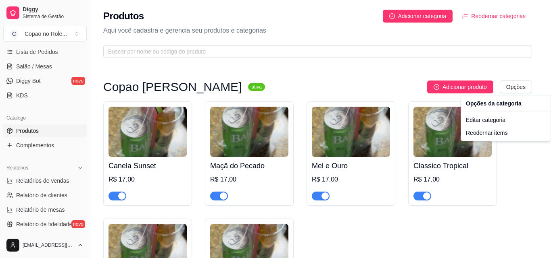
scroll to position [0, 0]
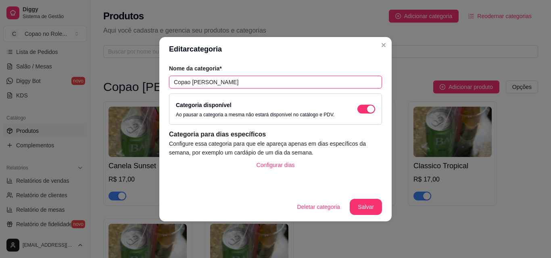
click at [262, 79] on input "Copao [PERSON_NAME]" at bounding box center [275, 82] width 213 height 13
drag, startPoint x: 262, startPoint y: 79, endPoint x: 142, endPoint y: 81, distance: 119.8
click at [142, 81] on div "Editar categoria Nome da categoria* Copao [PERSON_NAME] Categoria disponível Ao…" at bounding box center [275, 129] width 551 height 258
type input "Monte Seu Copao"
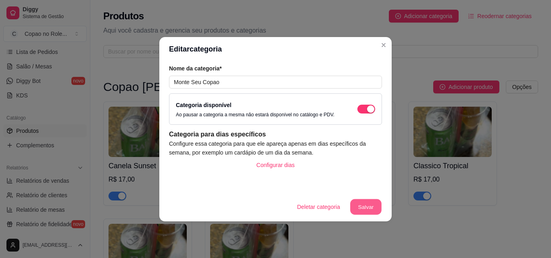
click at [354, 210] on button "Salvar" at bounding box center [365, 207] width 31 height 16
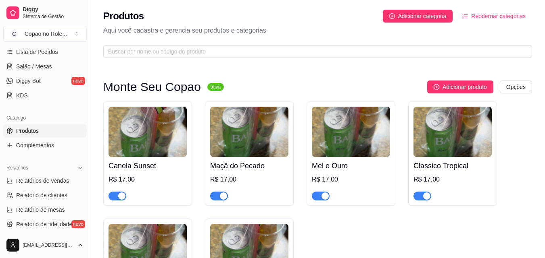
click at [255, 174] on div "Maçã do Pecado R$ 17,00" at bounding box center [249, 179] width 78 height 44
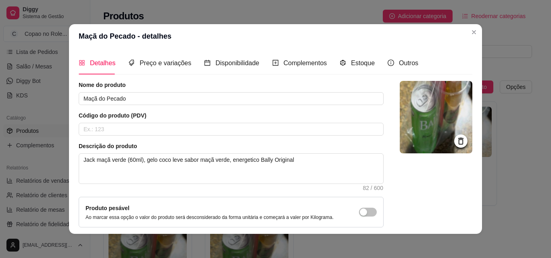
scroll to position [70, 0]
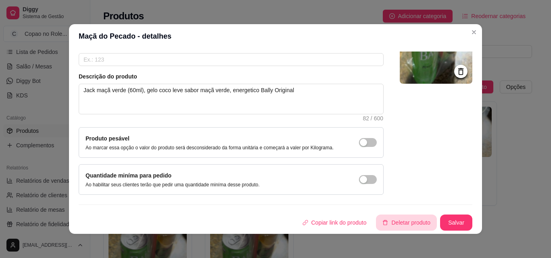
click at [400, 222] on button "Deletar produto" at bounding box center [406, 223] width 61 height 16
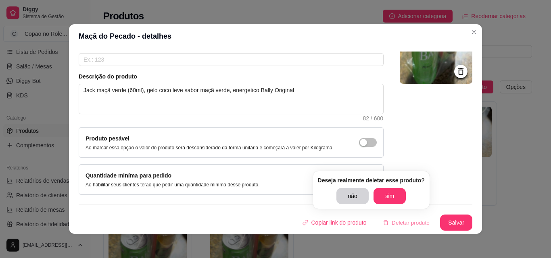
click at [381, 188] on div "Deseja realmente deletar esse produto? não sim" at bounding box center [371, 190] width 117 height 38
click at [386, 197] on button "sim" at bounding box center [389, 197] width 31 height 16
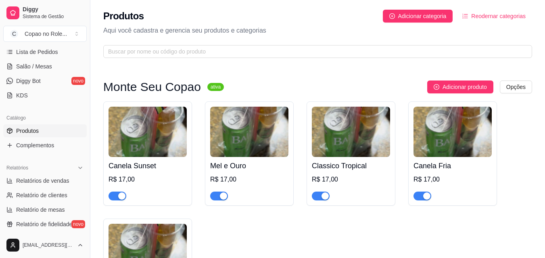
click at [243, 138] on img at bounding box center [249, 132] width 78 height 50
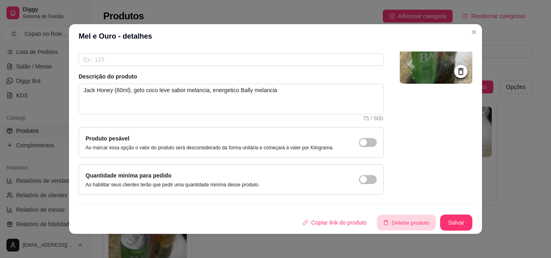
click at [404, 229] on button "Deletar produto" at bounding box center [406, 223] width 59 height 16
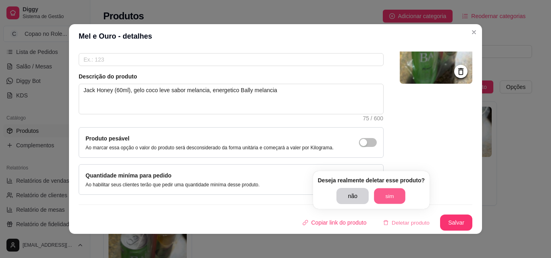
click at [382, 196] on button "sim" at bounding box center [389, 197] width 31 height 16
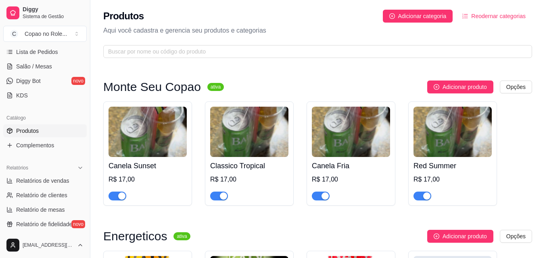
click at [265, 169] on h4 "Classico Tropical" at bounding box center [249, 165] width 78 height 11
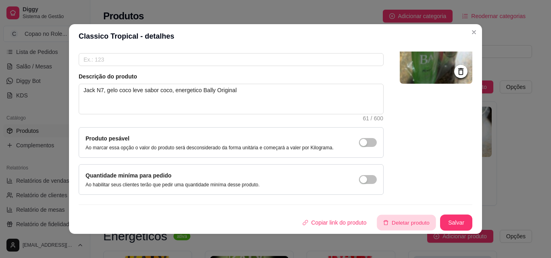
click at [394, 221] on button "Deletar produto" at bounding box center [406, 223] width 59 height 16
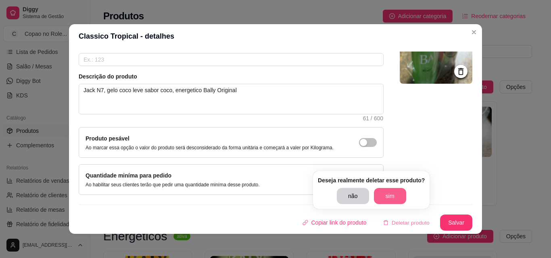
click at [388, 193] on button "sim" at bounding box center [390, 196] width 32 height 16
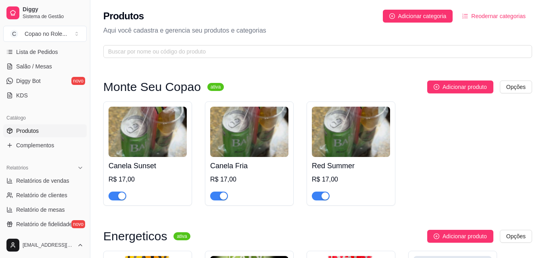
click at [365, 181] on div "R$ 17,00" at bounding box center [351, 180] width 78 height 10
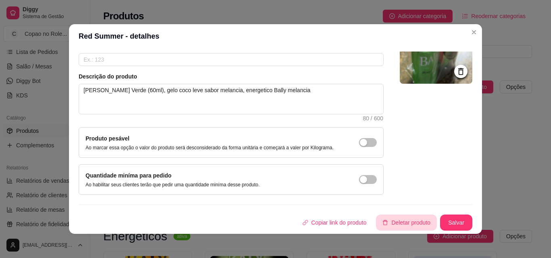
click at [395, 223] on button "Deletar produto" at bounding box center [406, 223] width 61 height 16
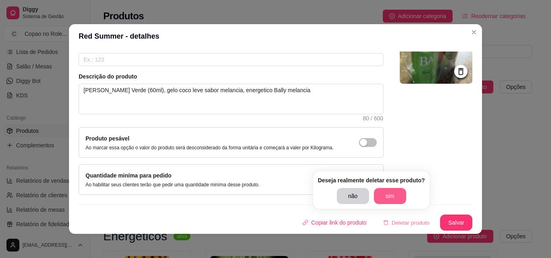
click at [391, 194] on button "sim" at bounding box center [390, 196] width 32 height 16
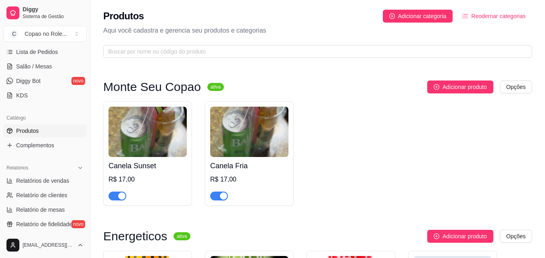
click at [222, 172] on div "Canela Fria R$ 17,00" at bounding box center [249, 179] width 78 height 44
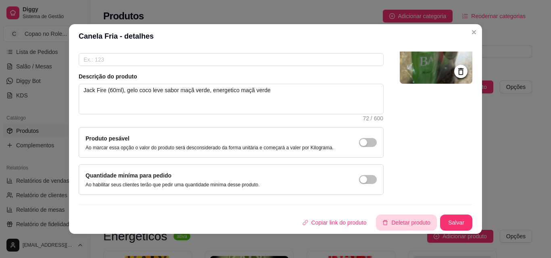
click at [411, 221] on button "Deletar produto" at bounding box center [406, 223] width 61 height 16
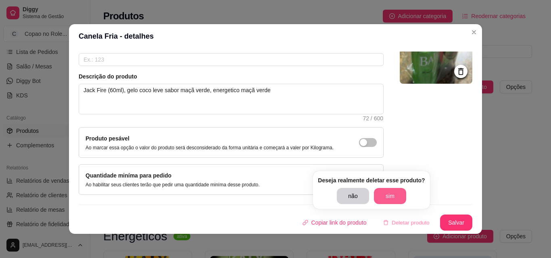
click at [391, 197] on button "sim" at bounding box center [390, 196] width 32 height 16
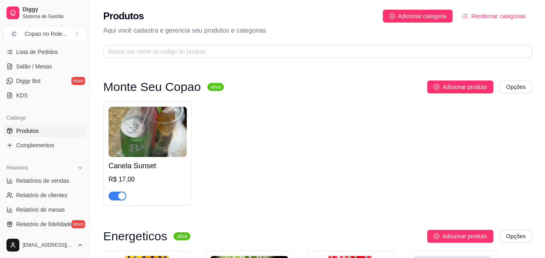
click at [317, 158] on div "Canela Sunset R$ 17,00" at bounding box center [317, 154] width 429 height 104
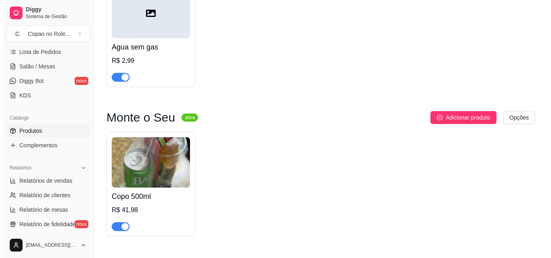
scroll to position [1115, 0]
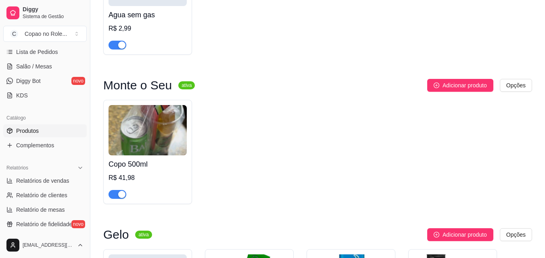
click at [177, 132] on img at bounding box center [147, 130] width 78 height 50
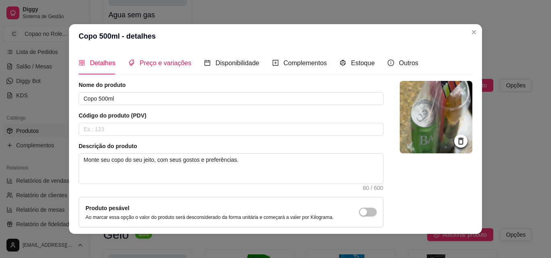
click at [175, 63] on span "Preço e variações" at bounding box center [166, 63] width 52 height 7
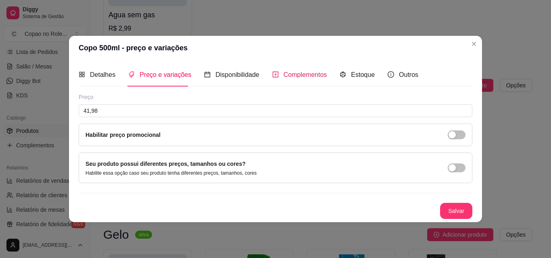
click at [283, 76] on span "Complementos" at bounding box center [305, 74] width 44 height 7
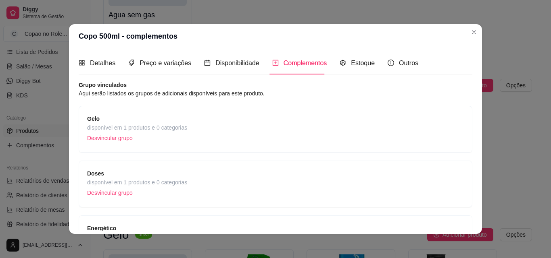
click at [186, 119] on div "Gelo disponível em 1 produtos e 0 categorias Desvincular grupo" at bounding box center [275, 130] width 377 height 30
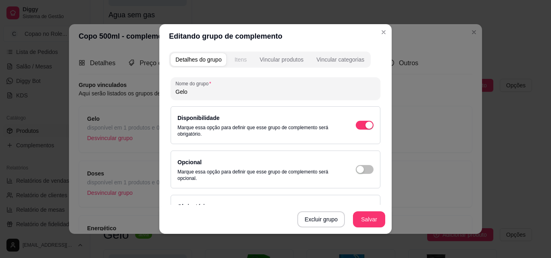
click at [237, 56] on div "Itens" at bounding box center [240, 60] width 12 height 8
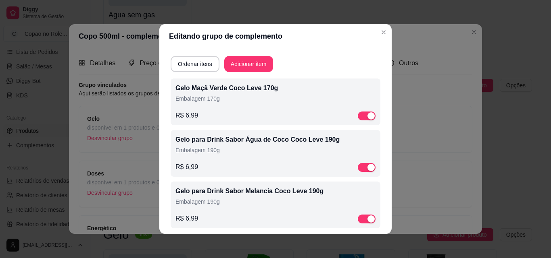
scroll to position [23, 0]
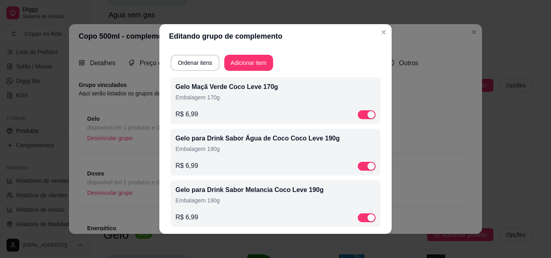
click at [219, 111] on div "R$ 6,99" at bounding box center [275, 115] width 200 height 10
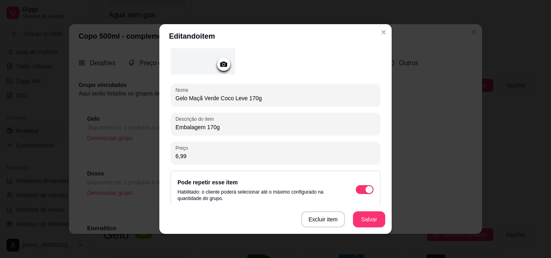
scroll to position [75, 0]
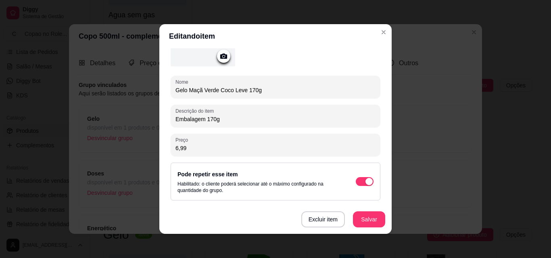
click at [273, 145] on input "6,99" at bounding box center [275, 148] width 200 height 8
type input "5,00"
click at [361, 219] on button "Salvar" at bounding box center [369, 220] width 32 height 16
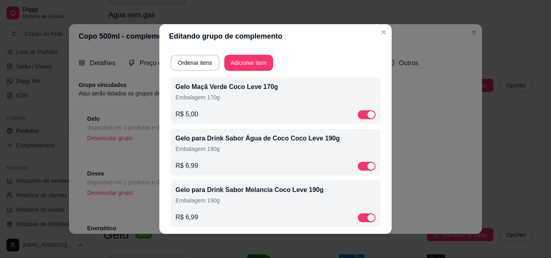
click at [204, 150] on p "Embalagem 190g" at bounding box center [275, 149] width 200 height 8
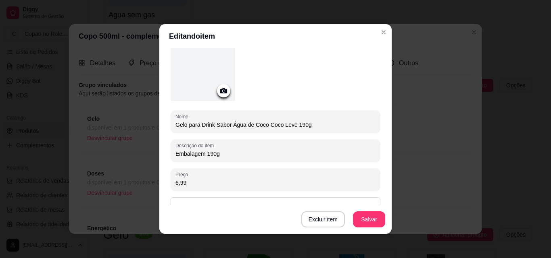
scroll to position [85, 0]
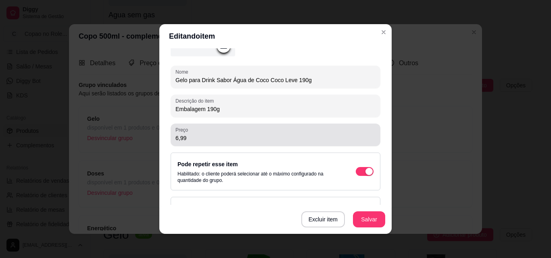
click at [295, 142] on div "6,99" at bounding box center [275, 135] width 200 height 16
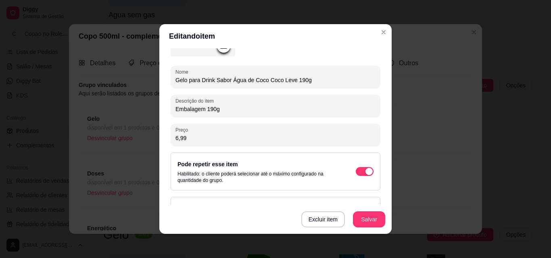
click at [295, 142] on div "6,99" at bounding box center [275, 135] width 200 height 16
type input "5,00"
click at [365, 222] on button "Salvar" at bounding box center [369, 220] width 32 height 16
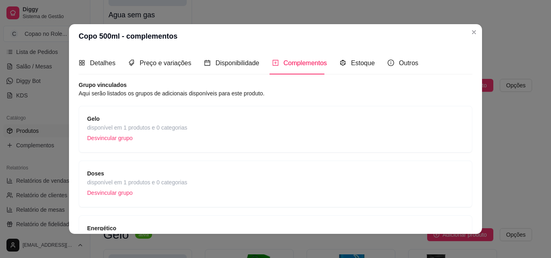
click at [200, 130] on div "Gelo disponível em 1 produtos e 0 categorias Desvincular grupo" at bounding box center [275, 130] width 377 height 30
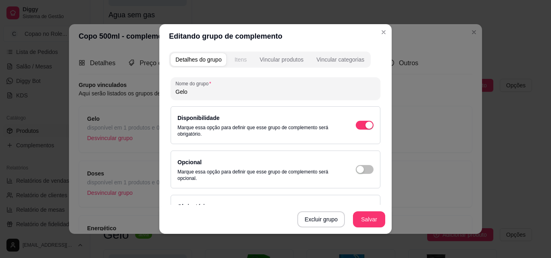
click at [237, 59] on div "Itens" at bounding box center [240, 60] width 12 height 8
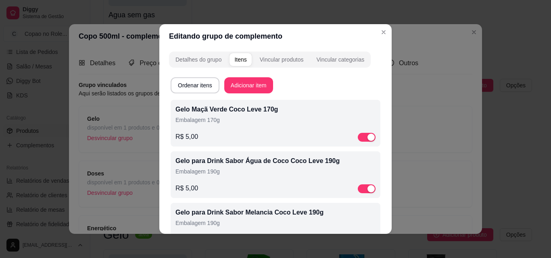
scroll to position [30, 0]
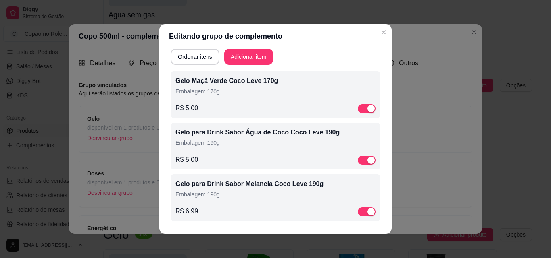
click at [224, 191] on p "Embalagem 190g" at bounding box center [275, 195] width 200 height 8
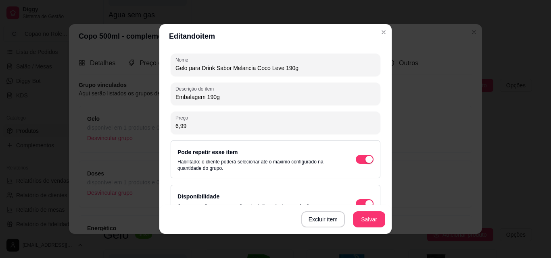
scroll to position [119, 0]
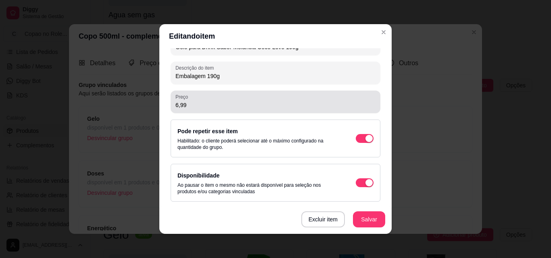
click at [213, 106] on input "6,99" at bounding box center [275, 105] width 200 height 8
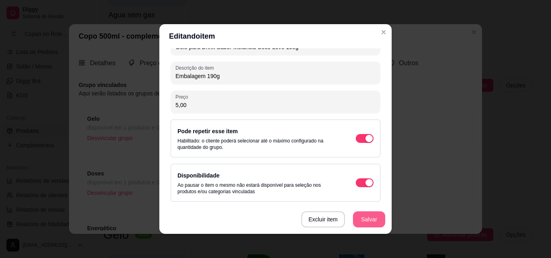
type input "5,00"
click at [361, 219] on button "Salvar" at bounding box center [369, 220] width 32 height 16
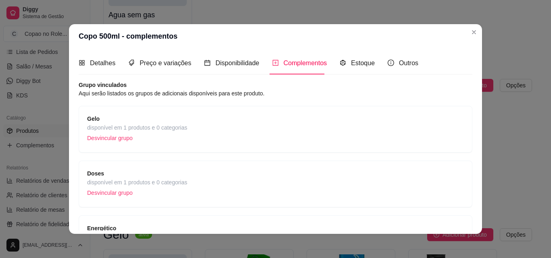
click at [168, 177] on span "Doses" at bounding box center [137, 173] width 100 height 9
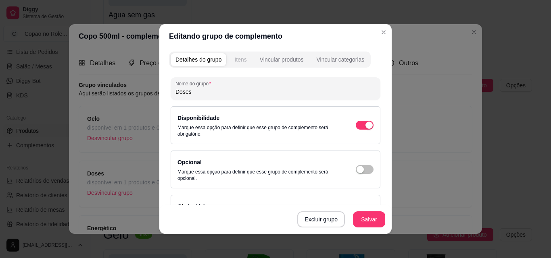
click at [237, 57] on div "Itens" at bounding box center [240, 60] width 12 height 8
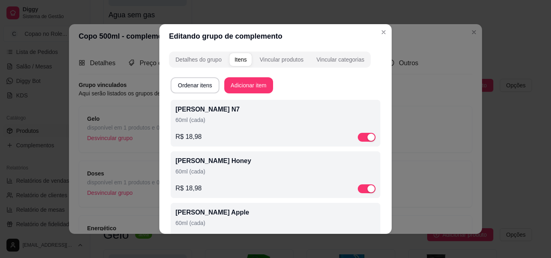
click at [198, 133] on div "R$ 18,98" at bounding box center [275, 137] width 200 height 10
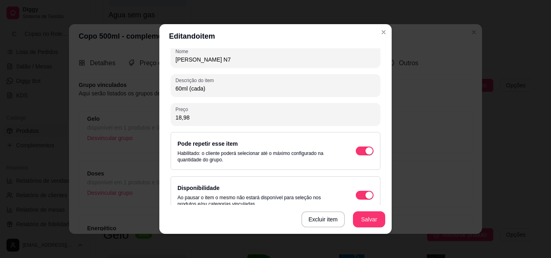
scroll to position [115, 0]
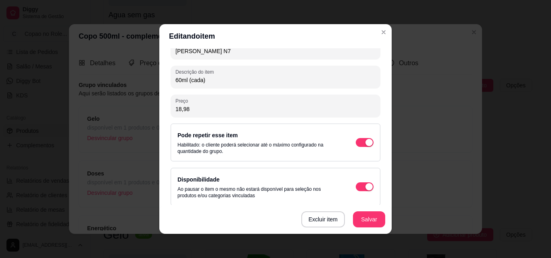
click at [283, 109] on input "18,98" at bounding box center [275, 109] width 200 height 8
type input "16,00"
click at [356, 220] on button "Salvar" at bounding box center [368, 220] width 31 height 16
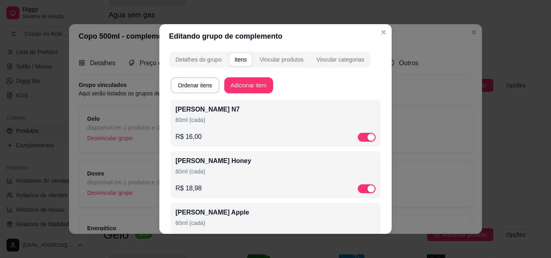
click at [208, 161] on p "[PERSON_NAME] Honey" at bounding box center [275, 161] width 200 height 10
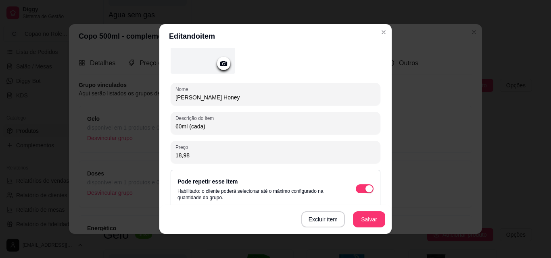
scroll to position [120, 0]
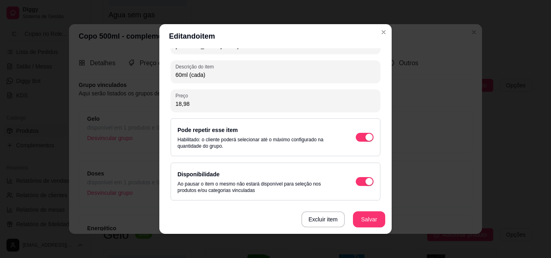
click at [235, 102] on input "18,98" at bounding box center [275, 104] width 200 height 8
type input "16,00"
click at [371, 220] on button "Salvar" at bounding box center [369, 220] width 32 height 16
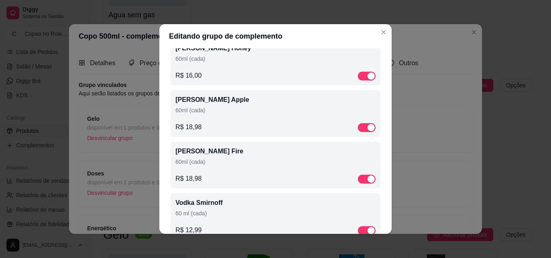
scroll to position [116, 0]
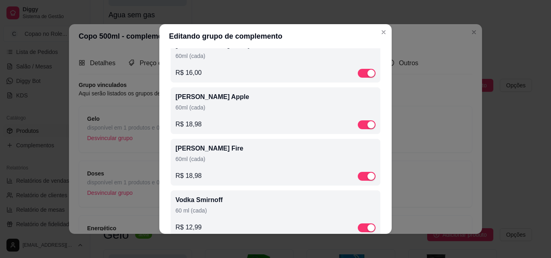
click at [203, 108] on p "60ml (cada)" at bounding box center [275, 108] width 200 height 8
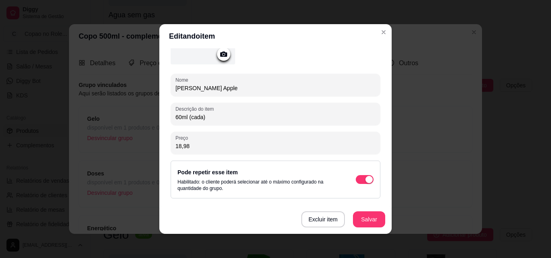
scroll to position [88, 0]
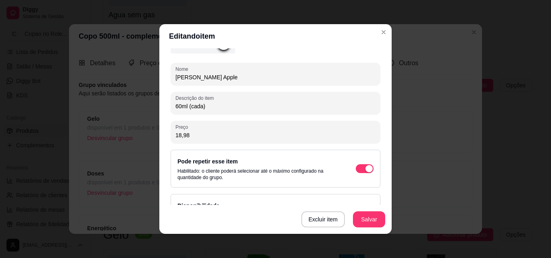
click at [243, 132] on input "18,98" at bounding box center [275, 135] width 200 height 8
type input "16,00"
click at [358, 218] on button "Salvar" at bounding box center [368, 220] width 31 height 16
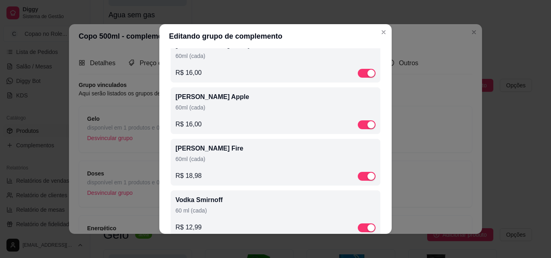
click at [197, 167] on div "[PERSON_NAME] Fire 60ml (cada)" at bounding box center [275, 155] width 200 height 23
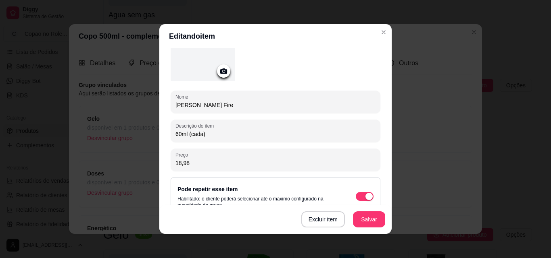
scroll to position [85, 0]
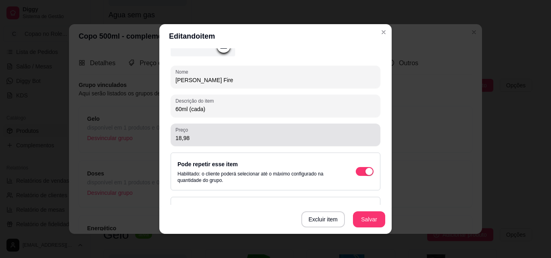
click at [258, 135] on input "18,98" at bounding box center [275, 138] width 200 height 8
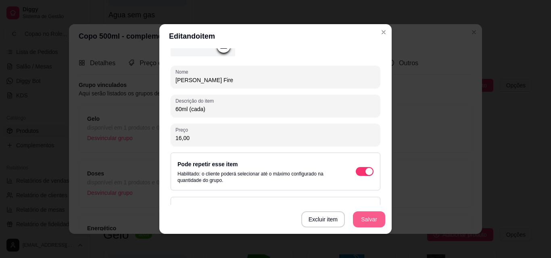
type input "16,00"
click at [371, 217] on button "Salvar" at bounding box center [368, 220] width 31 height 16
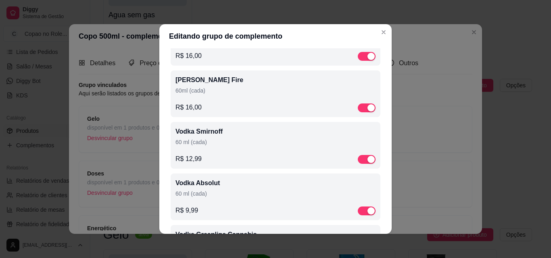
scroll to position [192, 0]
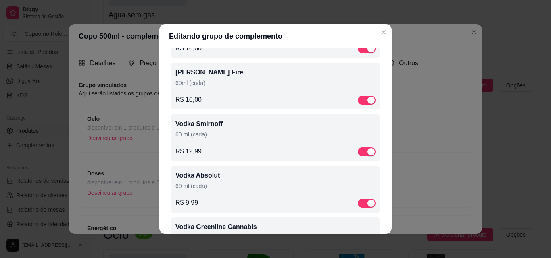
click at [195, 133] on p "60 ml (cada)" at bounding box center [275, 135] width 200 height 8
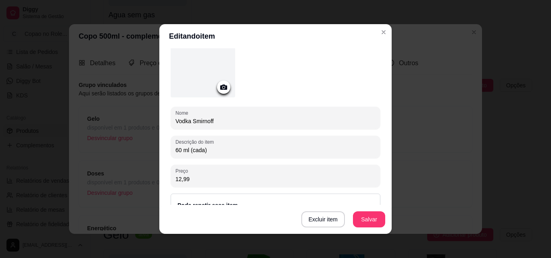
scroll to position [79, 0]
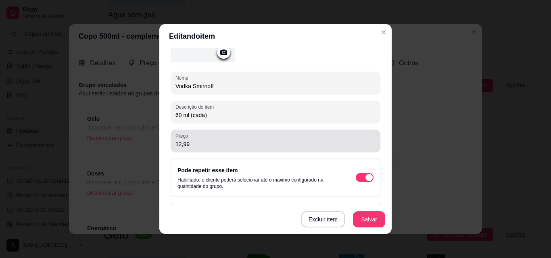
click at [225, 148] on input "12,99" at bounding box center [275, 144] width 200 height 8
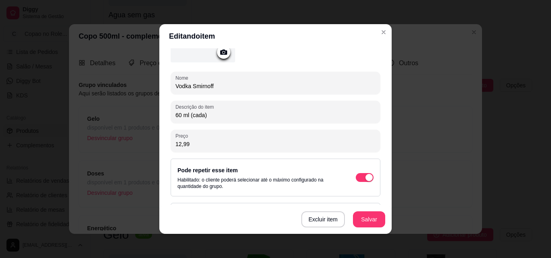
click at [225, 148] on input "12,99" at bounding box center [275, 144] width 200 height 8
type input "11,00"
click at [356, 219] on button "Salvar" at bounding box center [368, 220] width 31 height 16
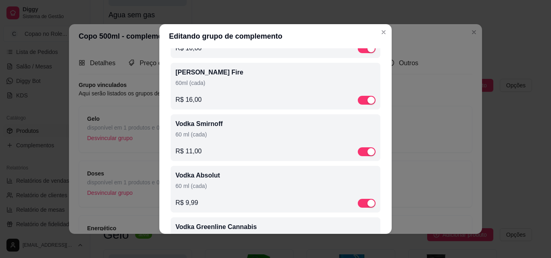
click at [236, 190] on p "60 ml (cada)" at bounding box center [275, 186] width 200 height 8
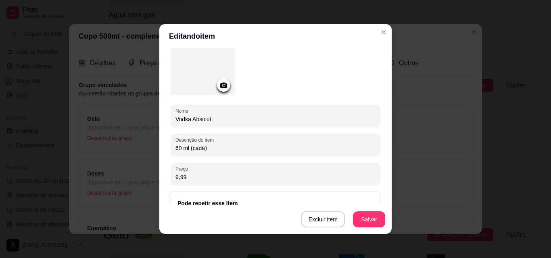
scroll to position [53, 0]
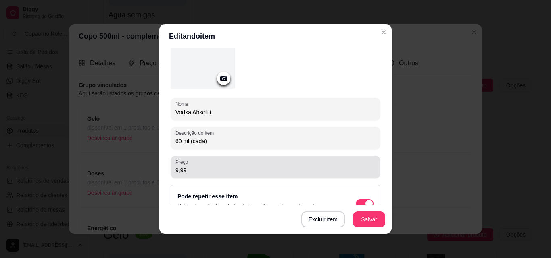
click at [304, 157] on div "Preço 9,99" at bounding box center [276, 167] width 210 height 23
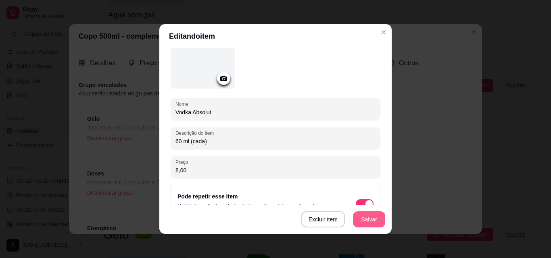
type input "8,00"
click at [361, 219] on button "Salvar" at bounding box center [369, 220] width 32 height 16
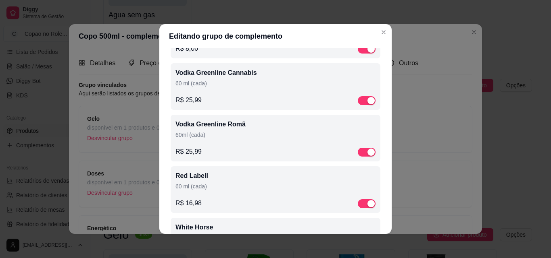
scroll to position [345, 0]
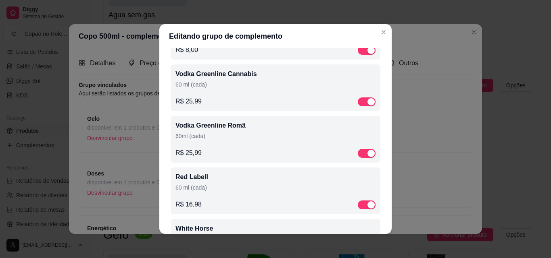
click at [200, 110] on div "Vodka Greenline Cannabis 60 ml (cada) R$ 25,99" at bounding box center [276, 88] width 210 height 47
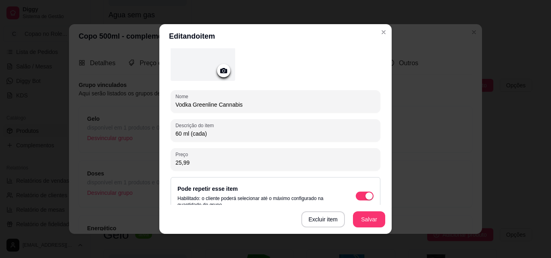
scroll to position [73, 0]
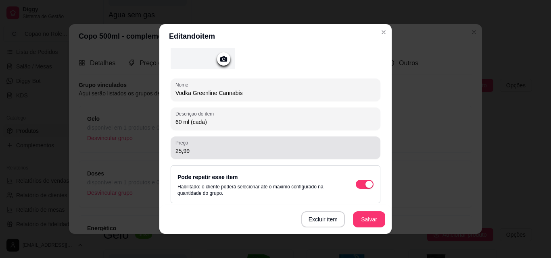
click at [288, 151] on input "25,99" at bounding box center [275, 151] width 200 height 8
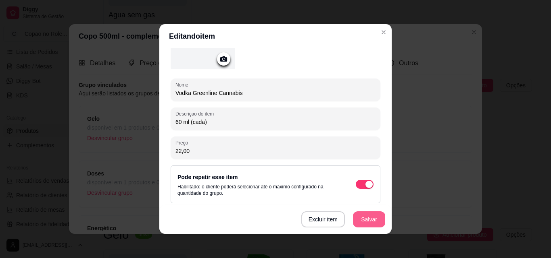
type input "22,00"
click at [364, 220] on button "Salvar" at bounding box center [368, 220] width 31 height 16
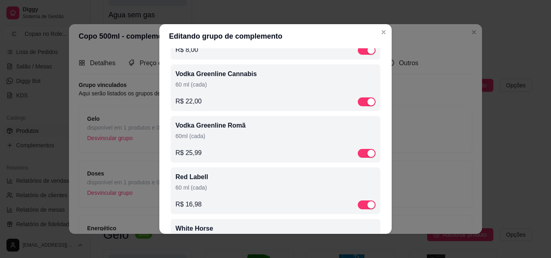
click at [214, 150] on div "Vodka Greenline Romã 60ml (cada) R$ 25,99" at bounding box center [275, 139] width 200 height 37
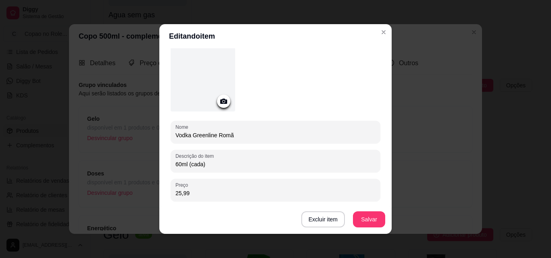
scroll to position [88, 0]
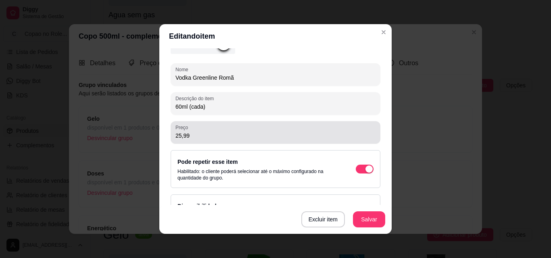
click at [303, 142] on div "Preço 25,99" at bounding box center [276, 132] width 210 height 23
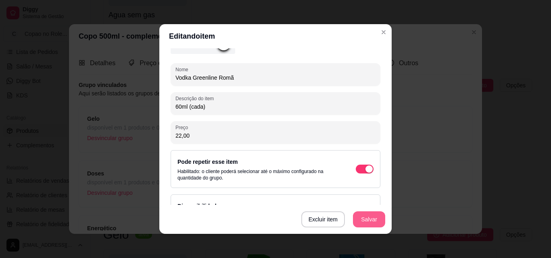
type input "22,00"
click at [361, 216] on button "Salvar" at bounding box center [369, 220] width 32 height 16
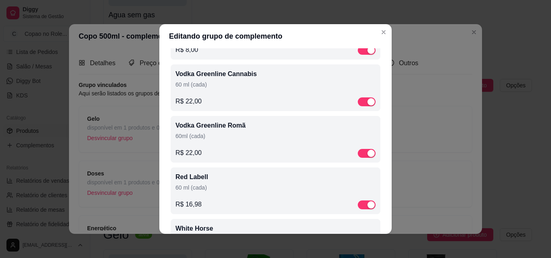
click at [190, 210] on p "R$ 16,98" at bounding box center [188, 205] width 26 height 10
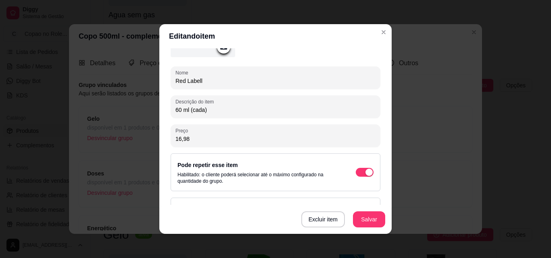
scroll to position [95, 0]
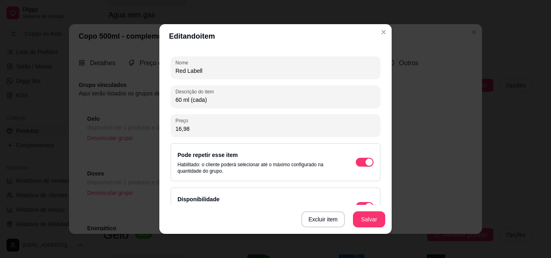
click at [269, 127] on input "16,98" at bounding box center [275, 129] width 200 height 8
type input "14,00"
click at [365, 221] on button "Salvar" at bounding box center [369, 220] width 32 height 16
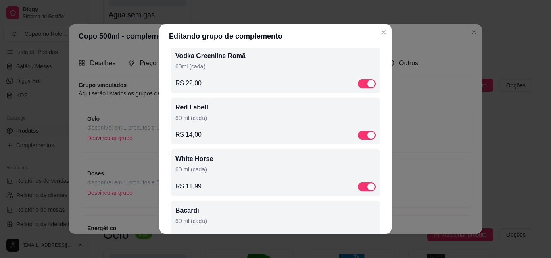
scroll to position [446, 0]
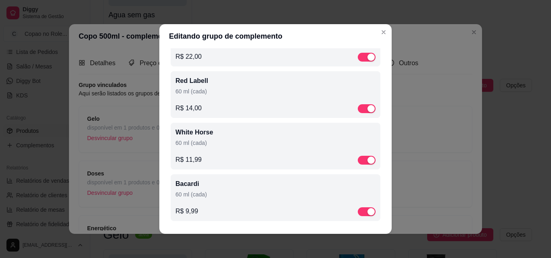
click at [217, 149] on div "White Horse 60 ml (cada)" at bounding box center [275, 139] width 200 height 23
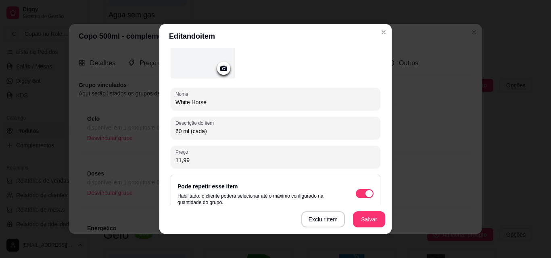
scroll to position [66, 0]
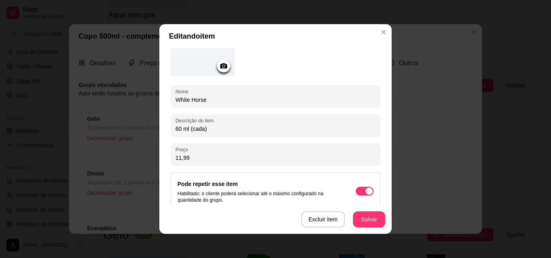
click at [261, 156] on input "11,99" at bounding box center [275, 158] width 200 height 8
type input "10,00"
click at [367, 217] on button "Salvar" at bounding box center [369, 220] width 32 height 16
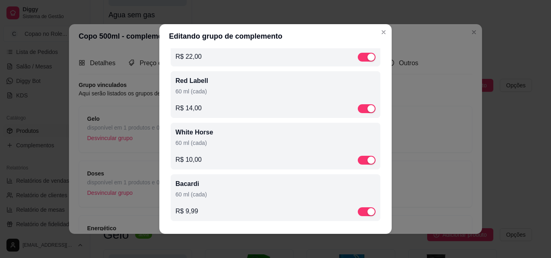
click at [237, 204] on div "Bacardi 60 ml (cada) R$ 9,99" at bounding box center [275, 197] width 200 height 37
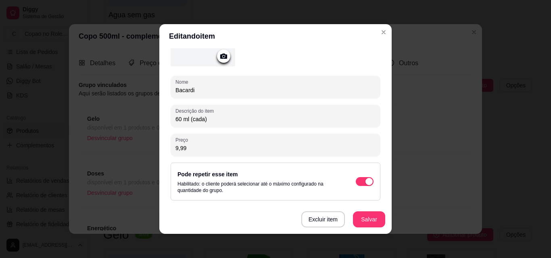
scroll to position [80, 0]
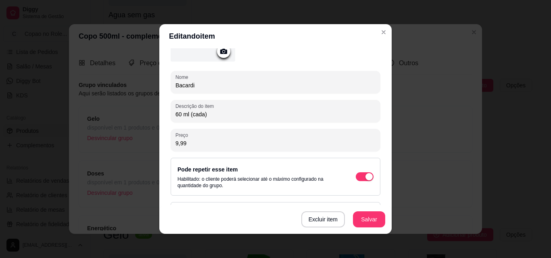
click at [278, 142] on input "9,99" at bounding box center [275, 144] width 200 height 8
type input "8,00"
click at [366, 219] on button "Salvar" at bounding box center [368, 220] width 31 height 16
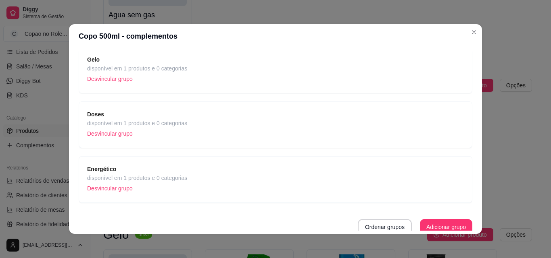
scroll to position [64, 0]
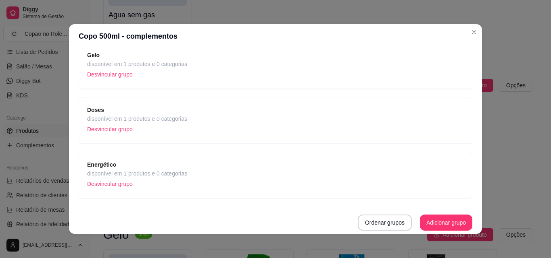
click at [329, 173] on div "Energético disponível em 1 produtos e 0 categorias Desvincular grupo" at bounding box center [275, 175] width 377 height 30
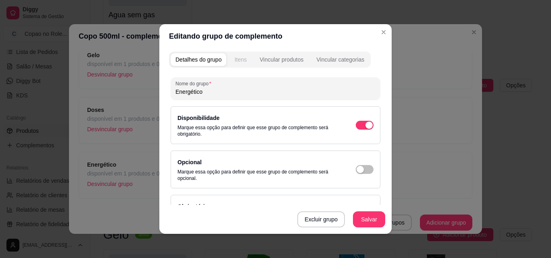
click at [238, 55] on button "Itens" at bounding box center [240, 59] width 22 height 13
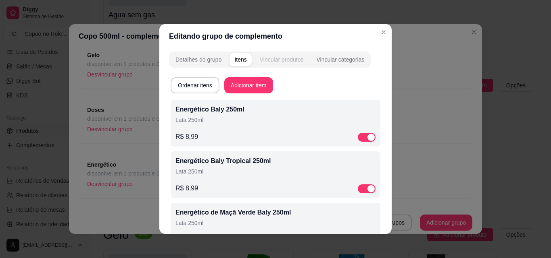
click at [280, 57] on div "Vincular produtos" at bounding box center [282, 60] width 44 height 8
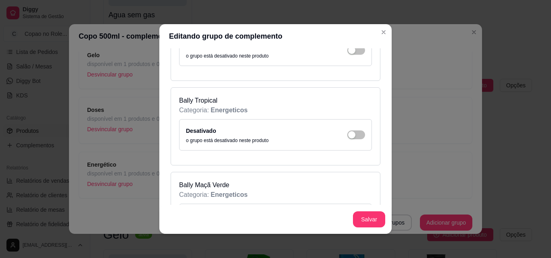
scroll to position [159, 0]
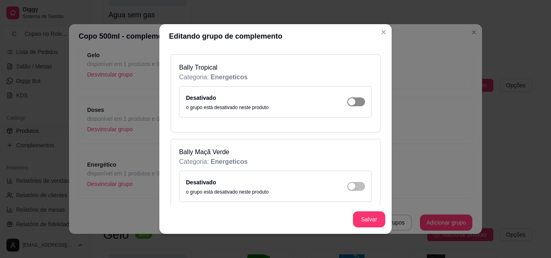
click at [348, 21] on div "button" at bounding box center [351, 17] width 7 height 7
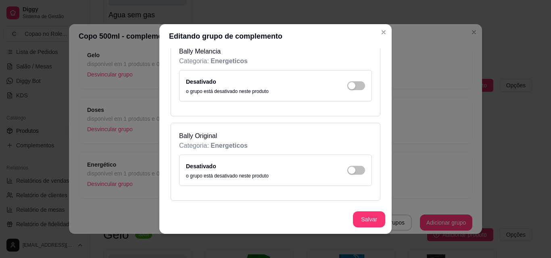
scroll to position [425, 0]
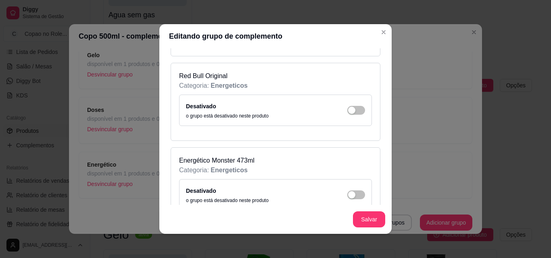
scroll to position [589, 0]
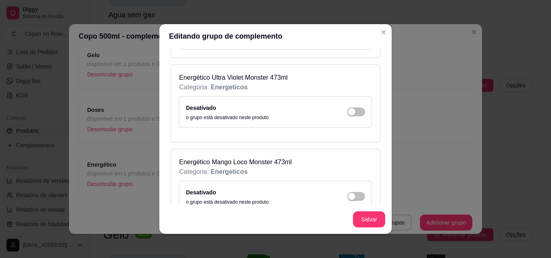
scroll to position [923, 0]
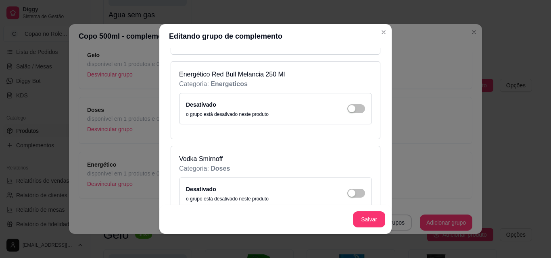
scroll to position [1119, 0]
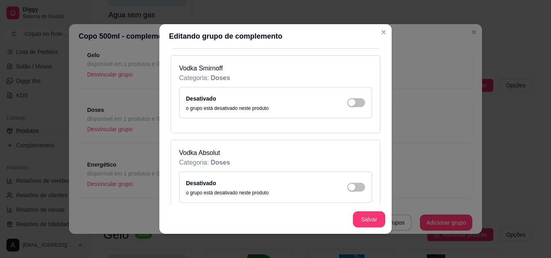
scroll to position [1251, 0]
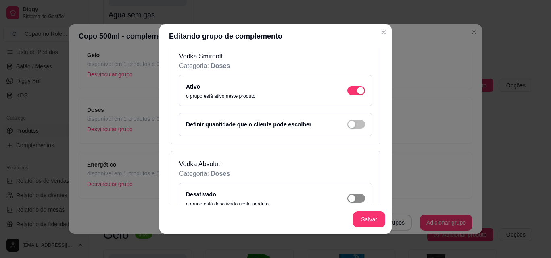
click at [347, 196] on span "button" at bounding box center [356, 198] width 18 height 9
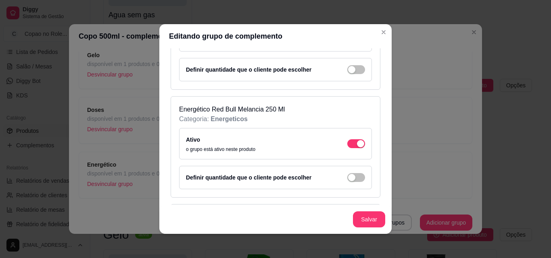
scroll to position [1074, 0]
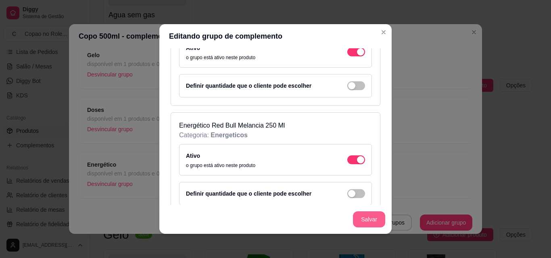
click at [356, 216] on button "Salvar" at bounding box center [369, 220] width 32 height 16
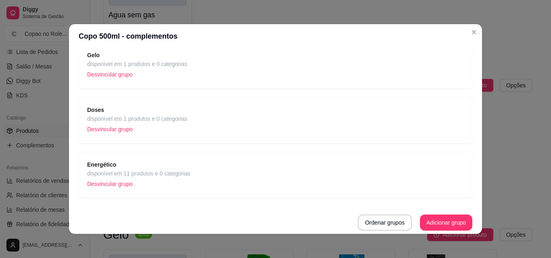
click at [185, 166] on span "Energético" at bounding box center [138, 164] width 103 height 9
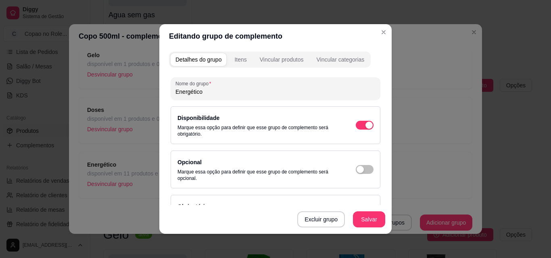
click at [240, 52] on div "Detalhes do grupo Itens Vincular produtos Vincular categorias" at bounding box center [270, 60] width 202 height 16
click at [238, 57] on div "Itens" at bounding box center [240, 60] width 12 height 8
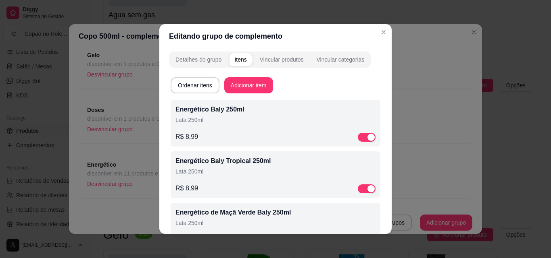
click at [238, 57] on div "Itens" at bounding box center [240, 60] width 12 height 8
click at [201, 132] on div "Energético Baly 250ml Lata 250ml R$ 8,99" at bounding box center [275, 123] width 200 height 37
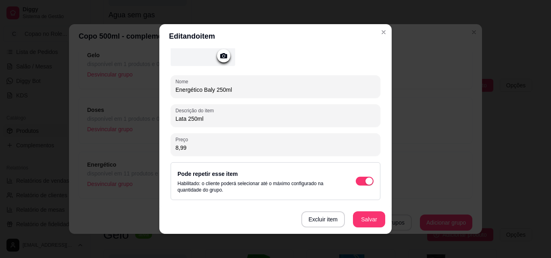
scroll to position [89, 0]
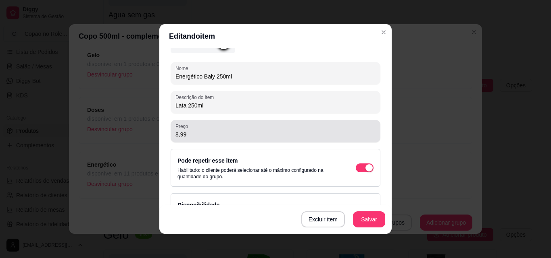
click at [267, 138] on input "8,99" at bounding box center [275, 135] width 200 height 8
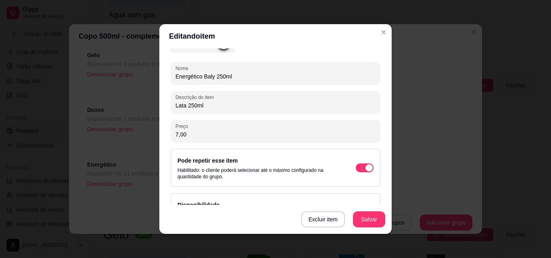
type input "7,00"
click at [363, 218] on button "Salvar" at bounding box center [368, 220] width 31 height 16
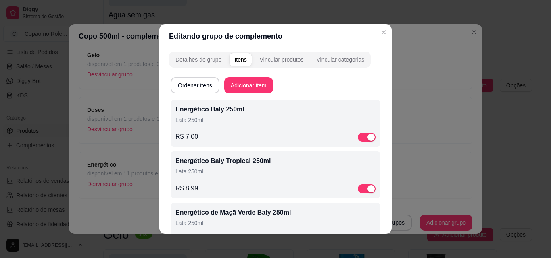
click at [219, 169] on p "Lata 250ml" at bounding box center [275, 172] width 200 height 8
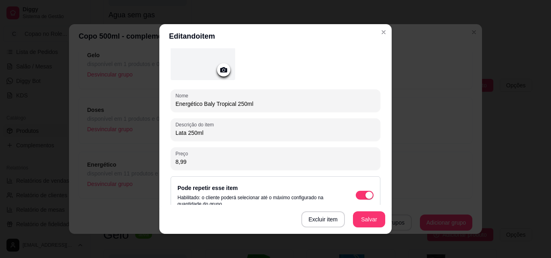
scroll to position [63, 0]
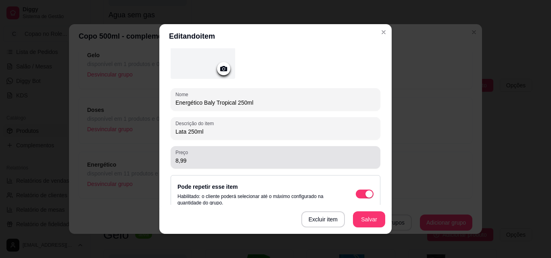
click at [313, 150] on div "8,99" at bounding box center [275, 158] width 200 height 16
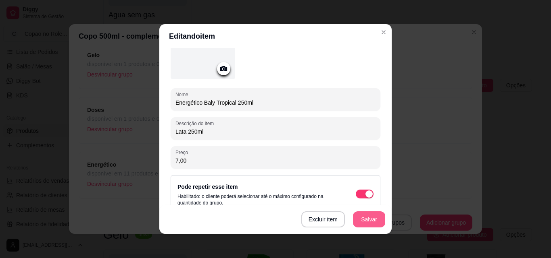
type input "7,00"
click at [363, 217] on button "Salvar" at bounding box center [369, 220] width 32 height 16
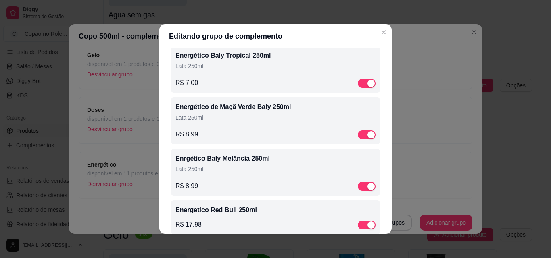
scroll to position [115, 0]
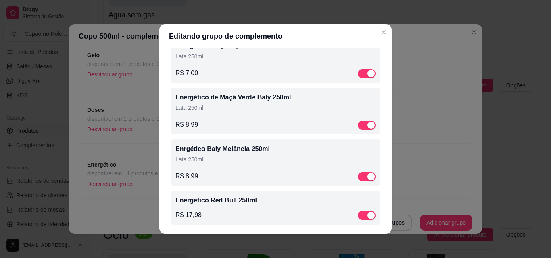
click at [250, 120] on div "Energético de Maçã Verde Baly 250ml Lata 250ml R$ 8,99" at bounding box center [275, 111] width 200 height 37
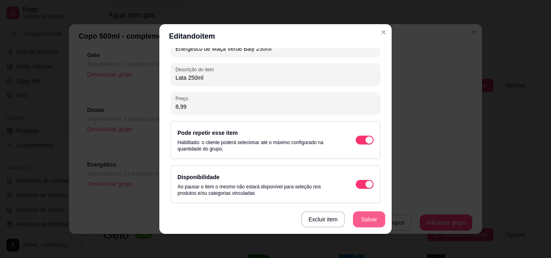
scroll to position [120, 0]
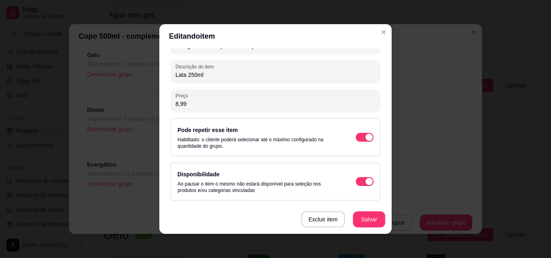
click at [223, 107] on input "8,99" at bounding box center [275, 104] width 200 height 8
type input "7,00"
click at [369, 222] on button "Salvar" at bounding box center [369, 220] width 32 height 16
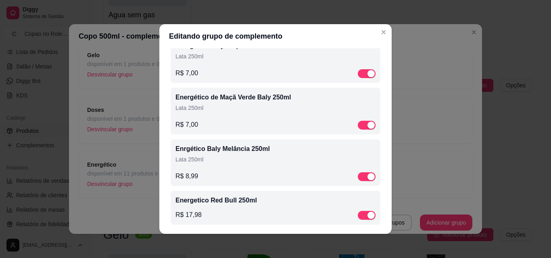
click at [223, 160] on p "Lata 250ml" at bounding box center [275, 160] width 200 height 8
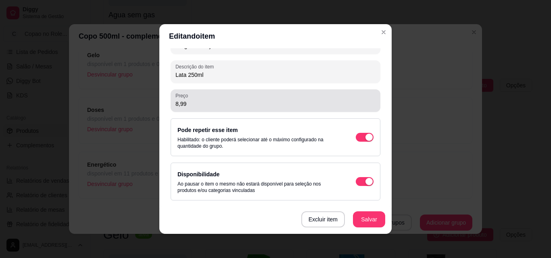
click at [263, 106] on input "8,99" at bounding box center [275, 104] width 200 height 8
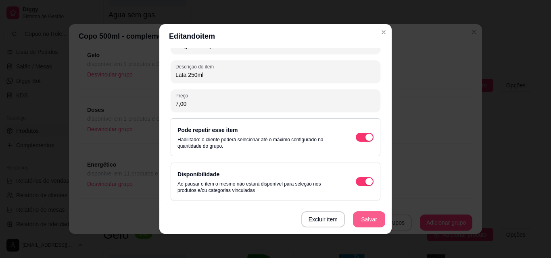
type input "7,00"
click at [369, 214] on button "Salvar" at bounding box center [368, 220] width 31 height 16
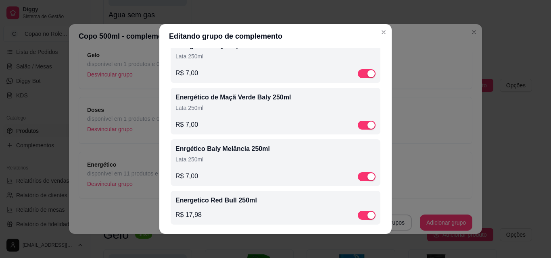
click at [223, 203] on p "Energetico Red Bull 250ml" at bounding box center [275, 201] width 200 height 10
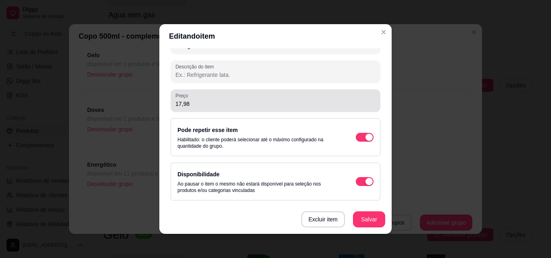
click at [271, 106] on input "17,98" at bounding box center [275, 104] width 200 height 8
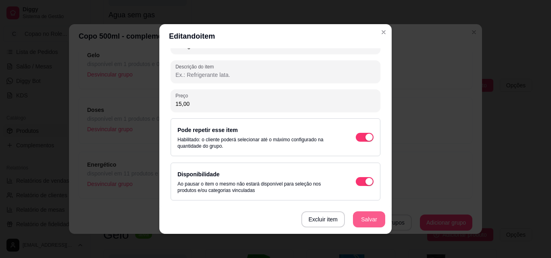
type input "15,00"
click at [365, 219] on button "Salvar" at bounding box center [368, 220] width 31 height 16
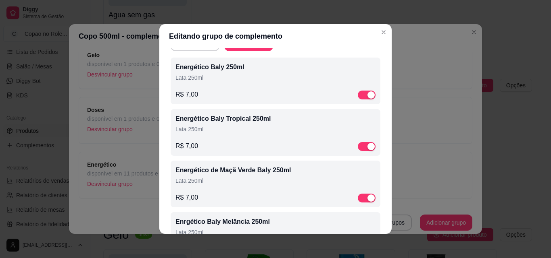
scroll to position [0, 0]
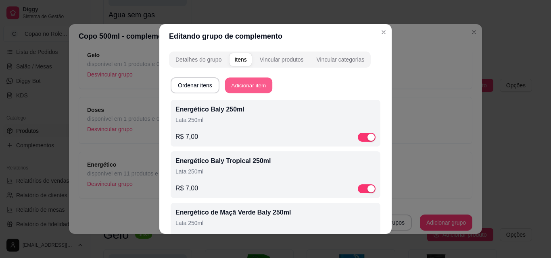
click at [249, 88] on button "Adicionar item" at bounding box center [248, 86] width 47 height 16
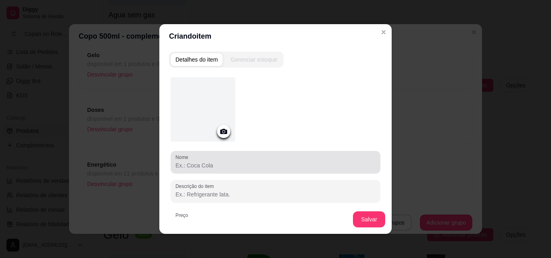
click at [227, 171] on div "Nome" at bounding box center [276, 162] width 210 height 23
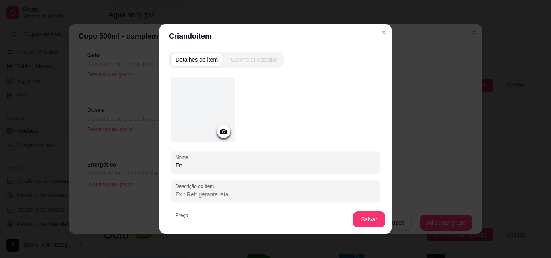
type input "E"
type input "Red Bull Melancia 250ml"
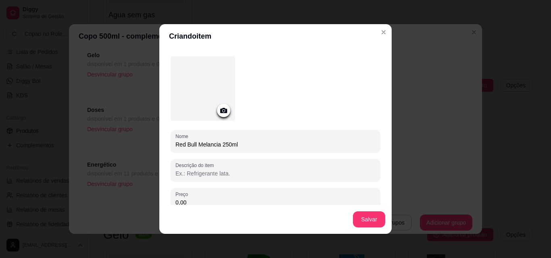
scroll to position [48, 0]
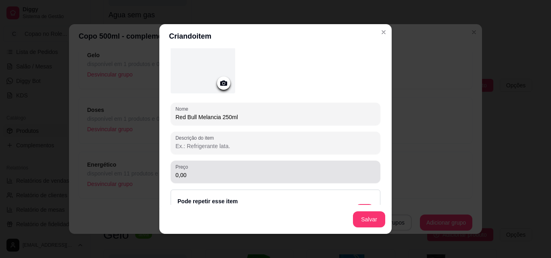
click at [312, 180] on div "Preço 0,00" at bounding box center [276, 172] width 210 height 23
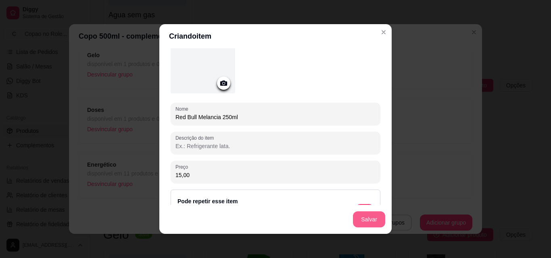
type input "15,00"
click at [360, 218] on button "Salvar" at bounding box center [368, 220] width 31 height 16
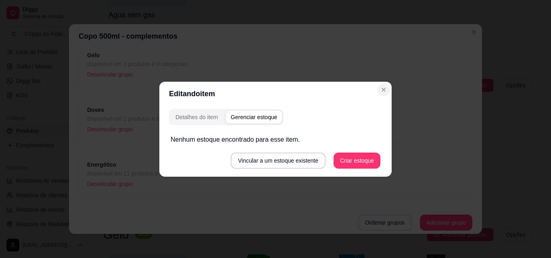
scroll to position [0, 0]
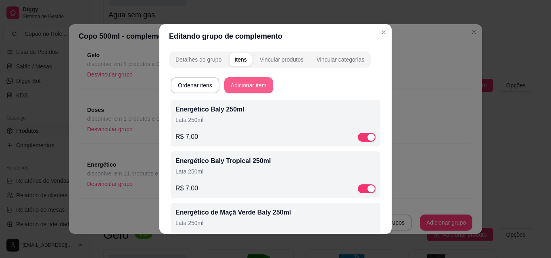
click at [244, 85] on button "Adicionar item" at bounding box center [248, 85] width 49 height 16
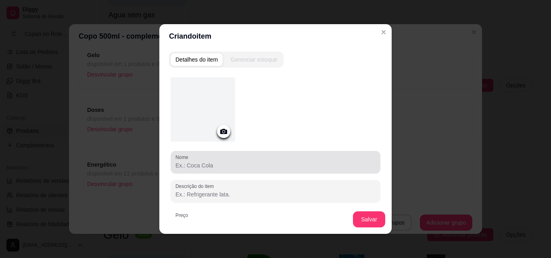
click at [234, 159] on div at bounding box center [275, 162] width 200 height 16
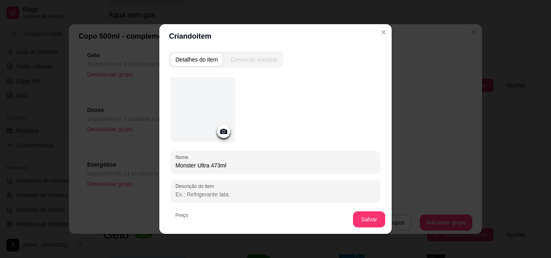
type input "Monster Ultra 473ml"
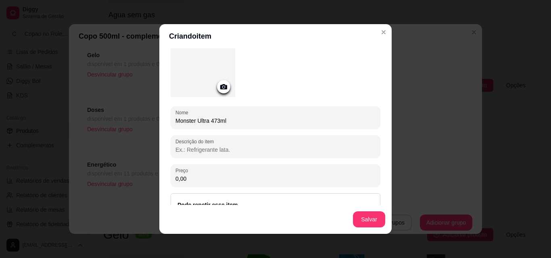
scroll to position [45, 0]
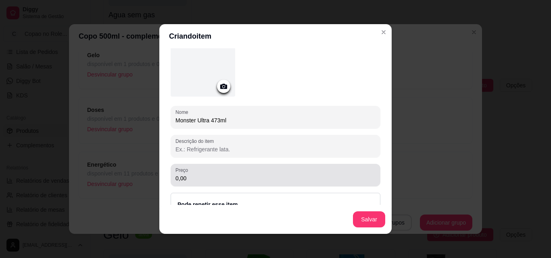
click at [300, 183] on div "Preço 0,00" at bounding box center [276, 175] width 210 height 23
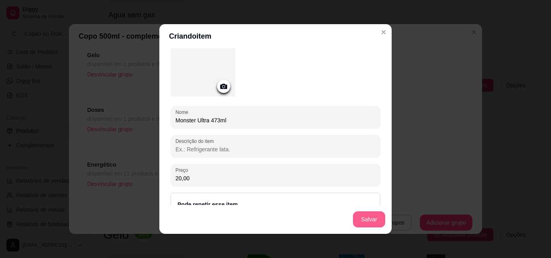
type input "20,00"
click at [355, 223] on button "Salvar" at bounding box center [368, 220] width 31 height 16
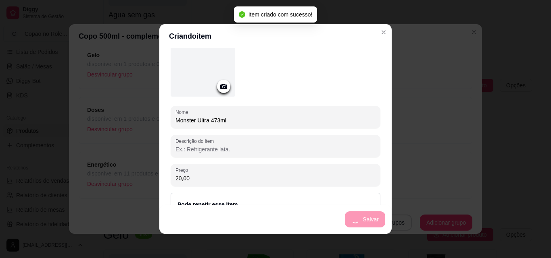
click at [270, 118] on input "Monster Ultra 473ml" at bounding box center [275, 121] width 200 height 8
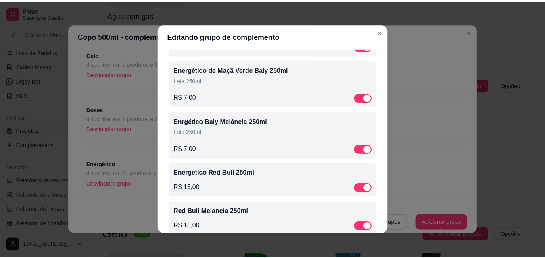
scroll to position [199, 0]
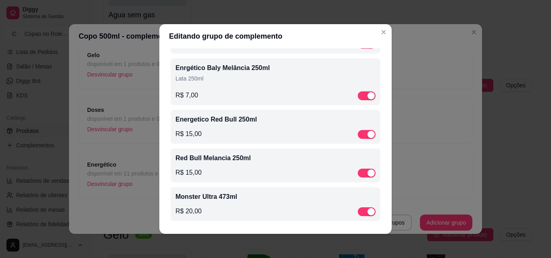
click at [221, 214] on div "R$ 20,00" at bounding box center [275, 212] width 200 height 10
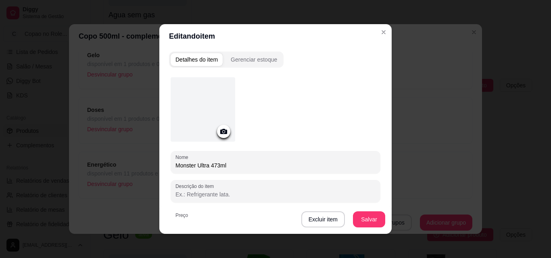
click at [250, 174] on div "Nome Monster Ultra 473ml Descrição do item Preço 20,00 Pode repetir esse item H…" at bounding box center [276, 198] width 210 height 243
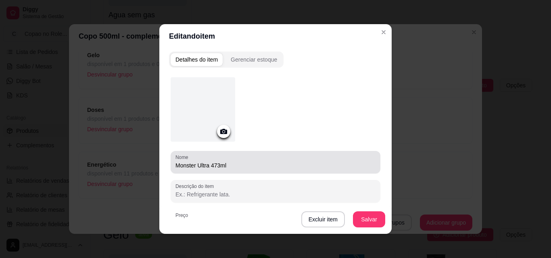
click at [253, 158] on div "Monster Ultra 473ml" at bounding box center [275, 162] width 200 height 16
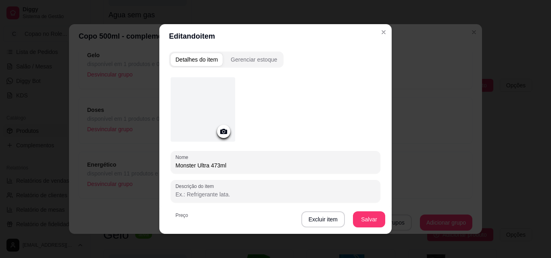
click at [238, 191] on input "Descrição do item" at bounding box center [275, 195] width 200 height 8
click at [354, 219] on button "Salvar" at bounding box center [369, 220] width 32 height 16
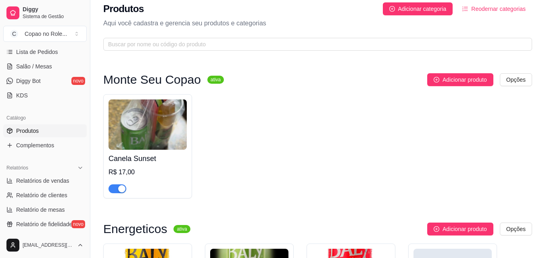
scroll to position [0, 0]
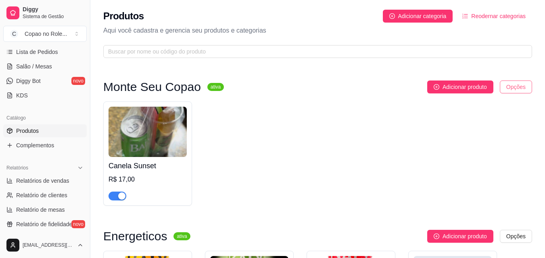
click at [511, 87] on html "Diggy Sistema de Gestão C Copao no Role ... Loja aberta Período gratuito até 21…" at bounding box center [272, 129] width 545 height 258
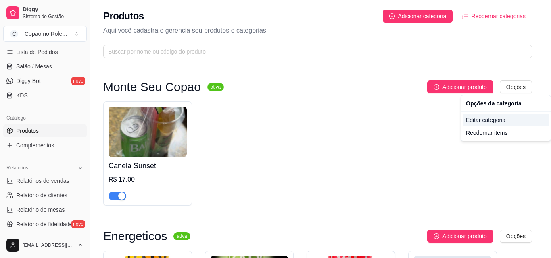
click at [490, 123] on div "Editar categoria" at bounding box center [506, 120] width 86 height 13
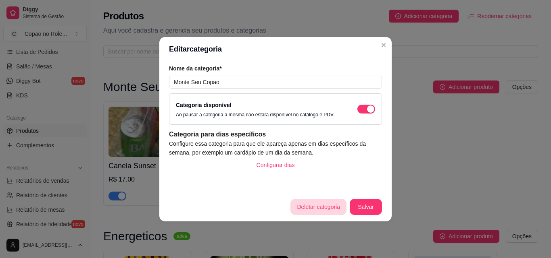
click at [324, 208] on button "Deletar categoria" at bounding box center [318, 207] width 56 height 16
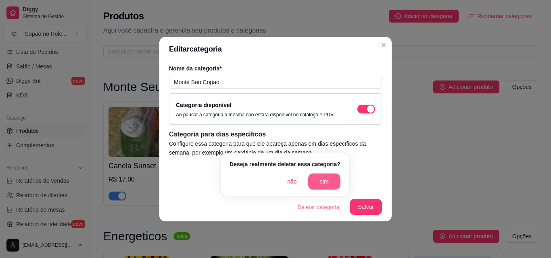
click at [319, 184] on button "sim" at bounding box center [324, 182] width 32 height 16
click at [319, 184] on div "não sim" at bounding box center [284, 182] width 111 height 16
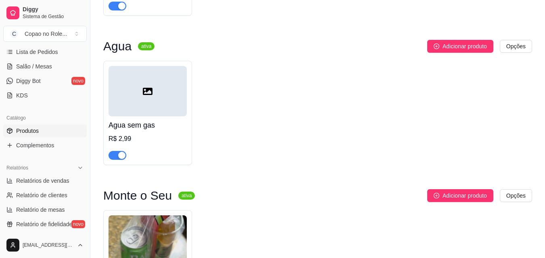
scroll to position [852, 0]
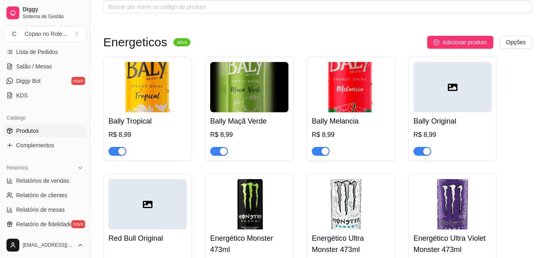
scroll to position [11, 0]
